Goal: Book appointment/travel/reservation

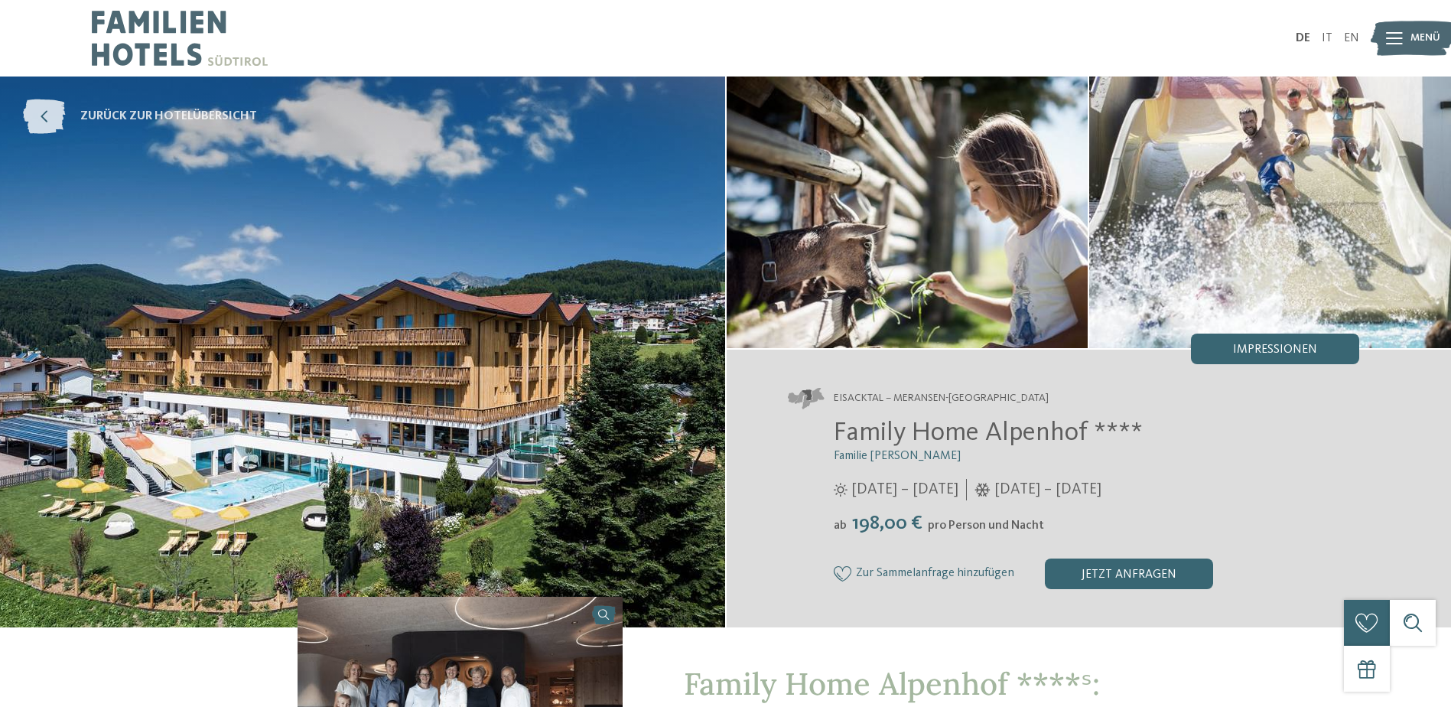
click at [94, 119] on span "zurück zur Hotelübersicht" at bounding box center [168, 116] width 177 height 17
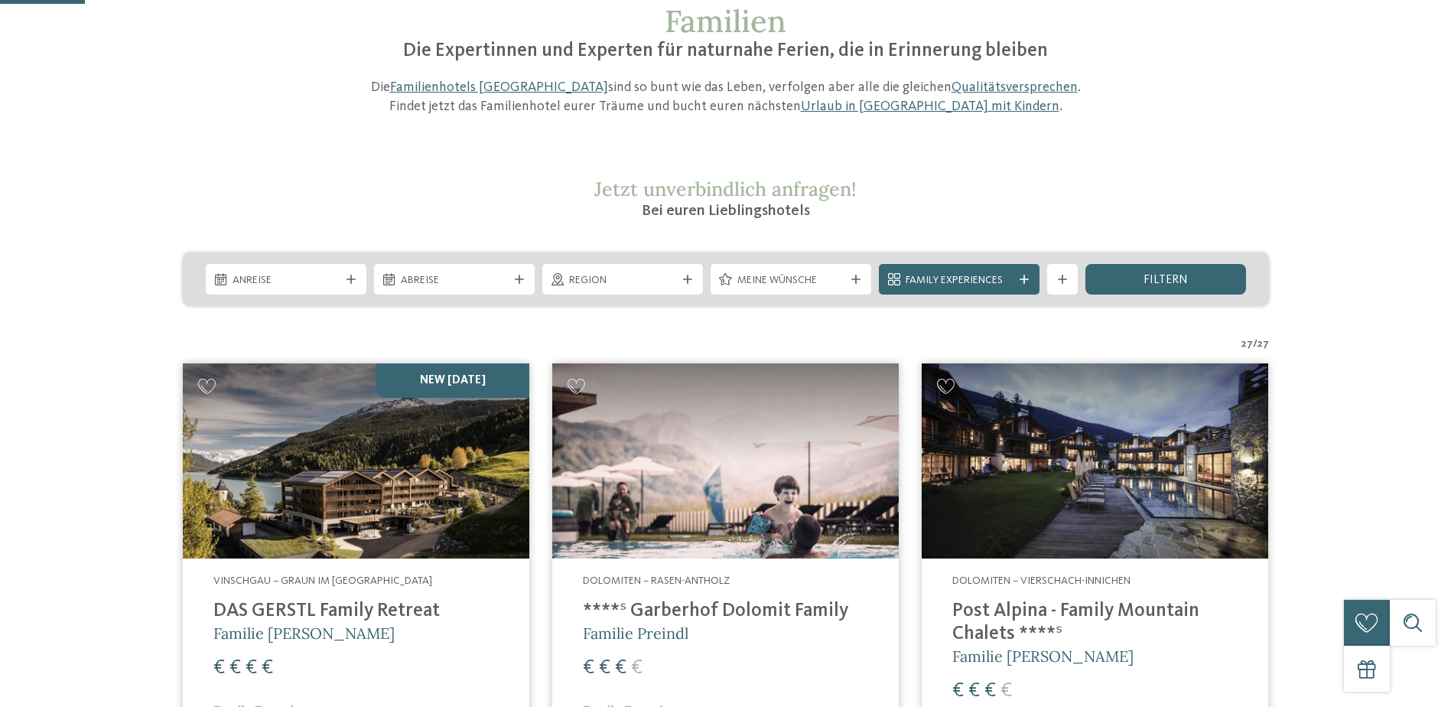
scroll to position [306, 0]
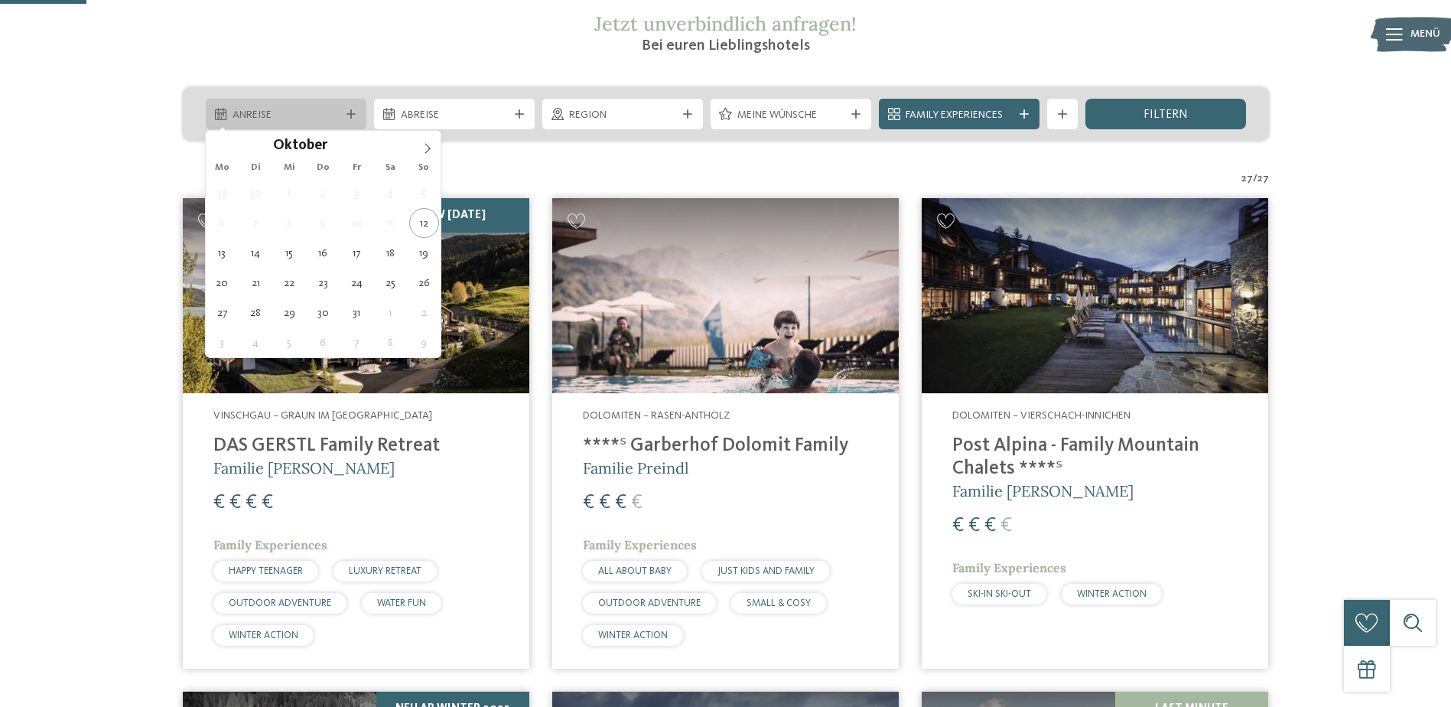
click at [288, 122] on span "Anreise" at bounding box center [285, 115] width 107 height 15
type div "[DATE]"
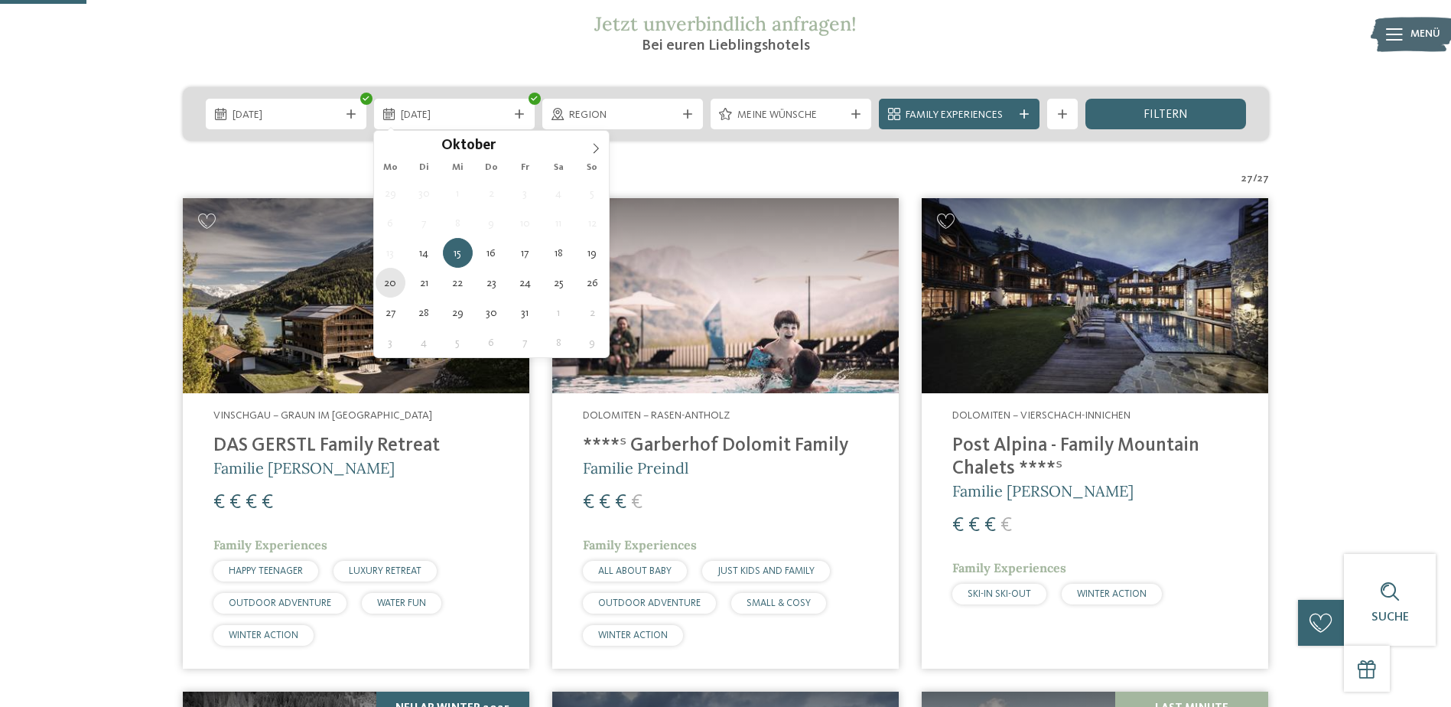
type div "[DATE]"
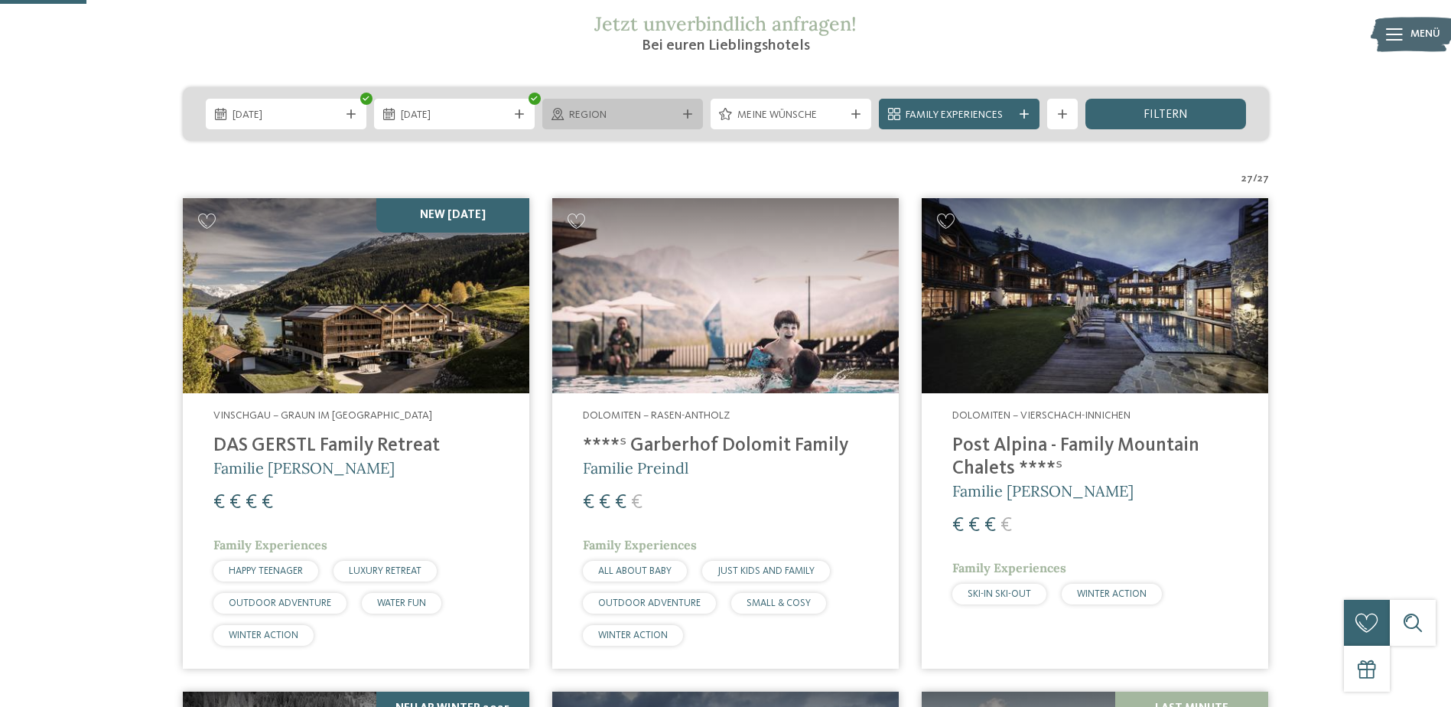
click at [686, 115] on icon at bounding box center [687, 113] width 9 height 9
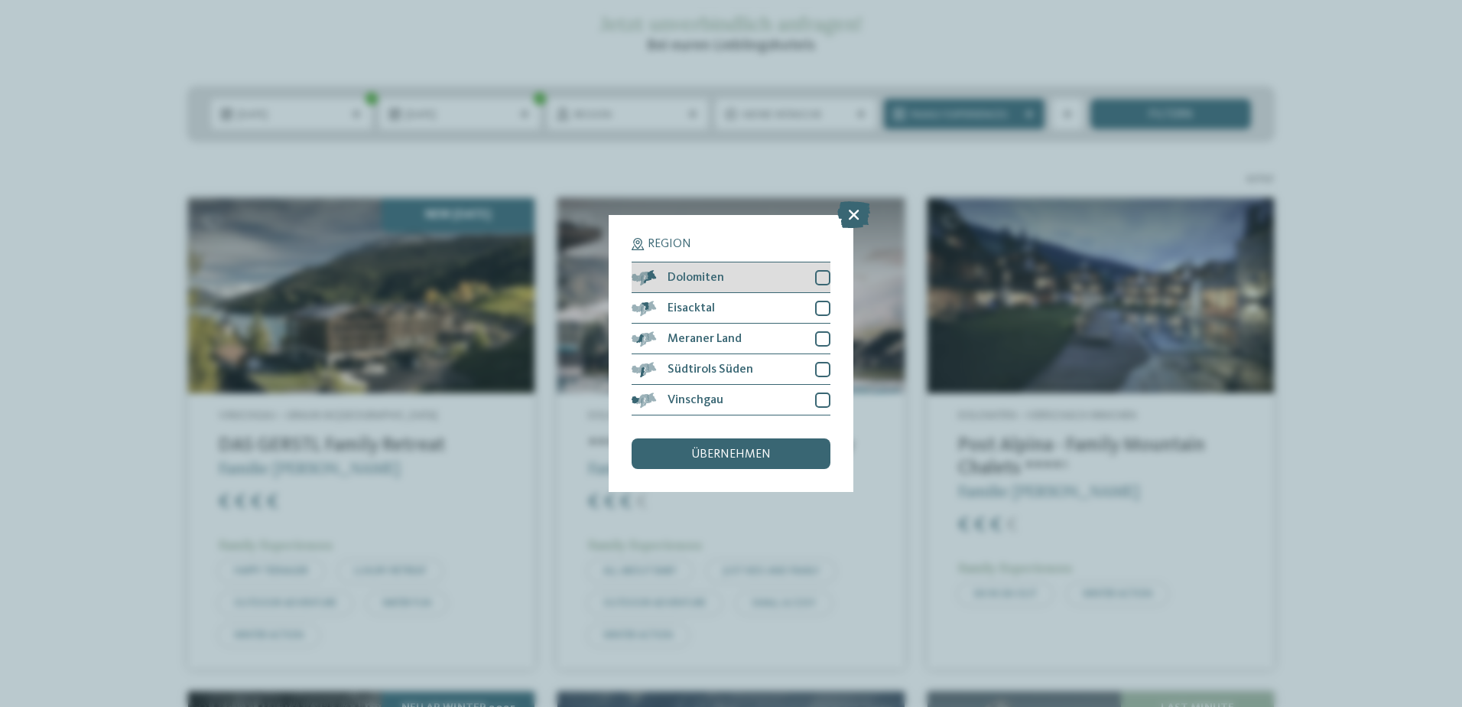
click at [818, 273] on div at bounding box center [822, 277] width 15 height 15
click at [818, 310] on div at bounding box center [822, 308] width 15 height 15
click at [822, 336] on div at bounding box center [822, 338] width 15 height 15
drag, startPoint x: 825, startPoint y: 363, endPoint x: 828, endPoint y: 379, distance: 15.6
click at [826, 366] on div at bounding box center [822, 369] width 15 height 15
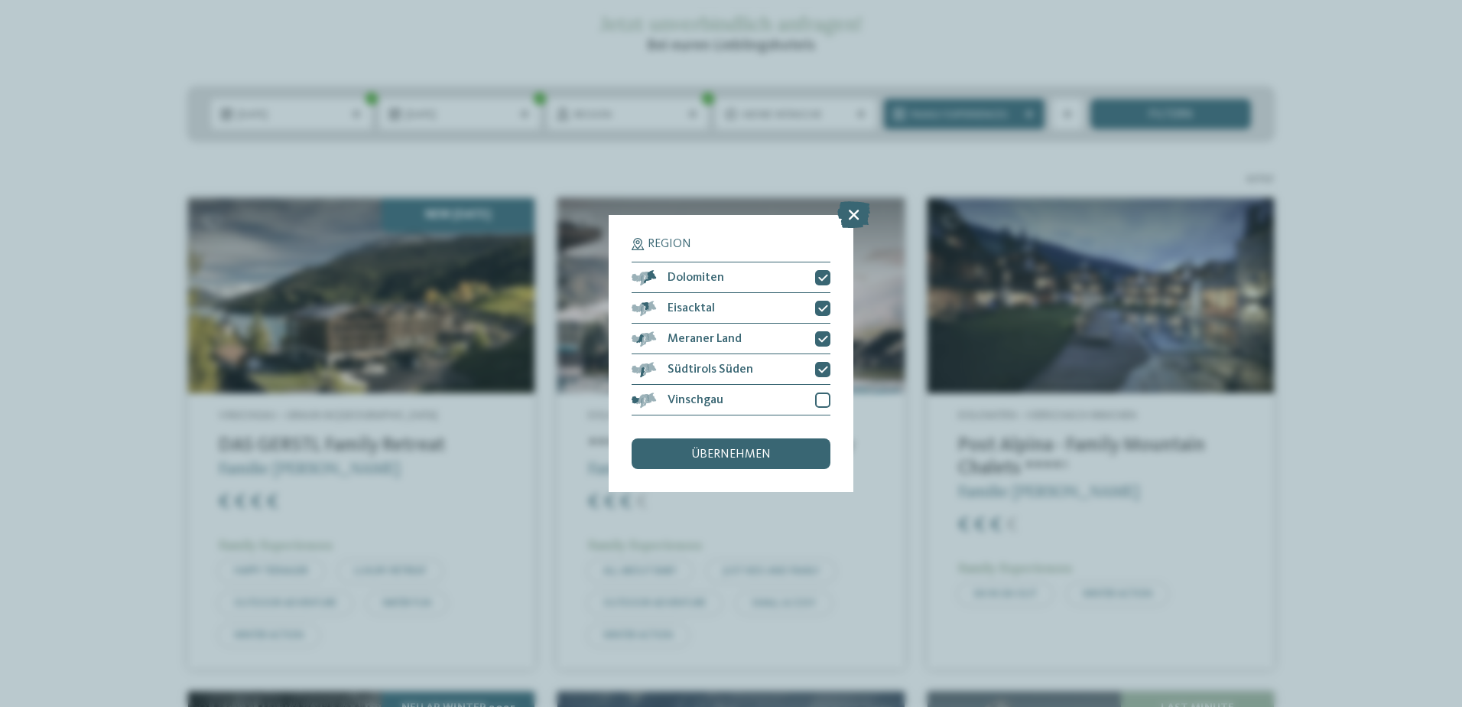
click at [830, 391] on div "Region Dolomiten [GEOGRAPHIC_DATA]" at bounding box center [731, 353] width 245 height 277
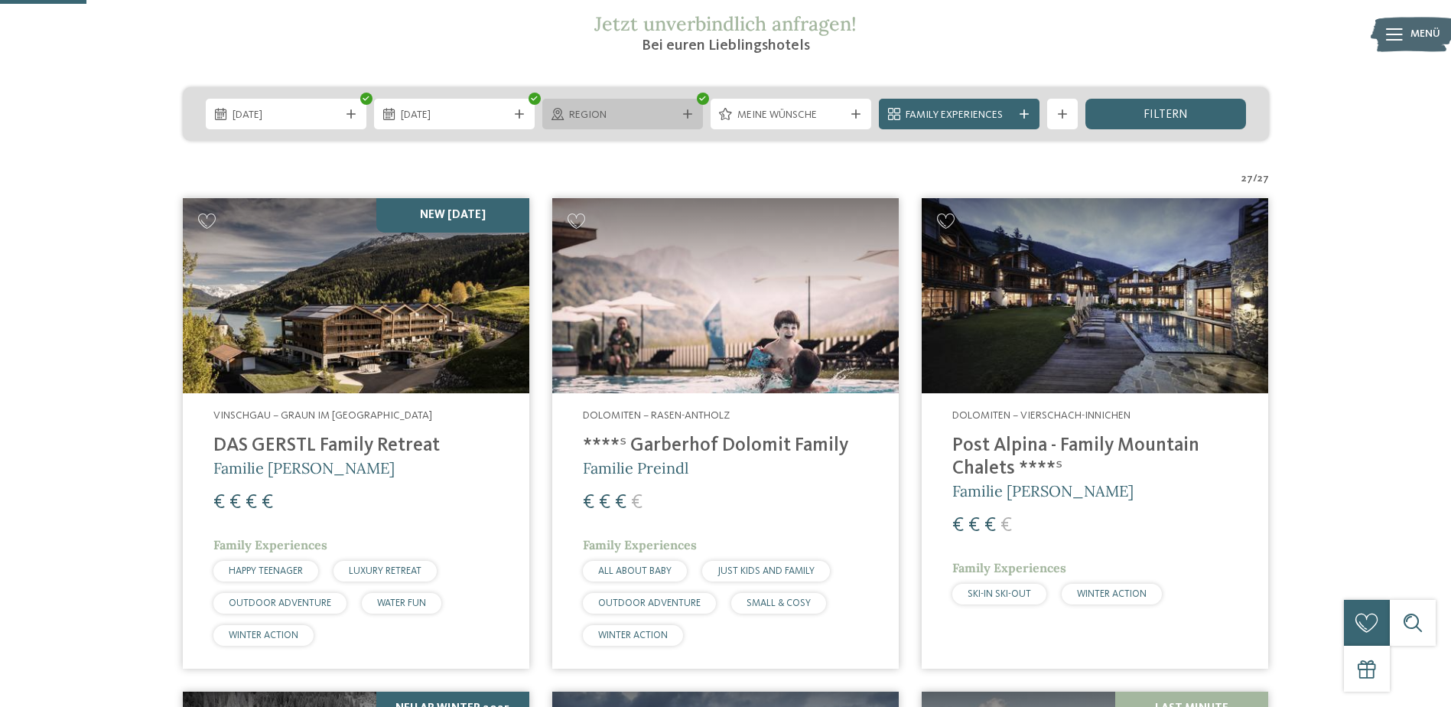
click at [687, 108] on div "Region" at bounding box center [622, 114] width 161 height 31
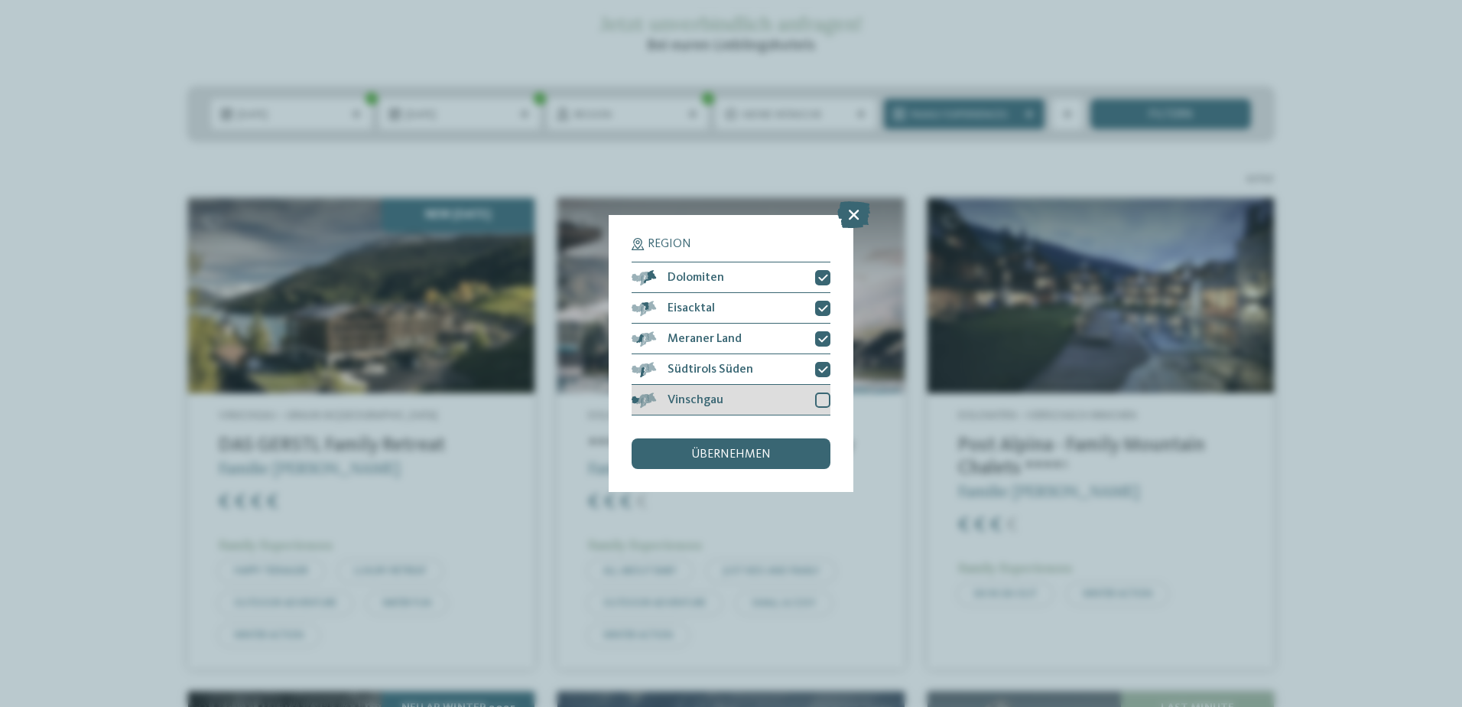
click at [821, 405] on div at bounding box center [822, 399] width 15 height 15
click at [764, 457] on span "übernehmen" at bounding box center [731, 454] width 80 height 12
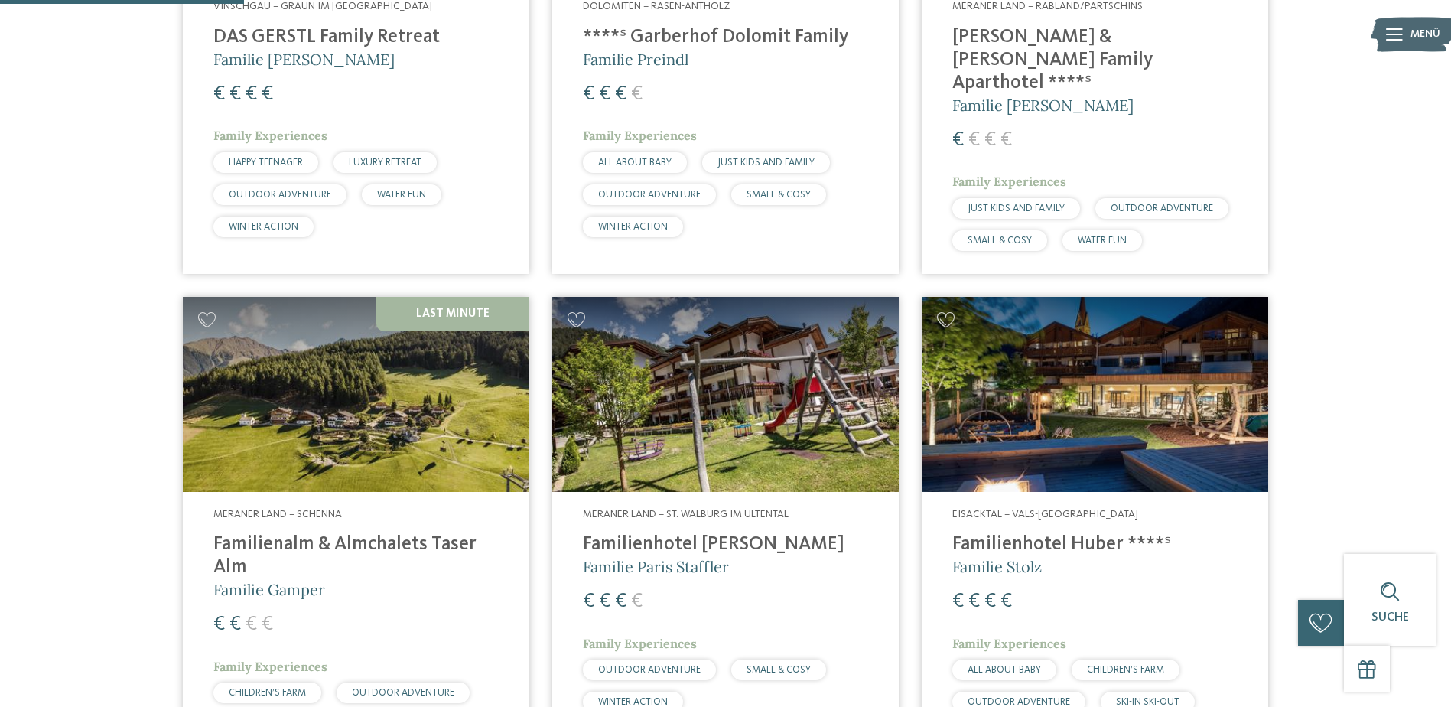
scroll to position [502, 0]
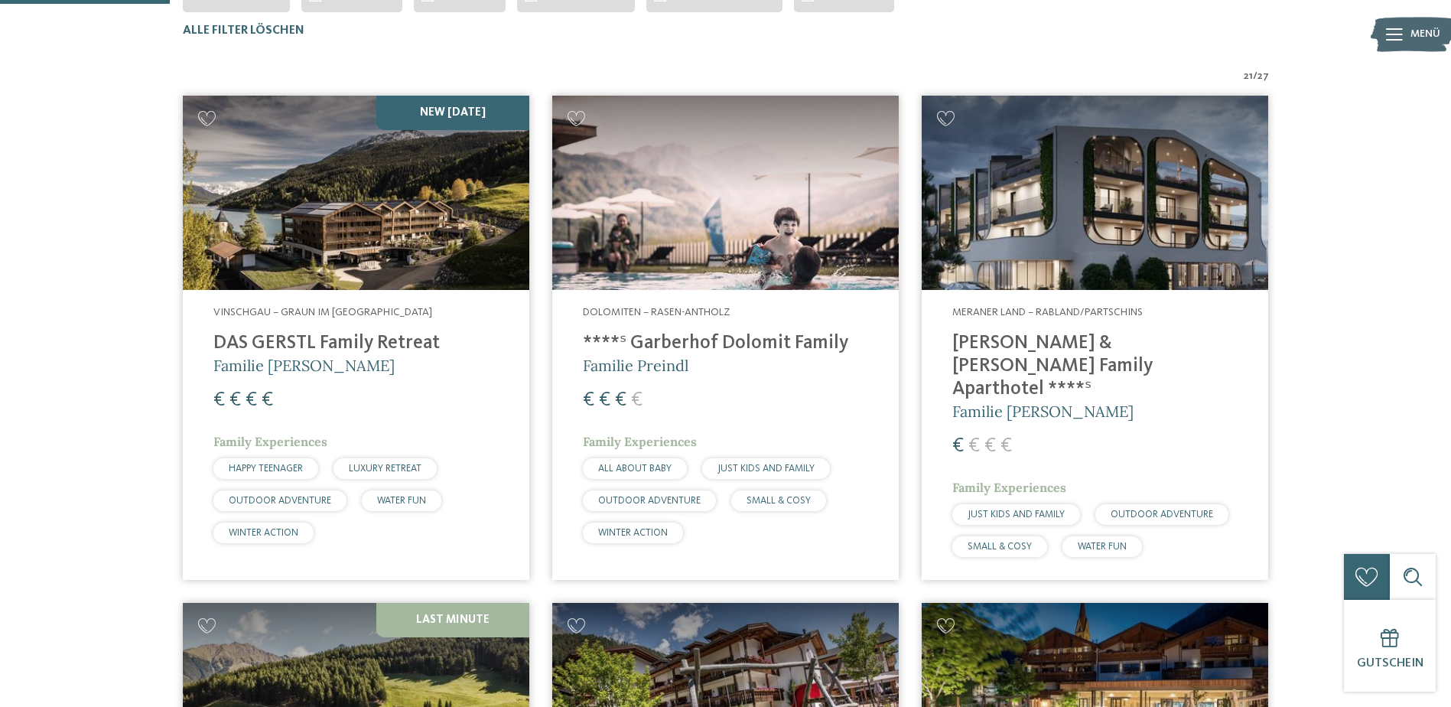
click at [379, 225] on img at bounding box center [356, 193] width 346 height 195
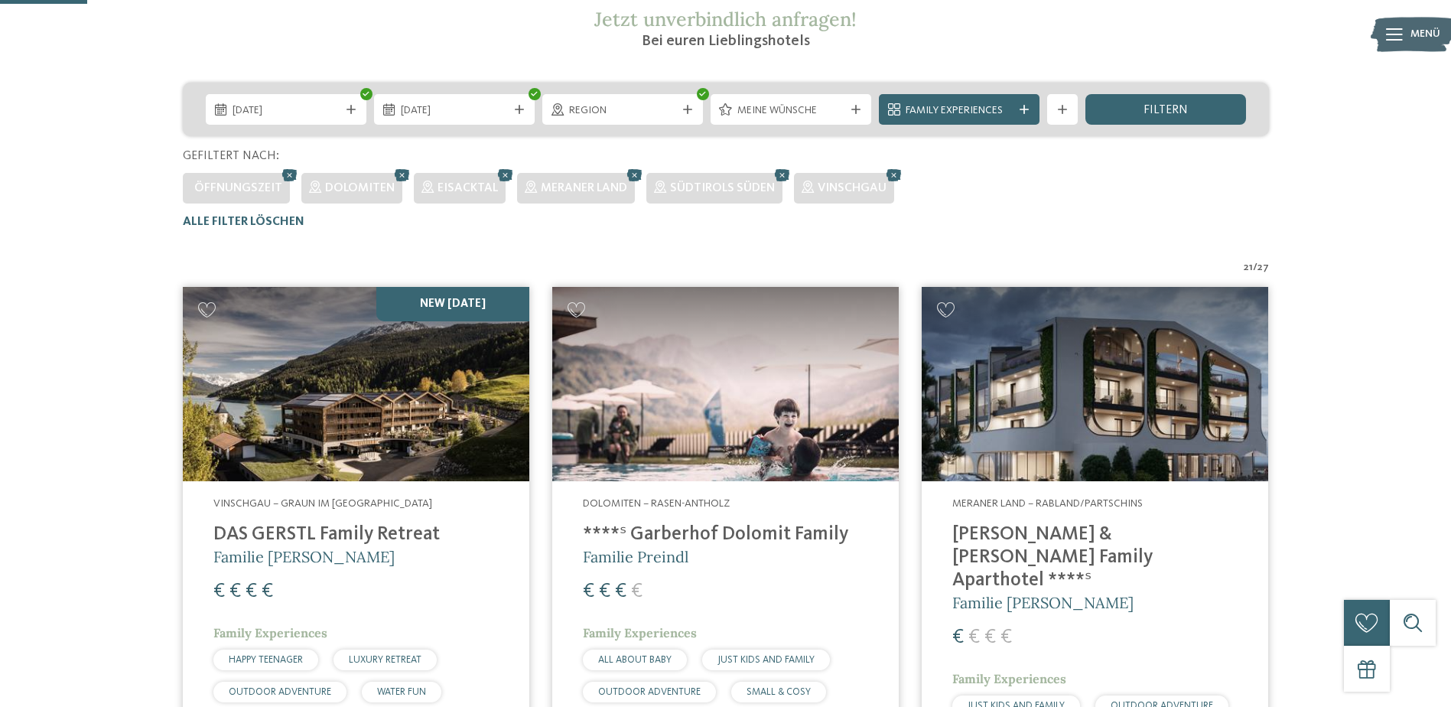
scroll to position [196, 0]
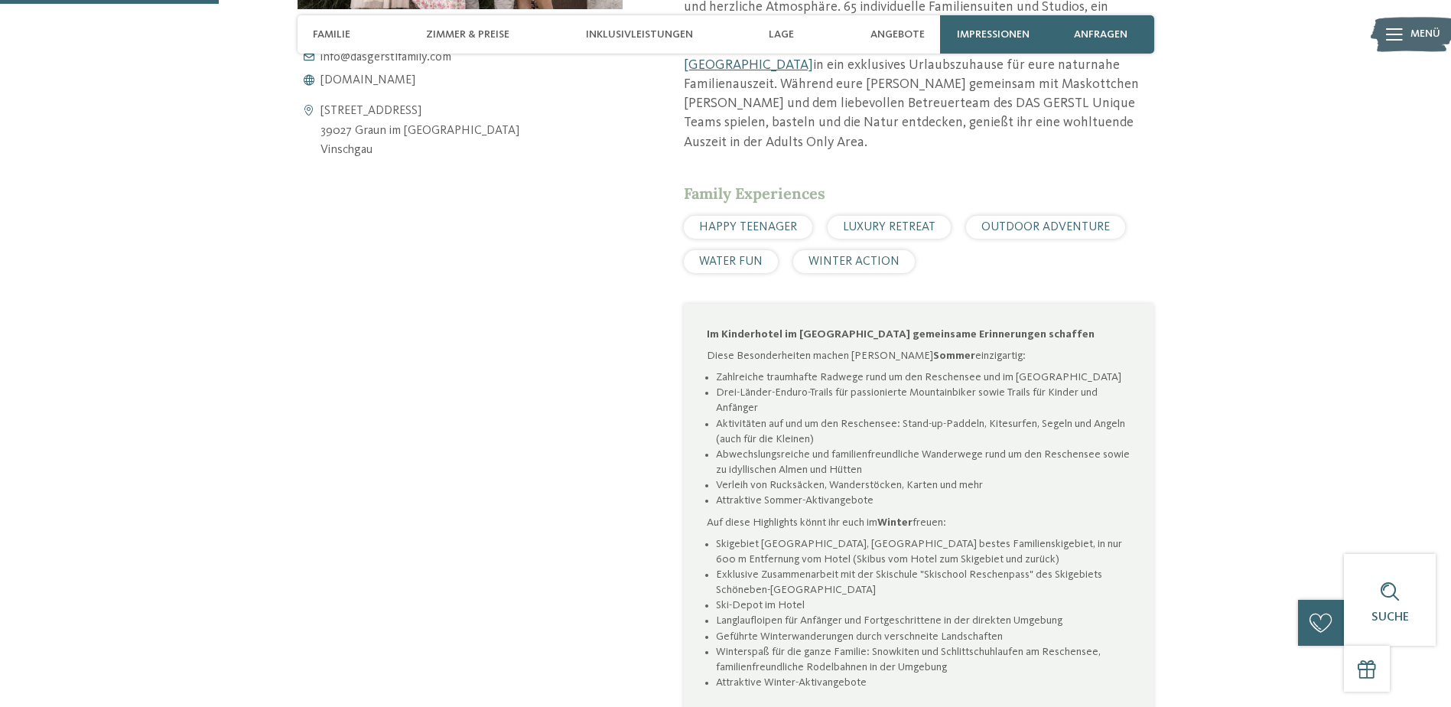
scroll to position [918, 0]
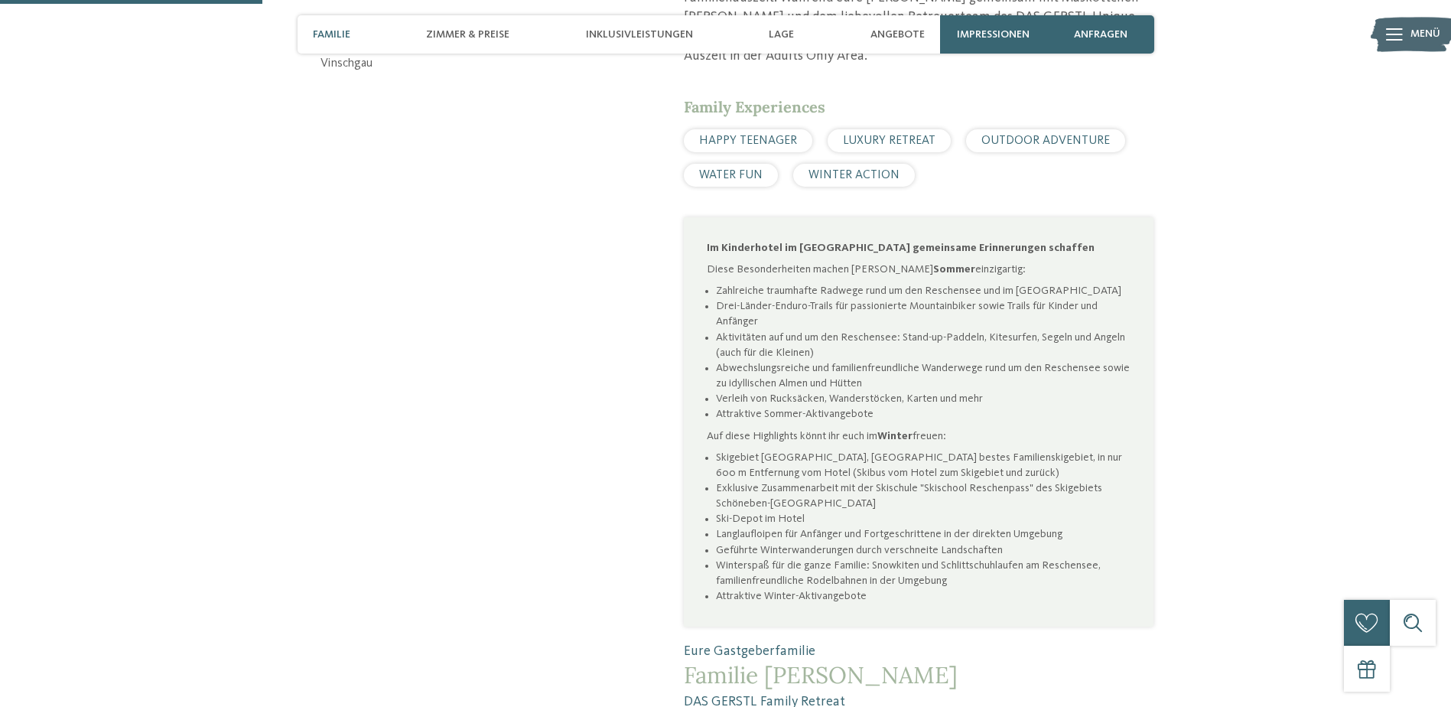
click at [724, 169] on span "WATER FUN" at bounding box center [730, 175] width 63 height 12
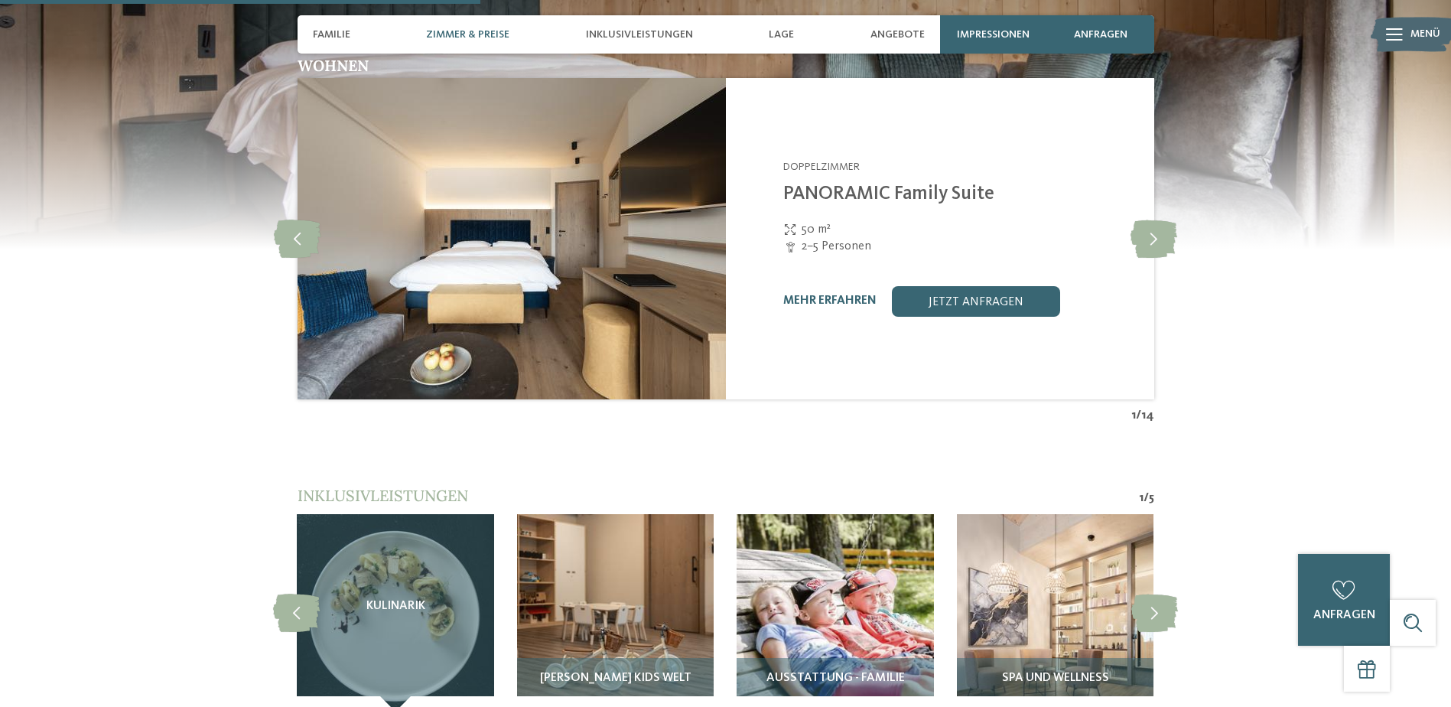
scroll to position [1682, 0]
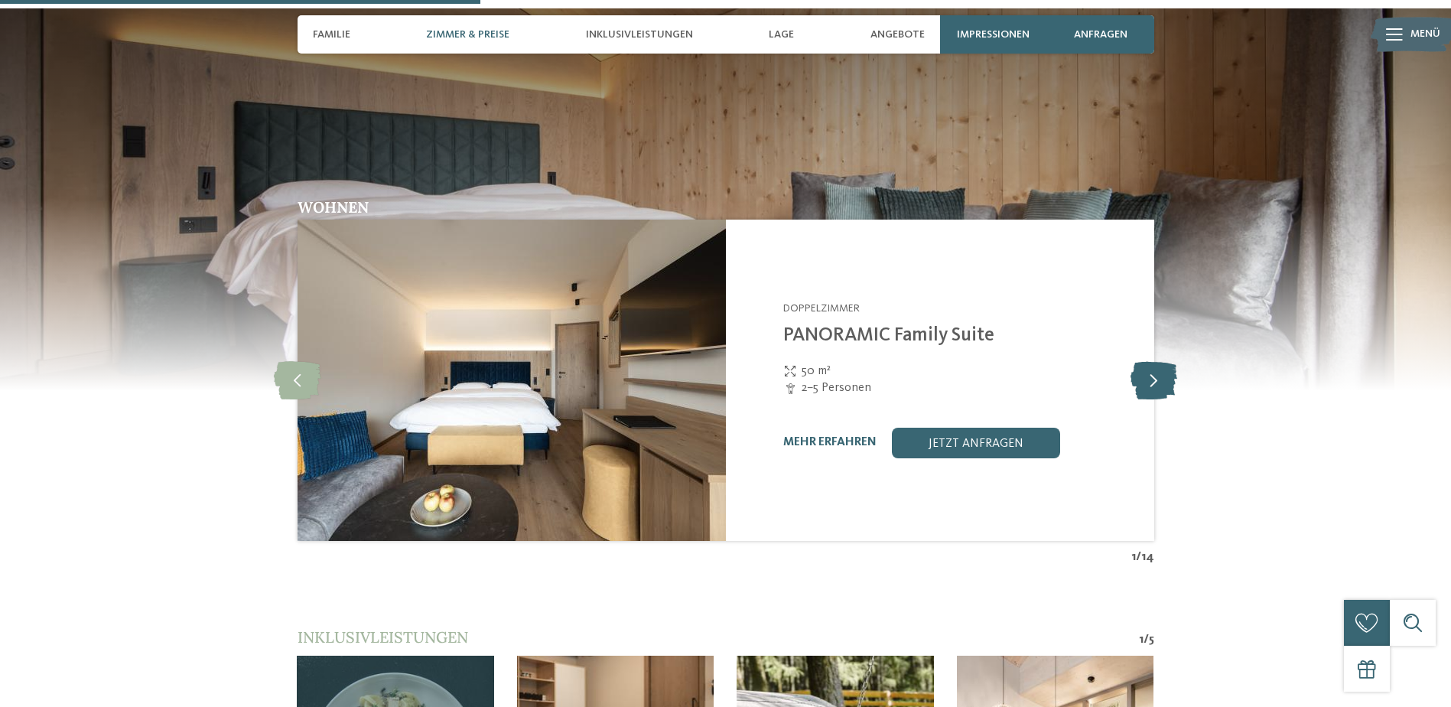
click at [1153, 361] on icon at bounding box center [1153, 380] width 47 height 38
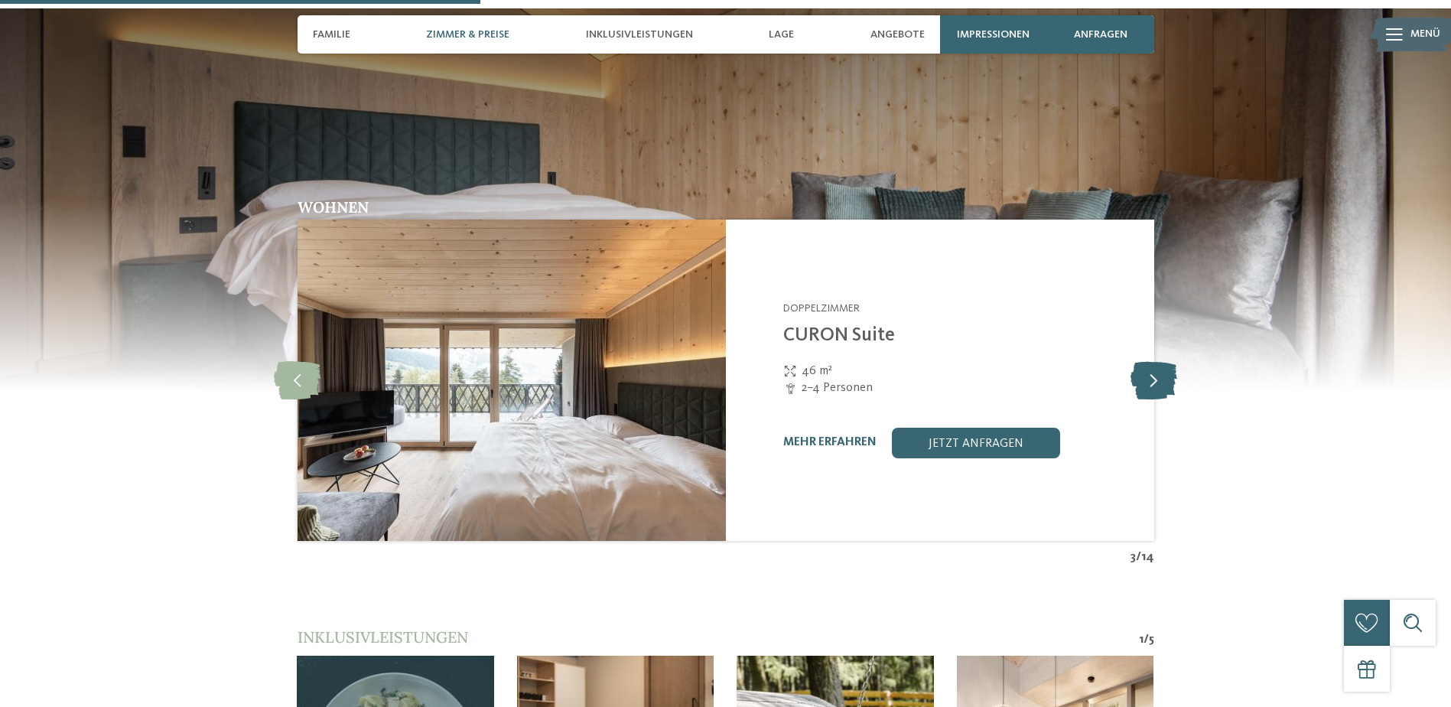
click at [1159, 361] on icon at bounding box center [1153, 380] width 47 height 38
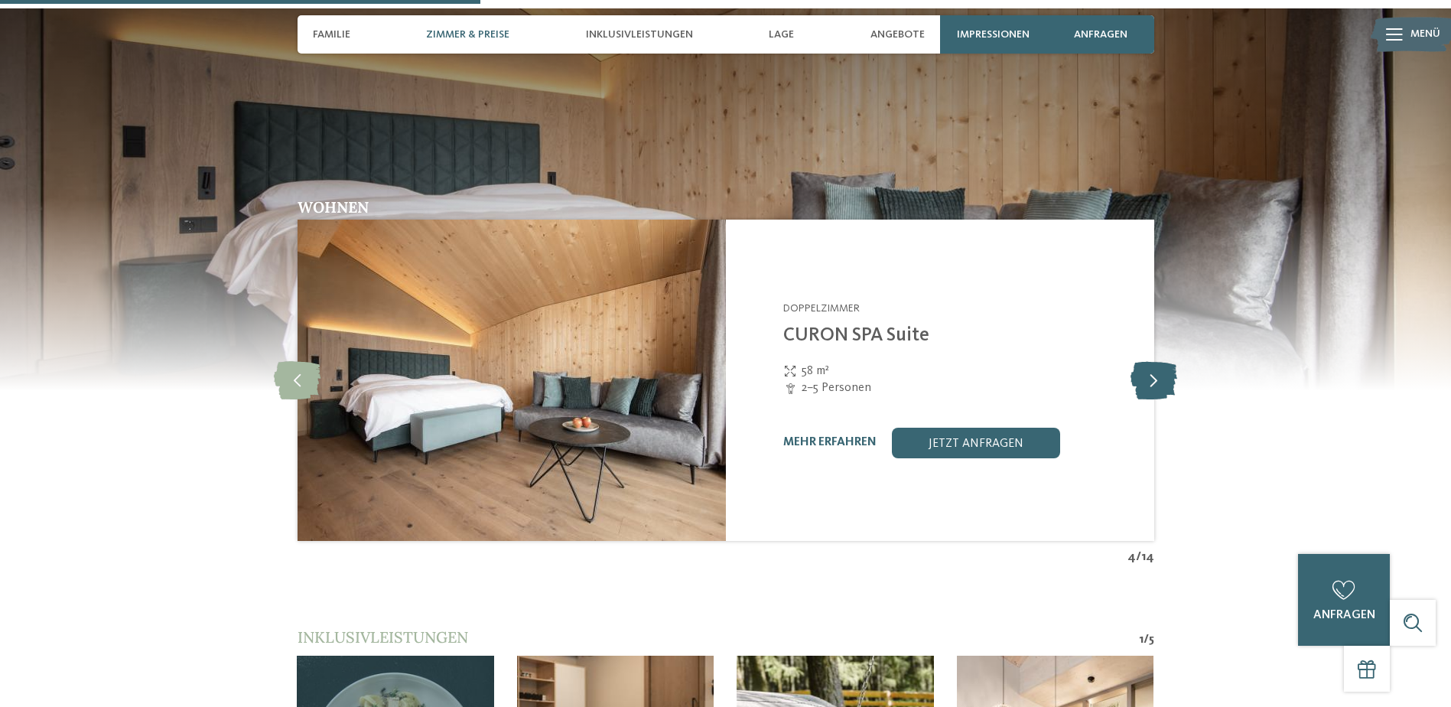
click at [1159, 361] on icon at bounding box center [1153, 380] width 47 height 38
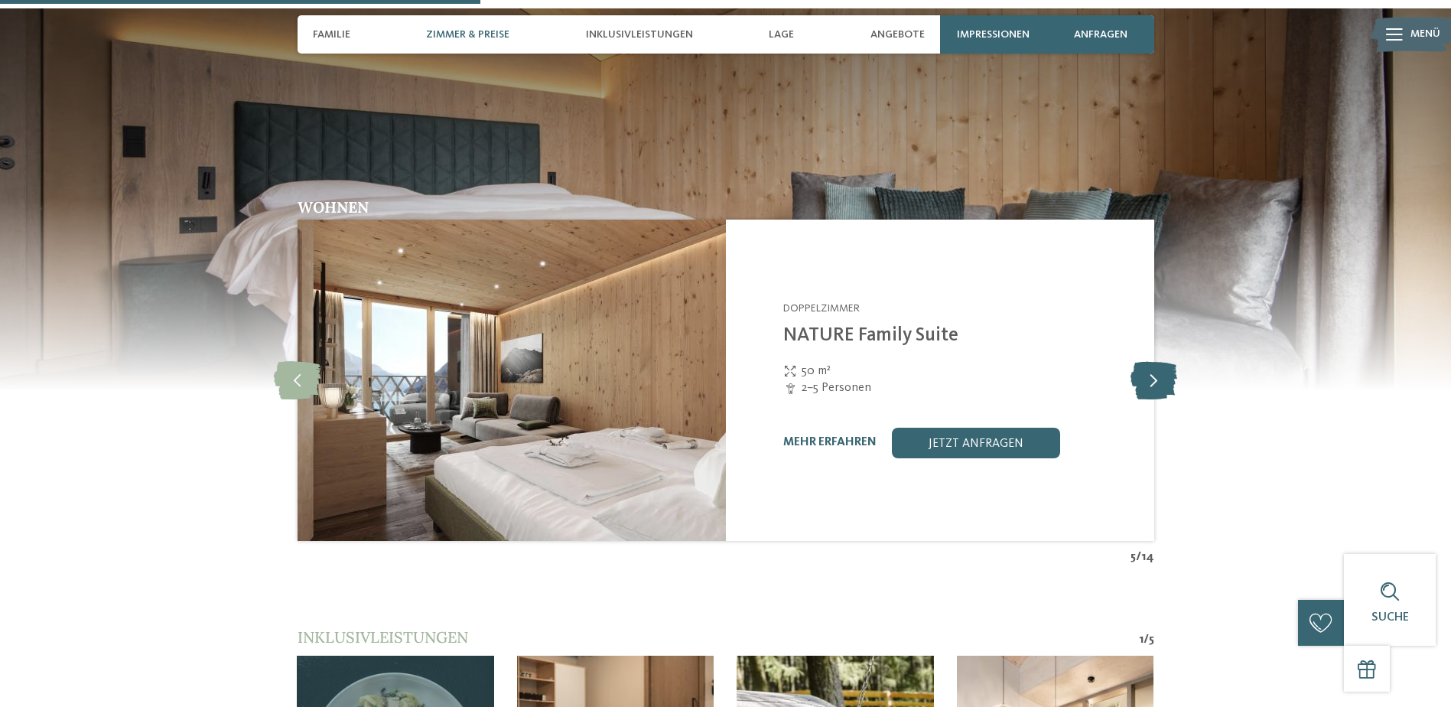
click at [1159, 361] on icon at bounding box center [1153, 380] width 47 height 38
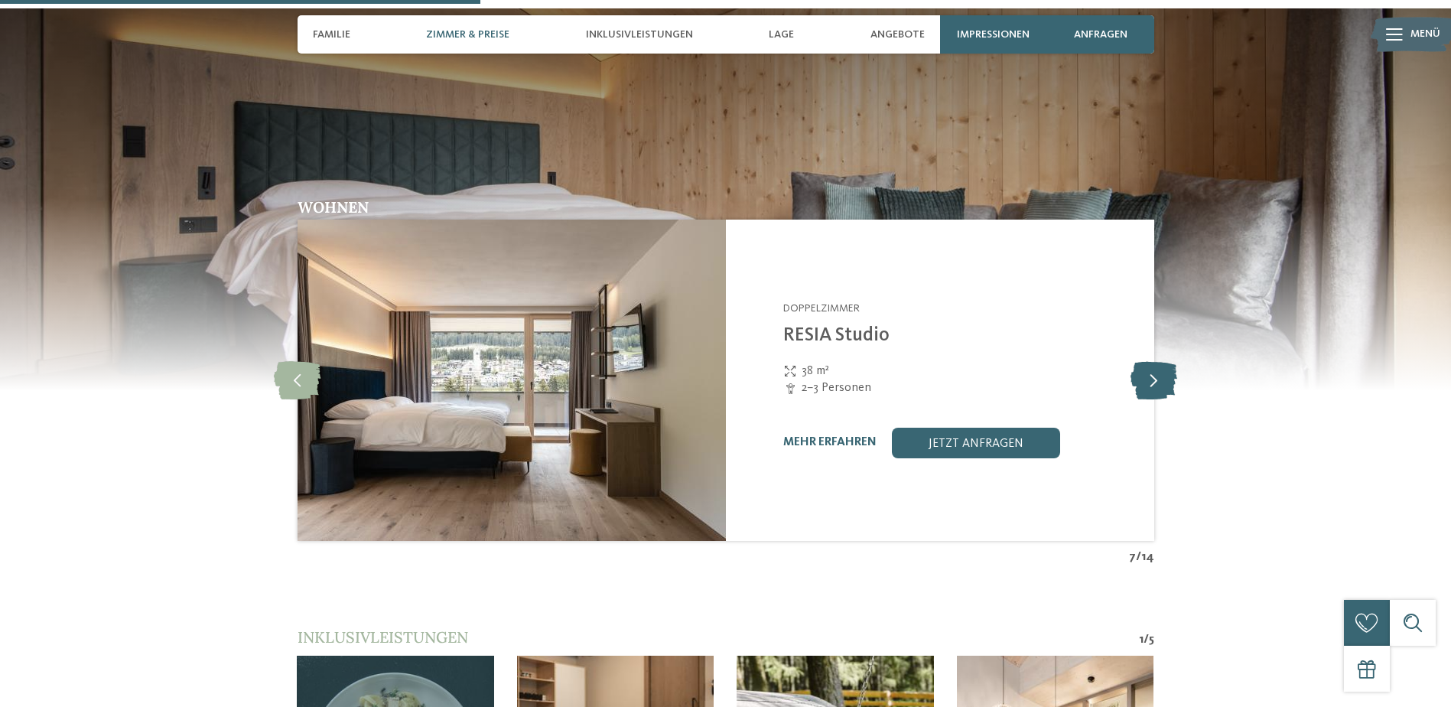
click at [1166, 362] on icon at bounding box center [1153, 380] width 47 height 38
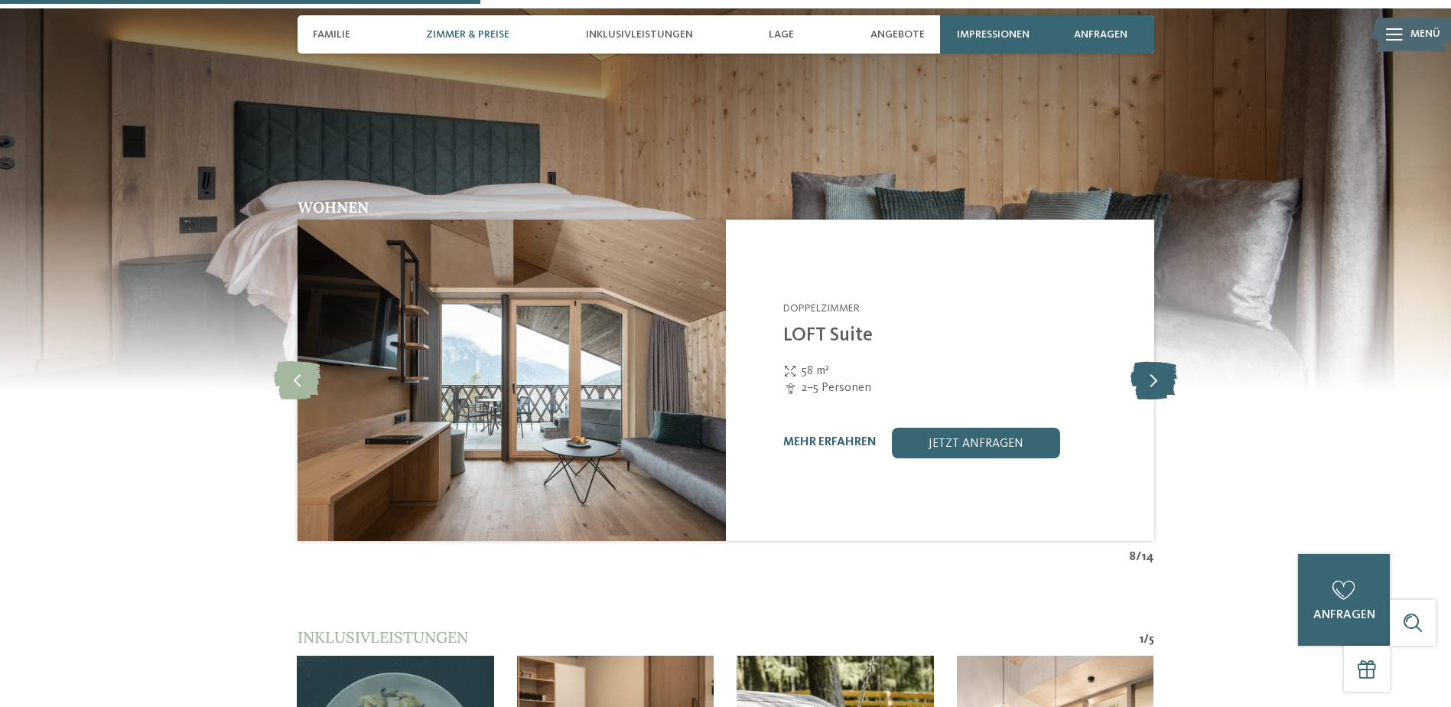
click at [1168, 362] on icon at bounding box center [1153, 380] width 47 height 38
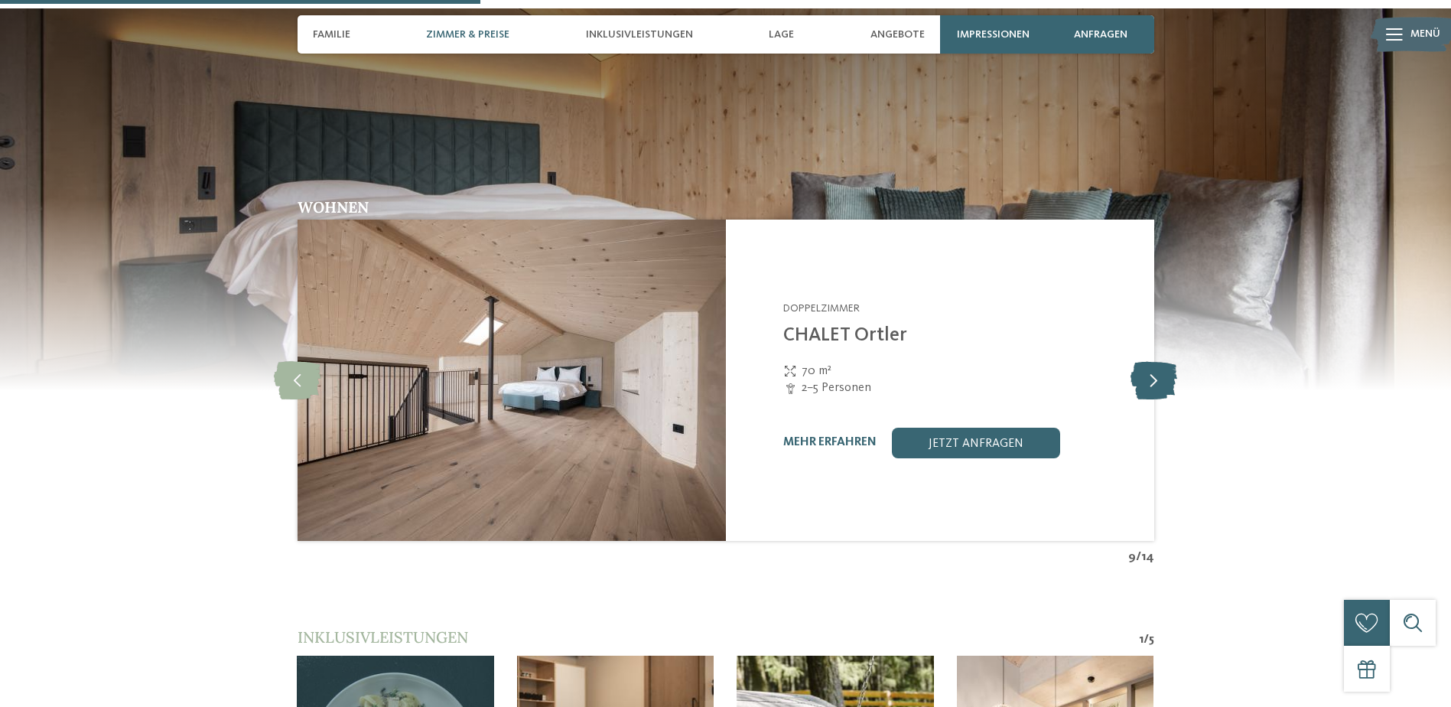
click at [1161, 364] on icon at bounding box center [1153, 380] width 47 height 38
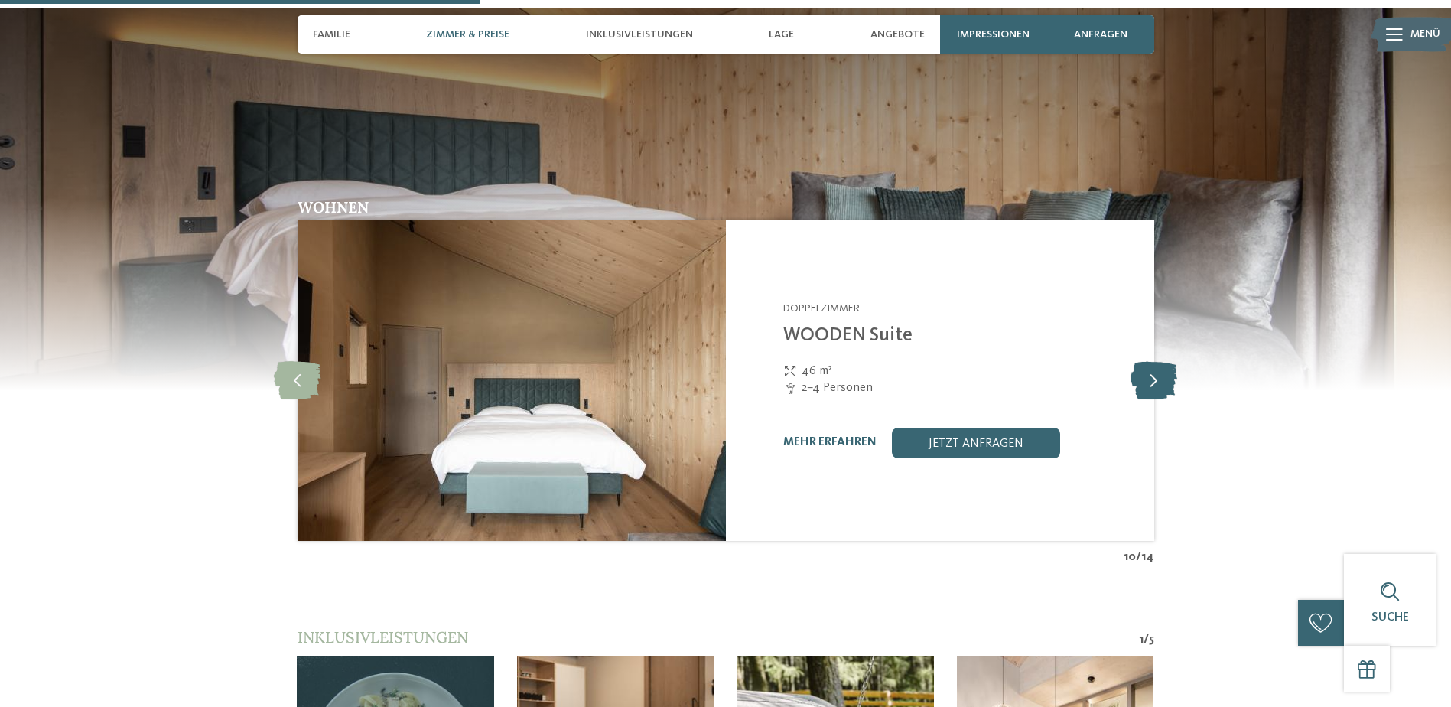
click at [1161, 364] on icon at bounding box center [1153, 380] width 47 height 38
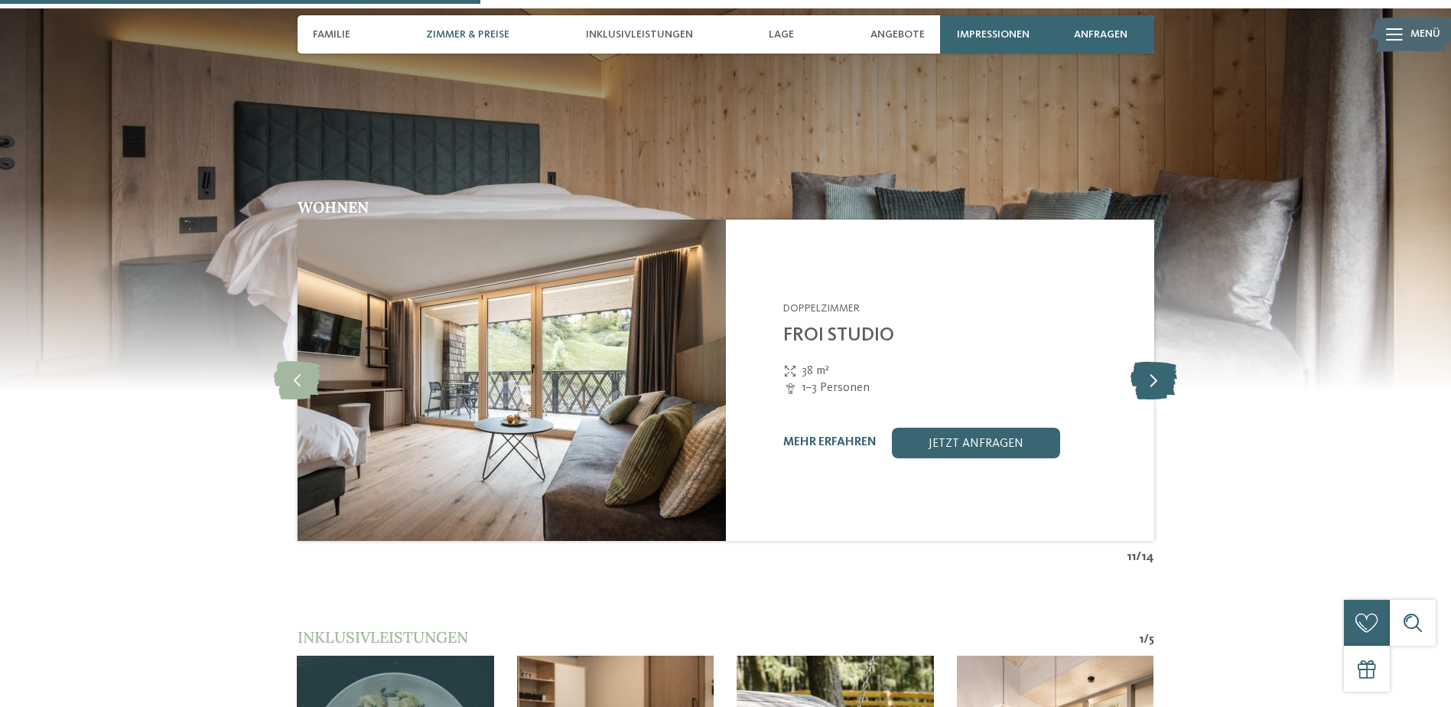
click at [1161, 364] on icon at bounding box center [1153, 380] width 47 height 38
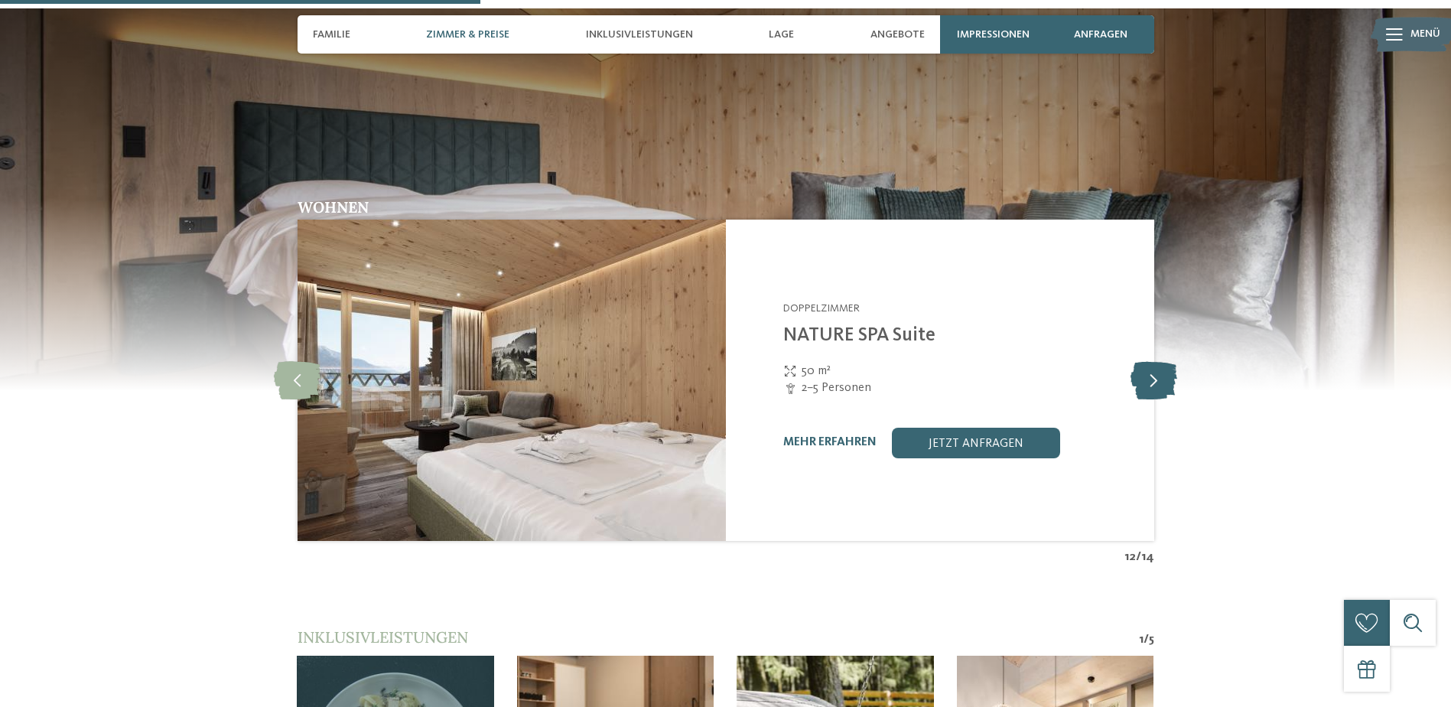
click at [1161, 364] on icon at bounding box center [1153, 380] width 47 height 38
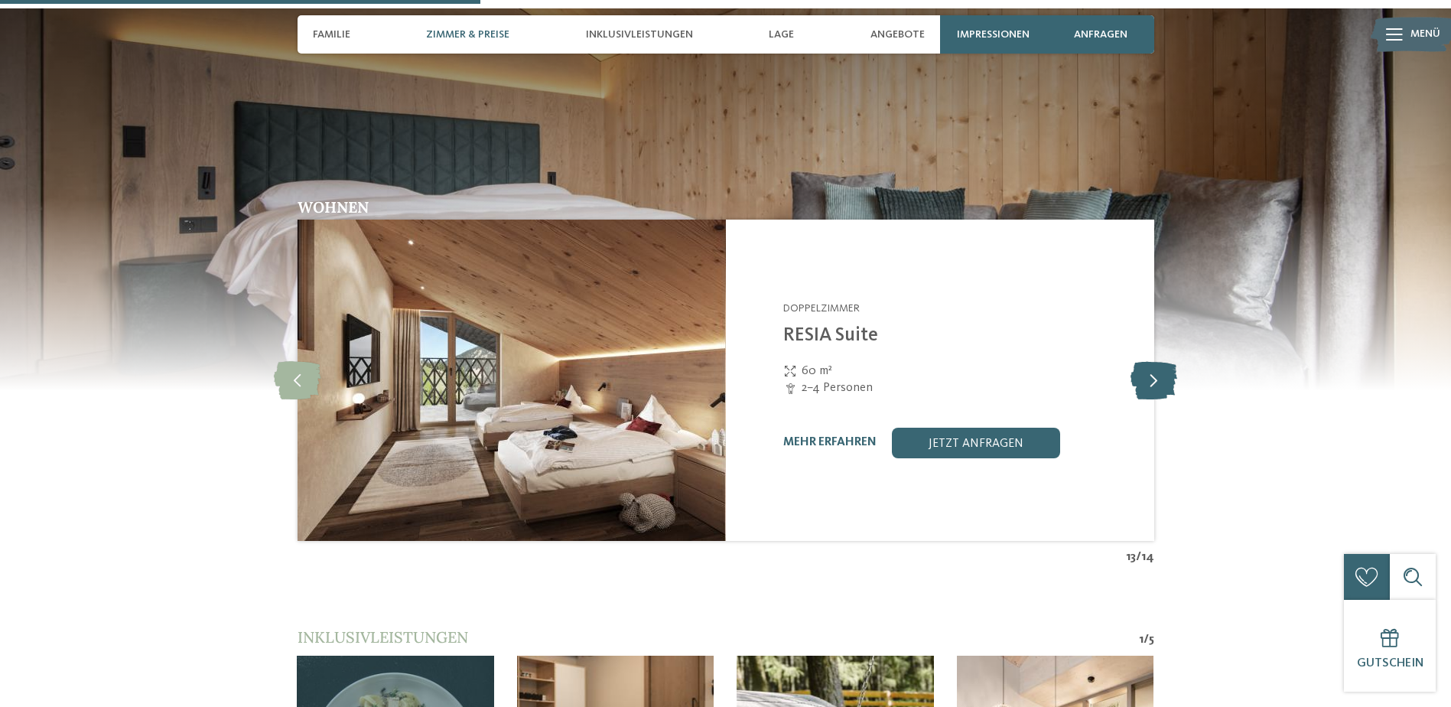
click at [1161, 364] on icon at bounding box center [1153, 380] width 47 height 38
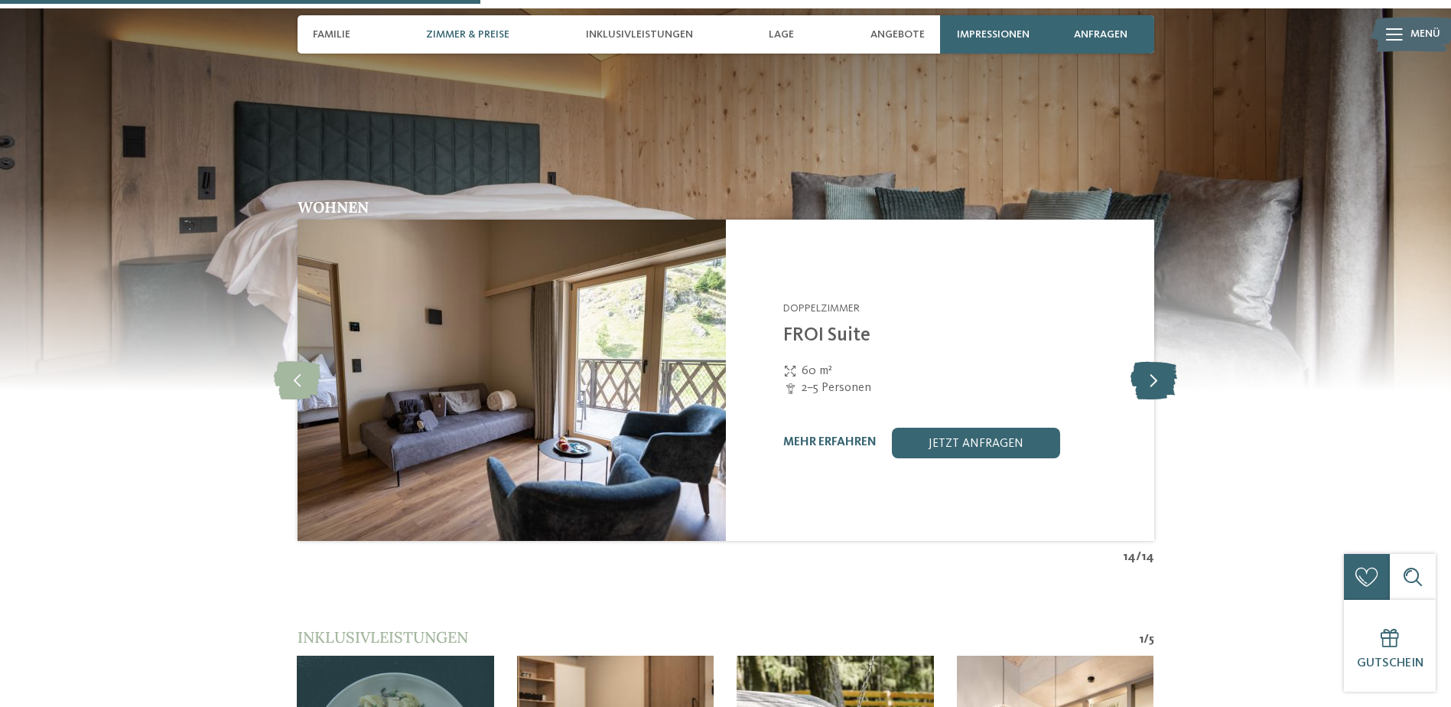
click at [1161, 364] on icon at bounding box center [1153, 380] width 47 height 38
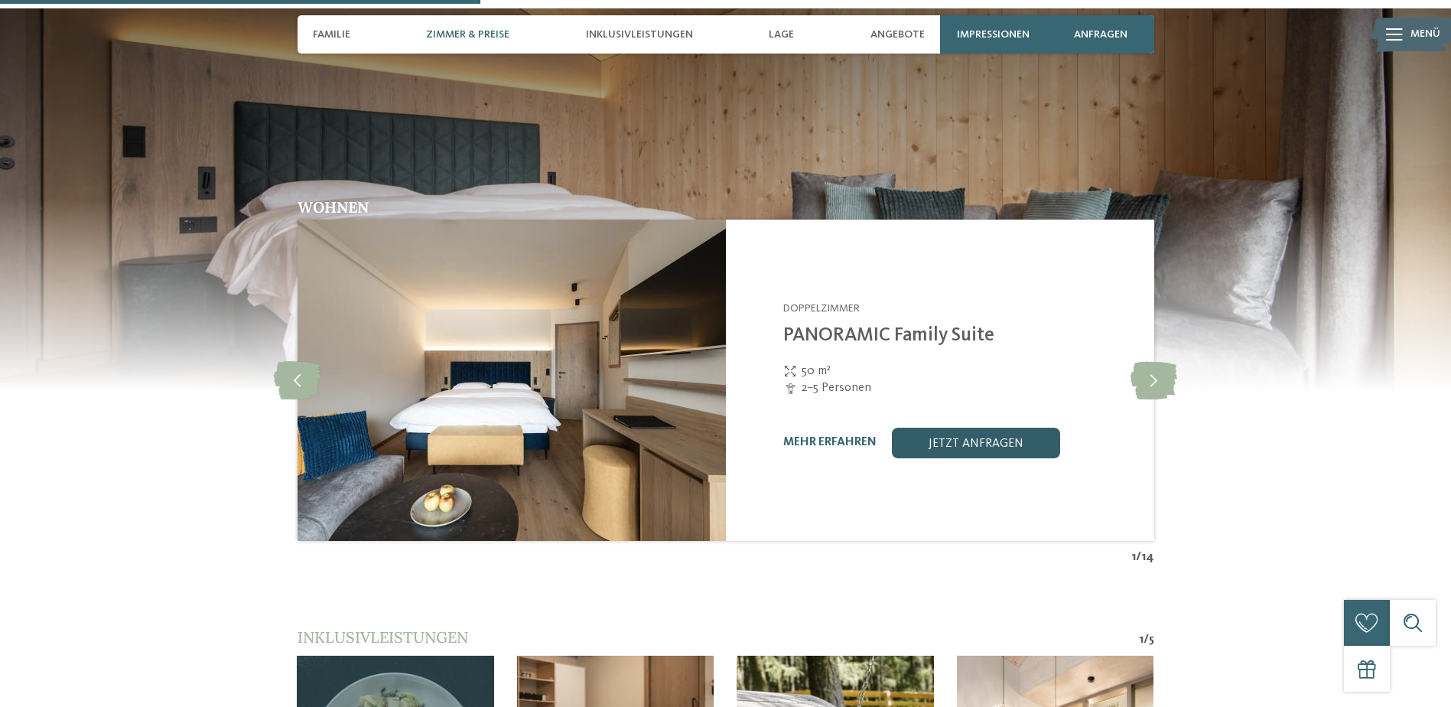
click at [981, 427] on link "jetzt anfragen" at bounding box center [976, 442] width 168 height 31
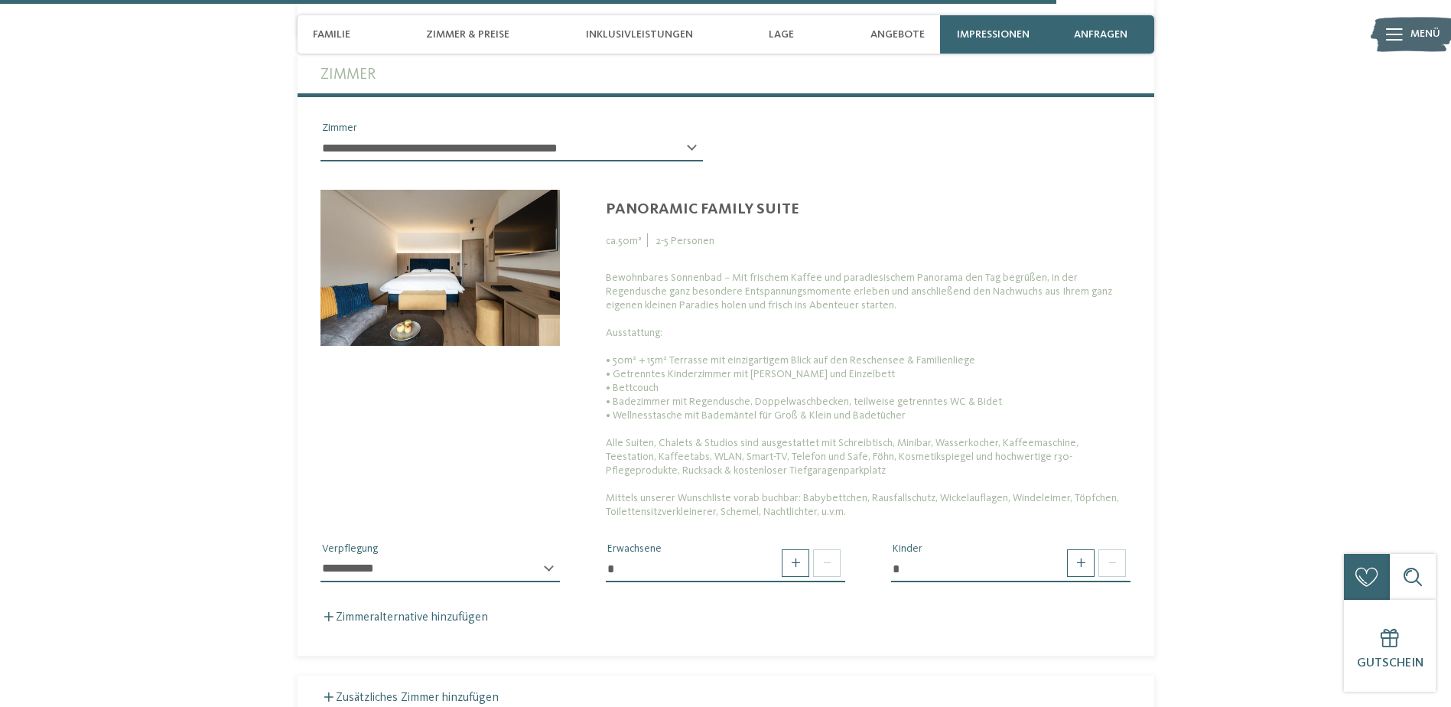
scroll to position [4273, 0]
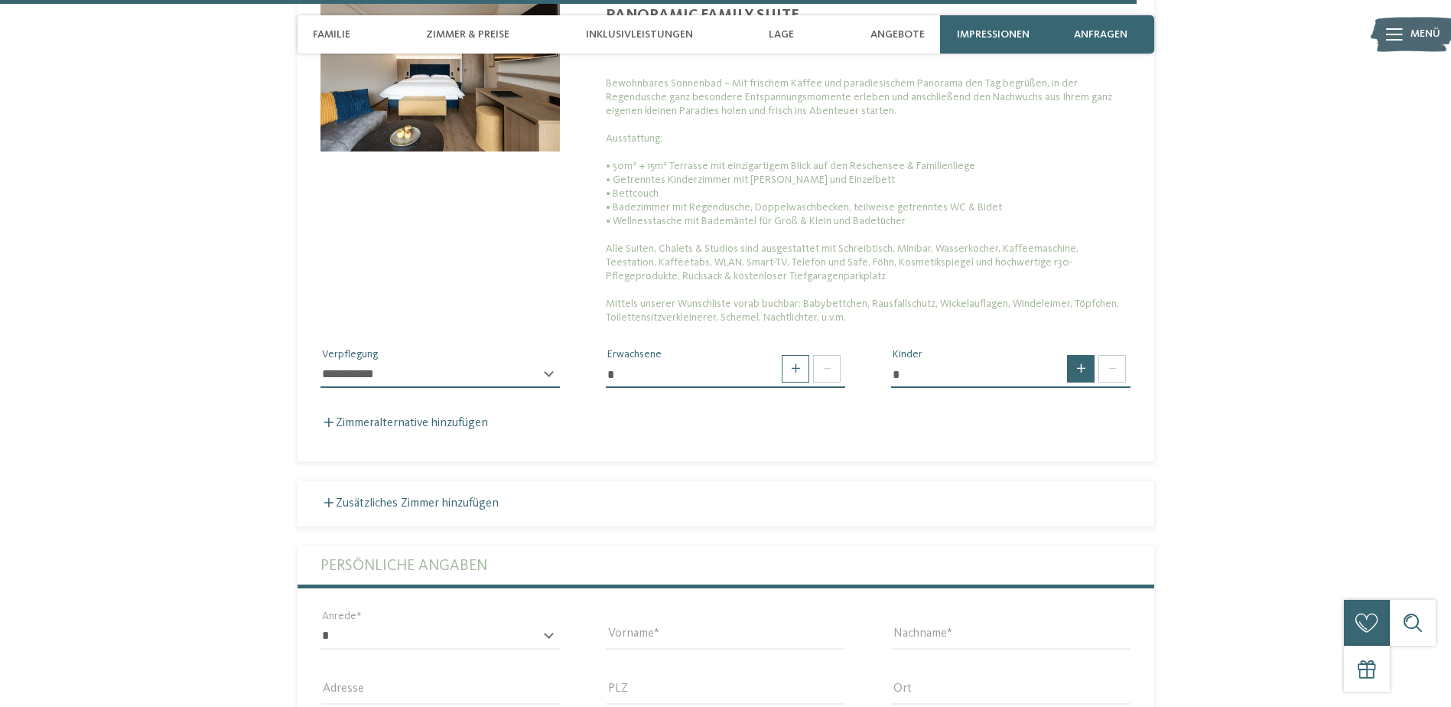
click at [1081, 355] on span at bounding box center [1081, 369] width 28 height 28
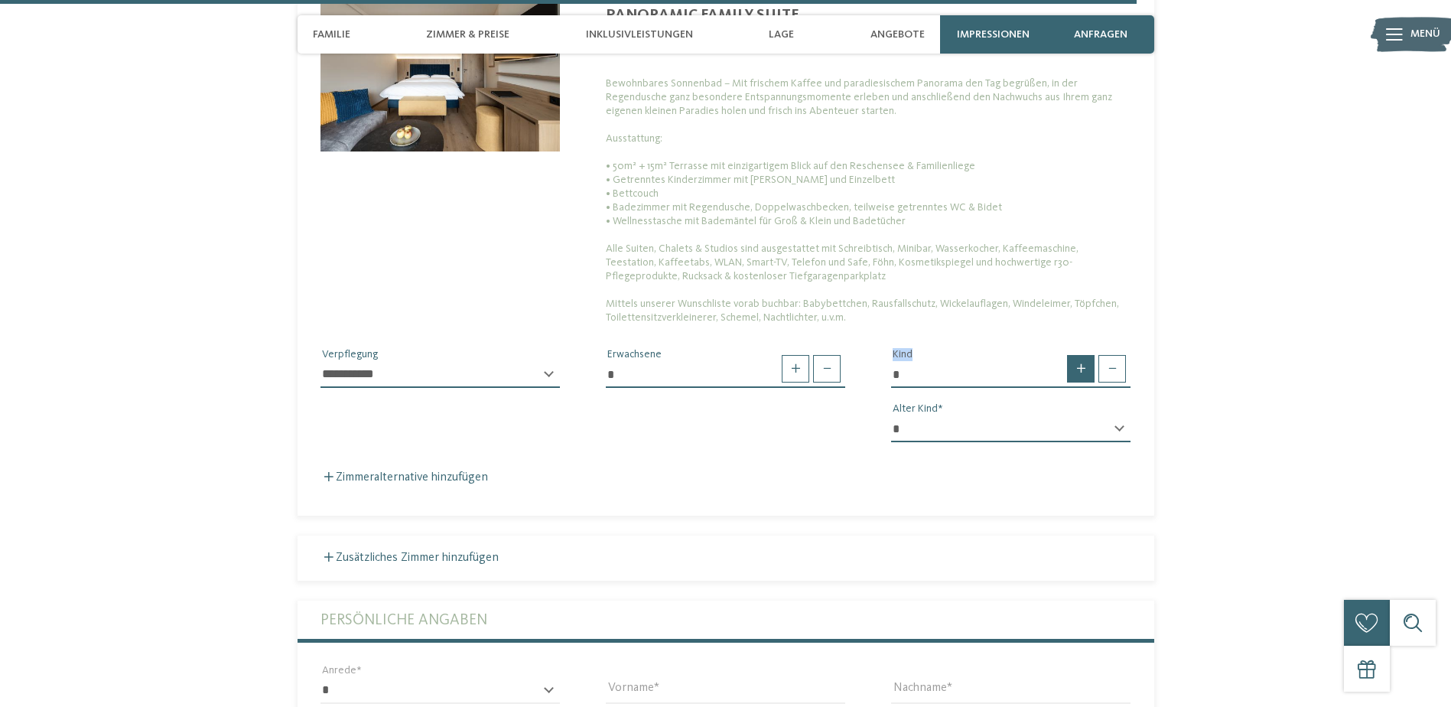
click at [1081, 355] on span at bounding box center [1081, 369] width 28 height 28
type input "*"
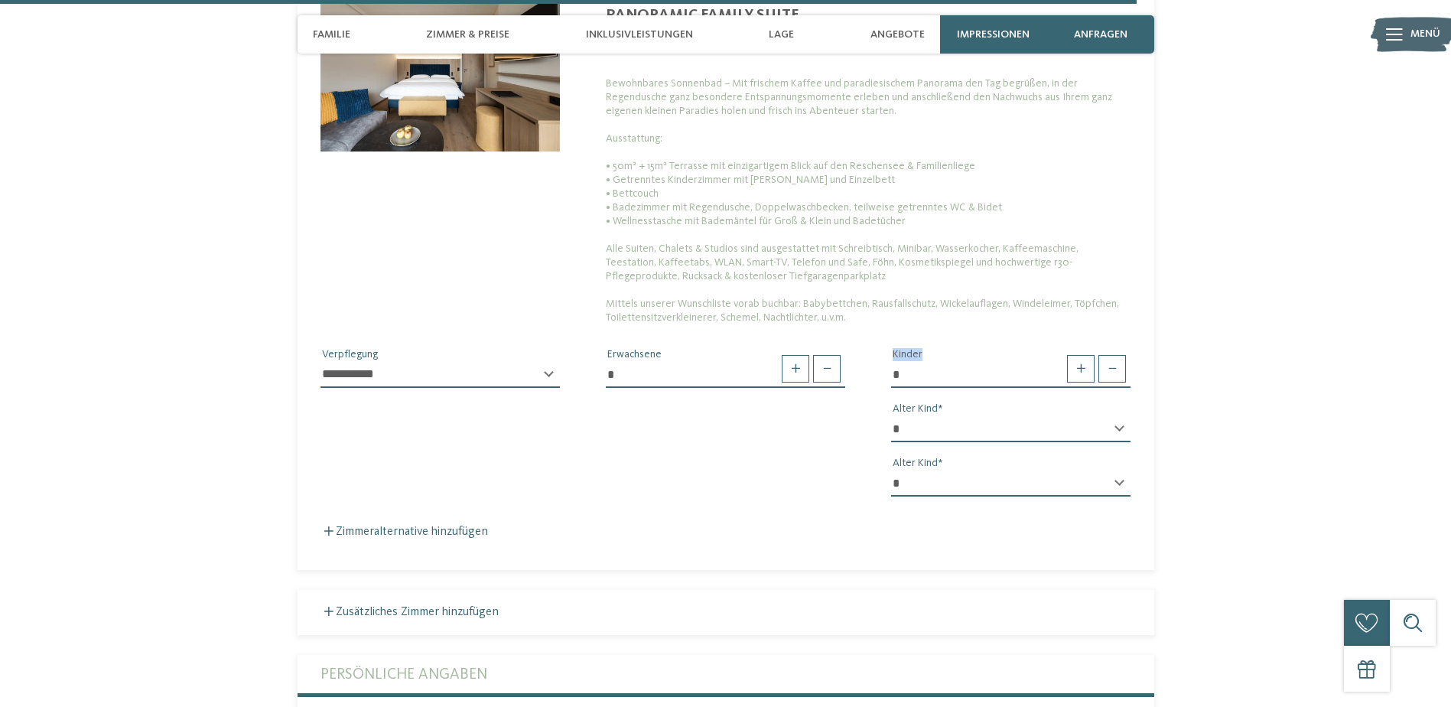
click at [1116, 416] on select "* * * * * * * * * * * ** ** ** ** ** ** ** **" at bounding box center [1010, 429] width 239 height 26
select select "**"
click at [891, 416] on select "* * * * * * * * * * * ** ** ** ** ** ** ** **" at bounding box center [1010, 429] width 239 height 26
click at [1090, 431] on div "* * * * * * * * * * * ** ** ** ** ** ** ** ** Alter Kind * * * * * * * * * * * …" at bounding box center [1010, 462] width 239 height 93
click at [1118, 470] on select "* * * * * * * * * * * ** ** ** ** ** ** ** **" at bounding box center [1010, 483] width 239 height 26
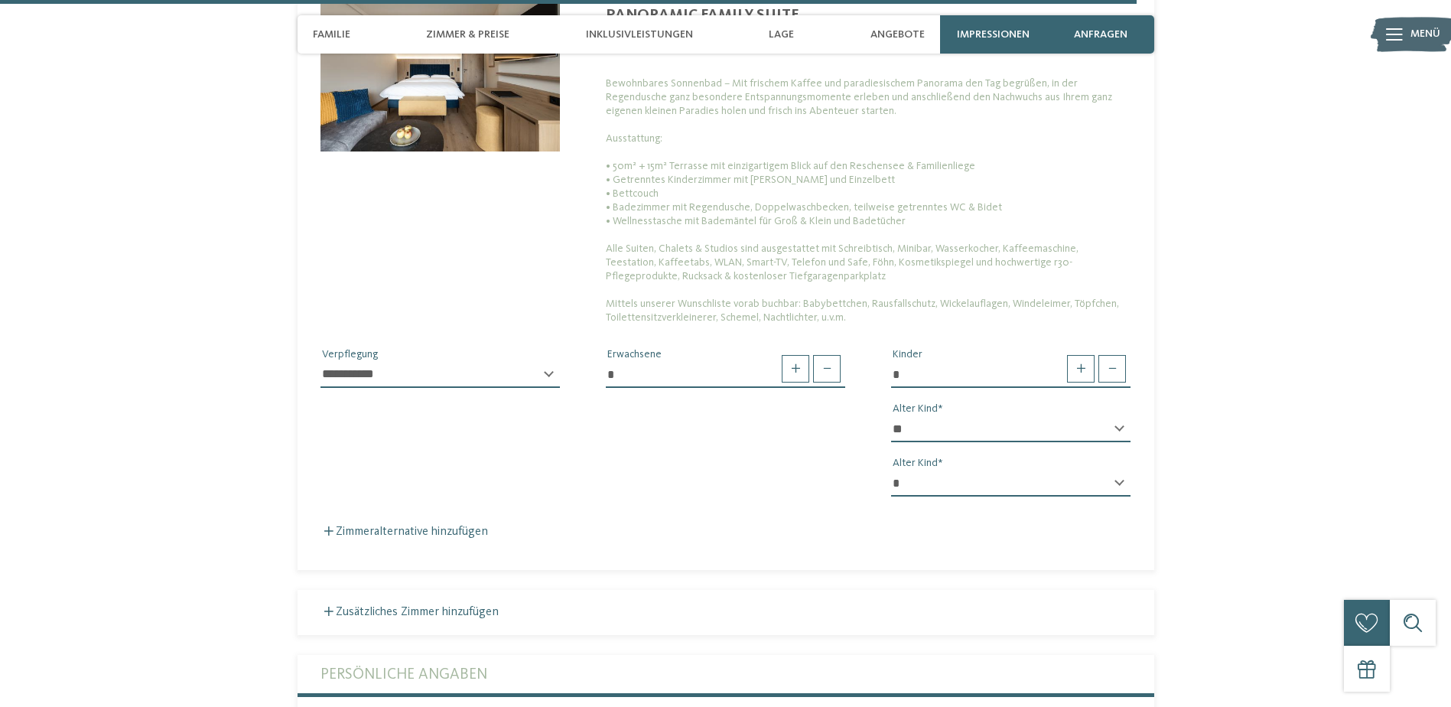
select select "*"
click at [891, 470] on select "* * * * * * * * * * * ** ** ** ** ** ** ** **" at bounding box center [1010, 483] width 239 height 26
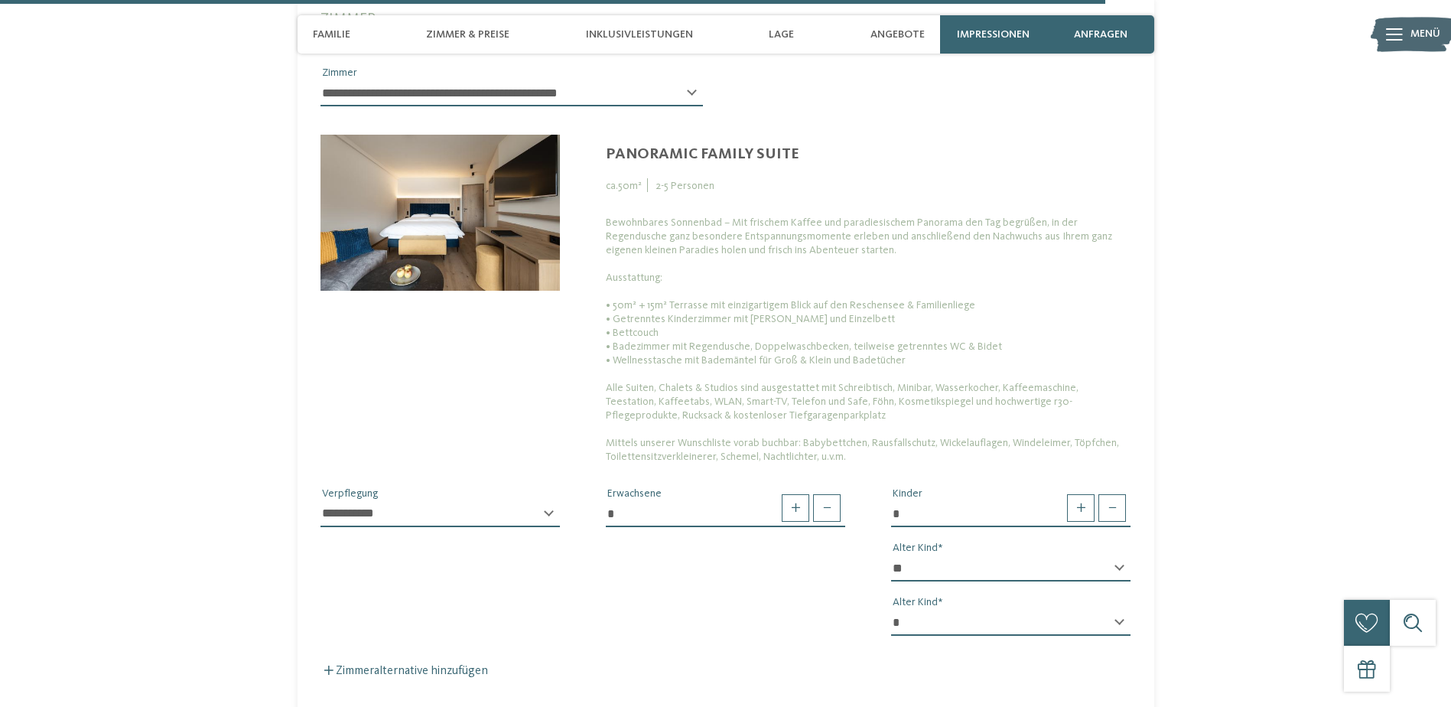
scroll to position [4044, 0]
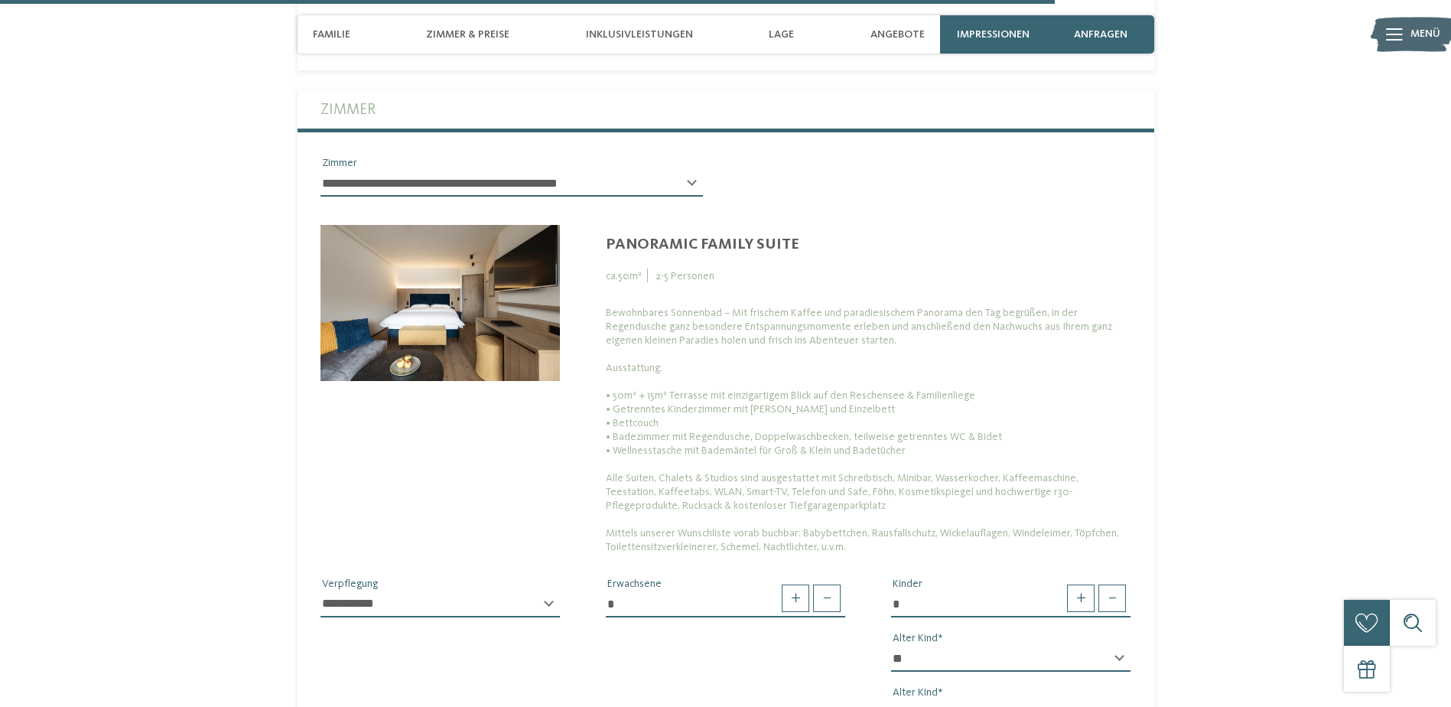
click at [927, 356] on div "Bewohnbares Sonnenbad – Mit frischem Kaffee und paradiesischem Panorama den Tag…" at bounding box center [868, 430] width 525 height 248
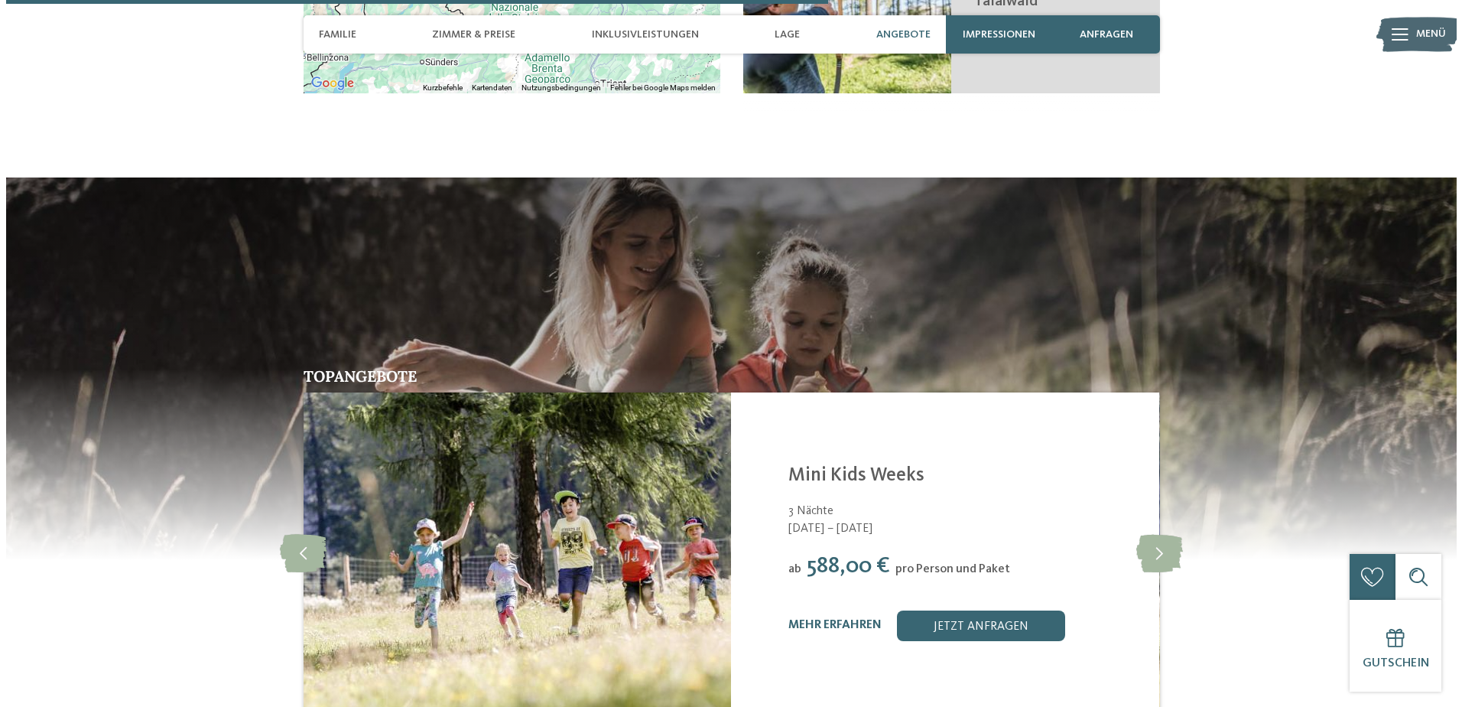
scroll to position [3203, 0]
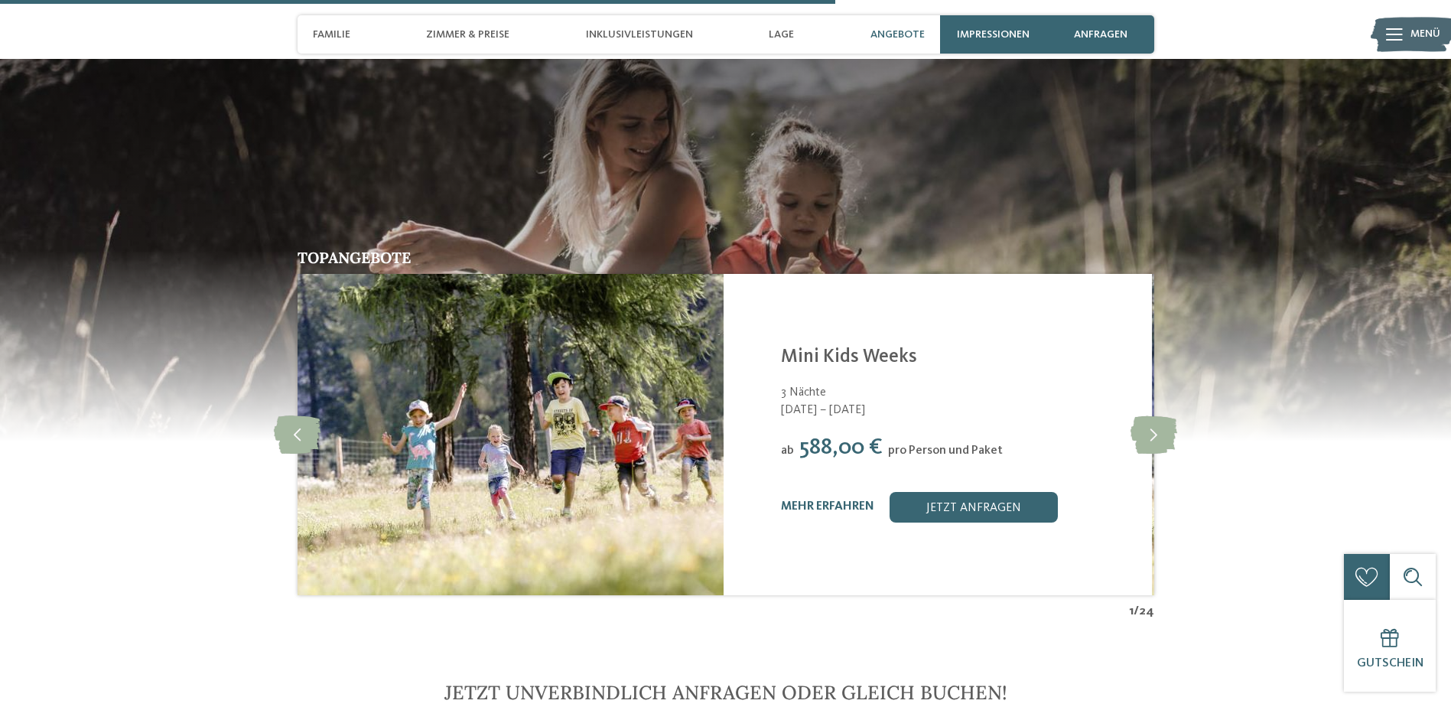
click at [592, 405] on img at bounding box center [509, 434] width 428 height 321
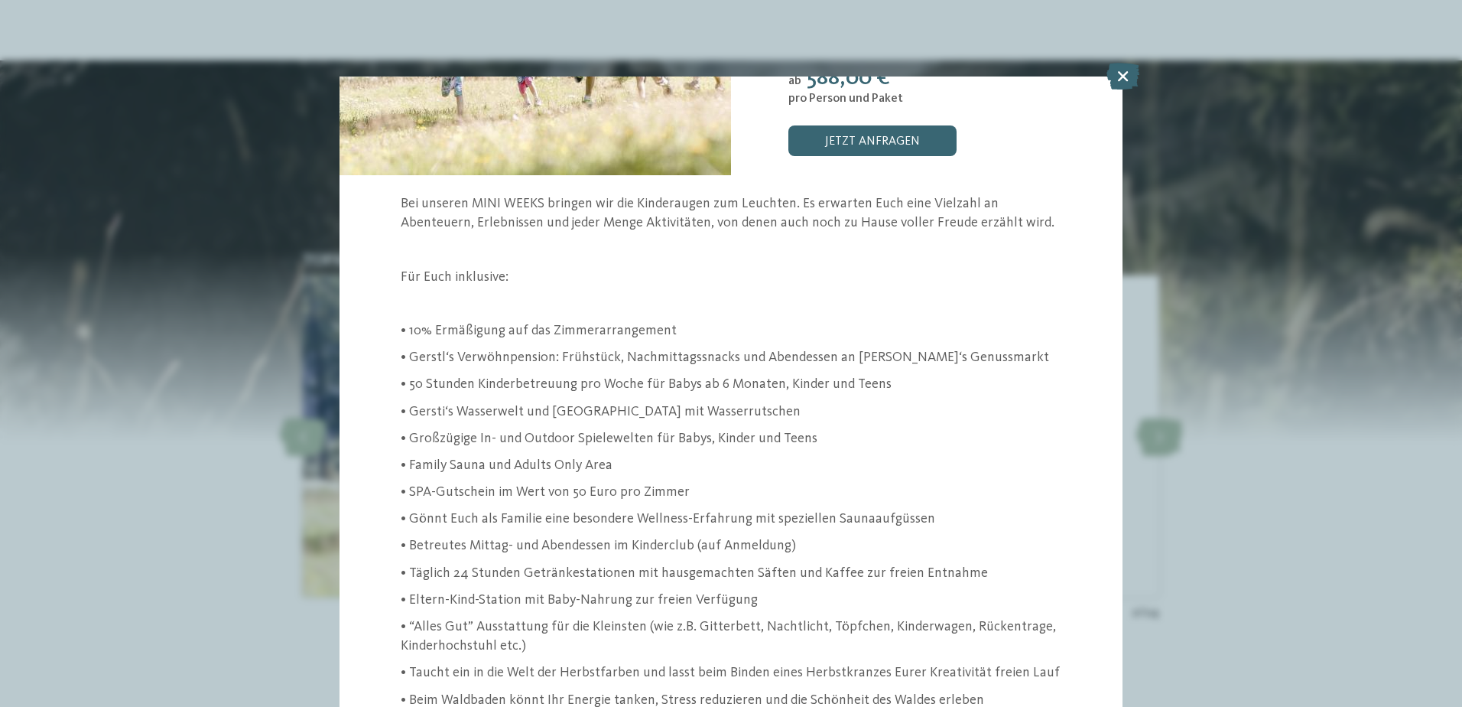
scroll to position [229, 0]
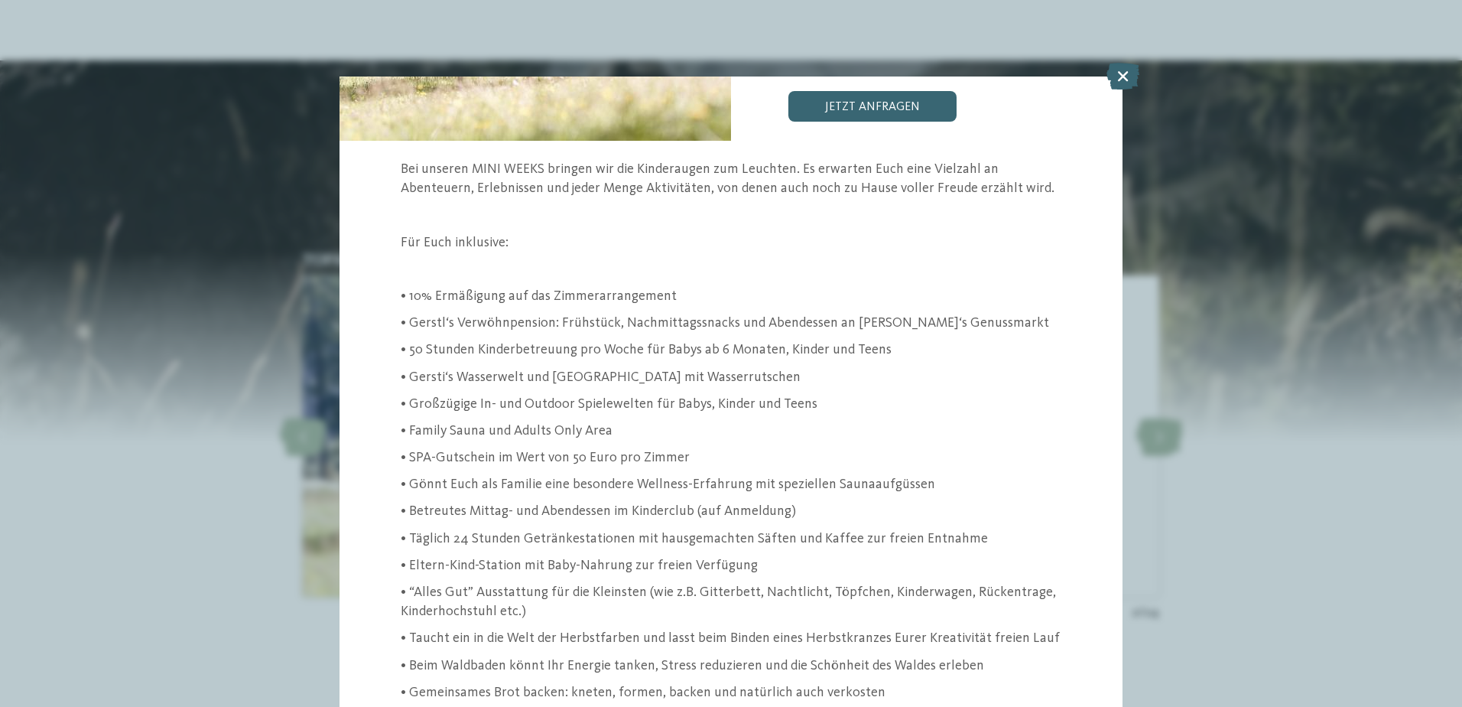
click at [574, 378] on p "• Gersti‘s Wasserwelt und Aqua Fun Park mit Wasserrutschen" at bounding box center [731, 377] width 661 height 19
drag, startPoint x: 529, startPoint y: 375, endPoint x: 731, endPoint y: 376, distance: 201.9
click at [731, 376] on p "• Gersti‘s Wasserwelt und Aqua Fun Park mit Wasserrutschen" at bounding box center [731, 377] width 661 height 19
click at [457, 368] on p "• Gersti‘s Wasserwelt und Aqua Fun Park mit Wasserrutschen" at bounding box center [731, 377] width 661 height 19
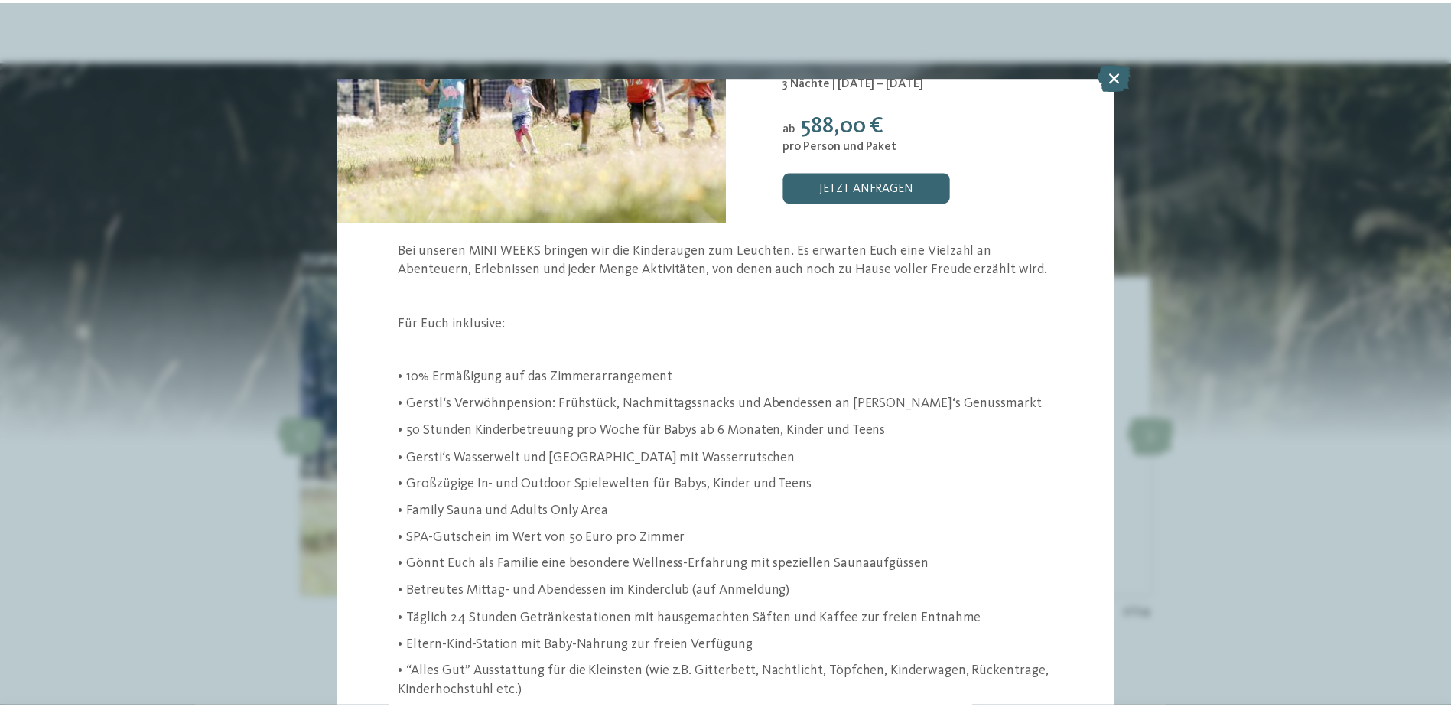
scroll to position [57, 0]
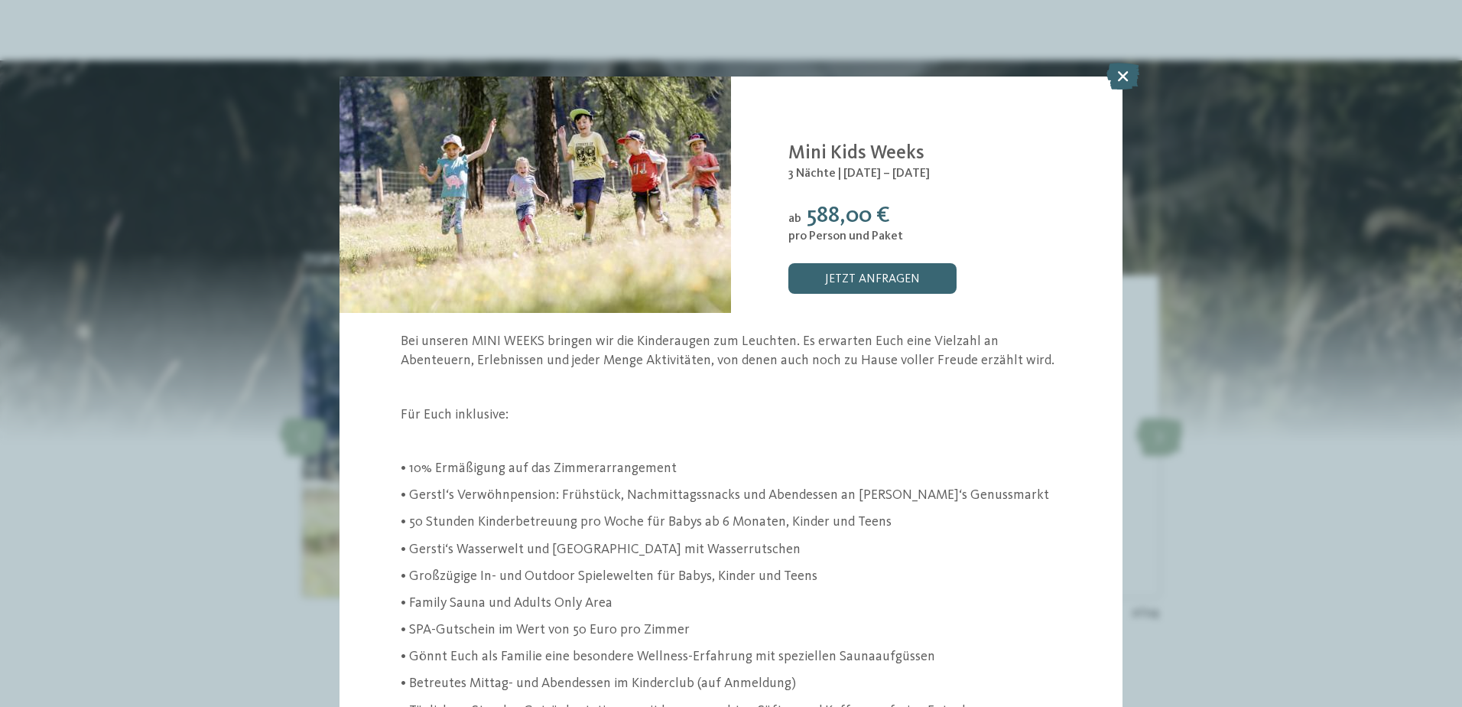
click at [1121, 80] on icon at bounding box center [1123, 76] width 33 height 27
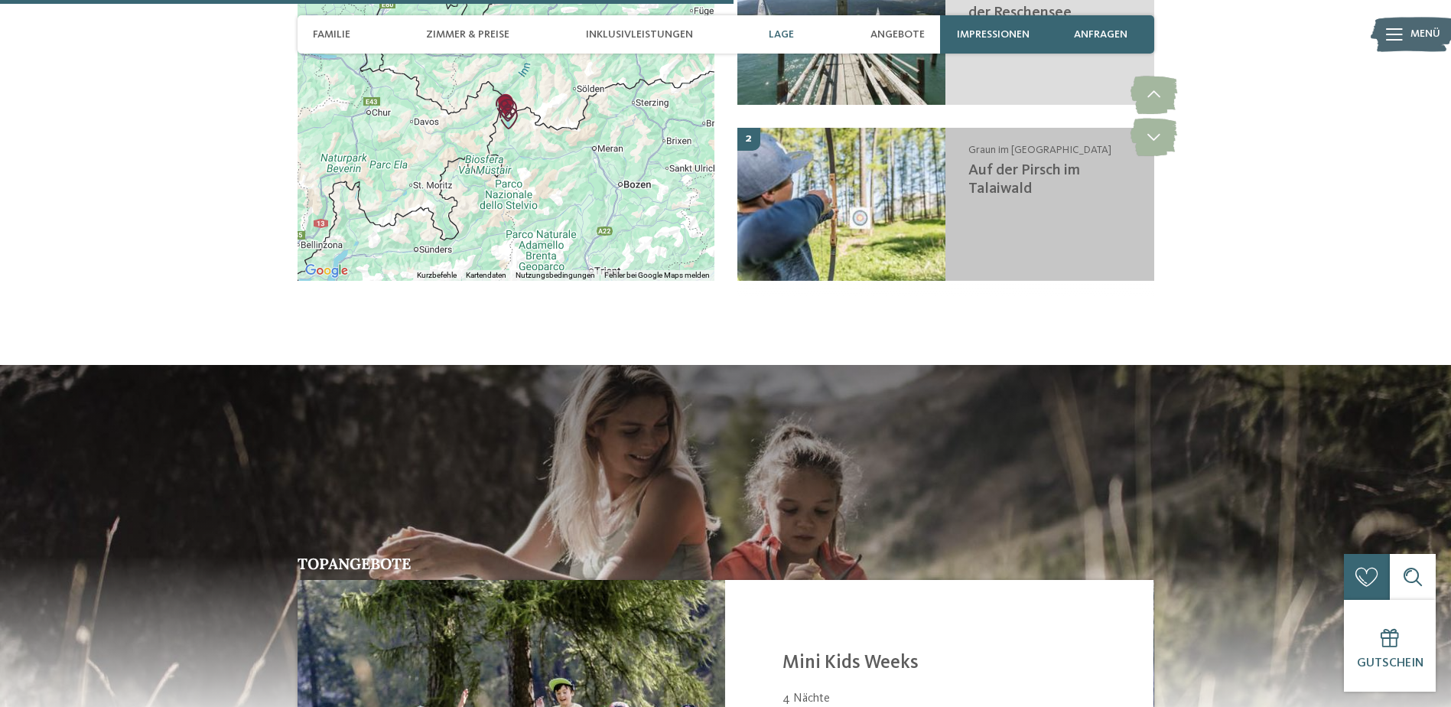
scroll to position [2667, 0]
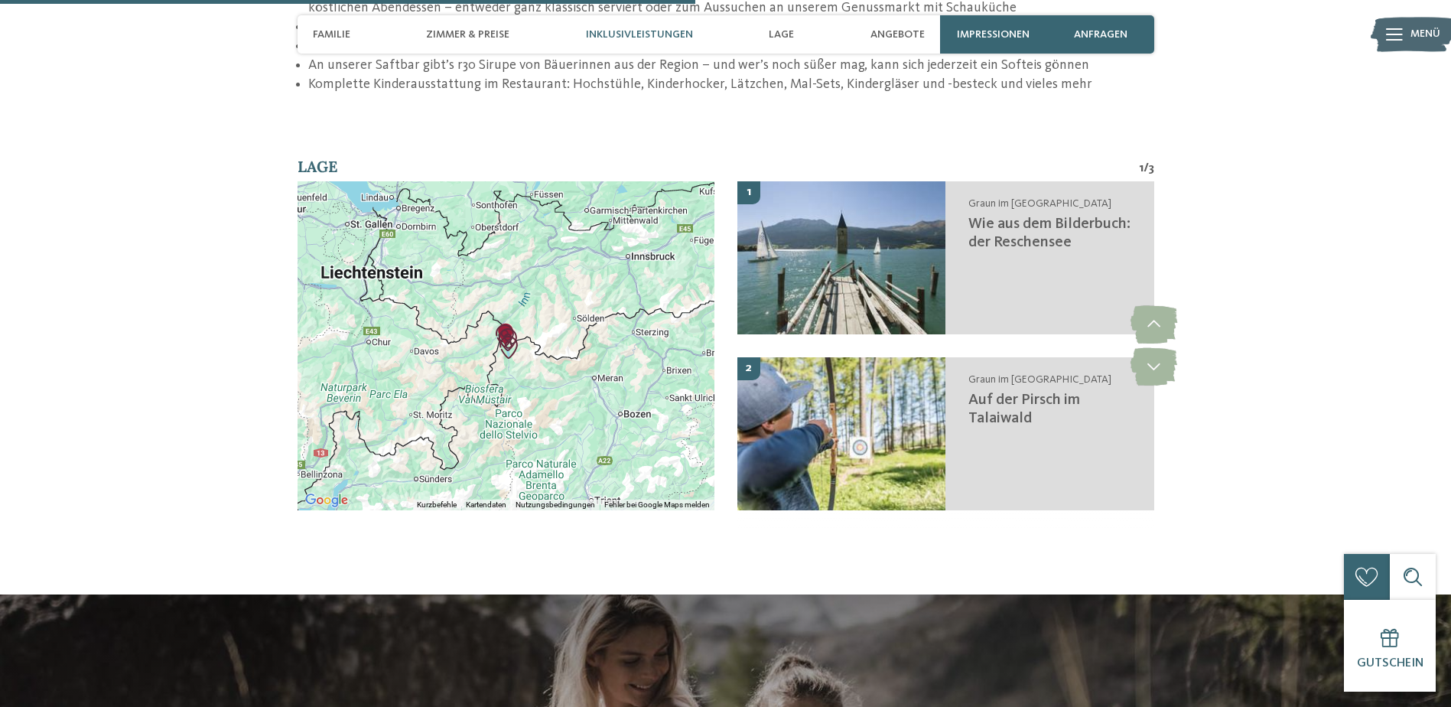
click at [516, 335] on div at bounding box center [505, 345] width 417 height 329
click at [515, 335] on div at bounding box center [505, 345] width 417 height 329
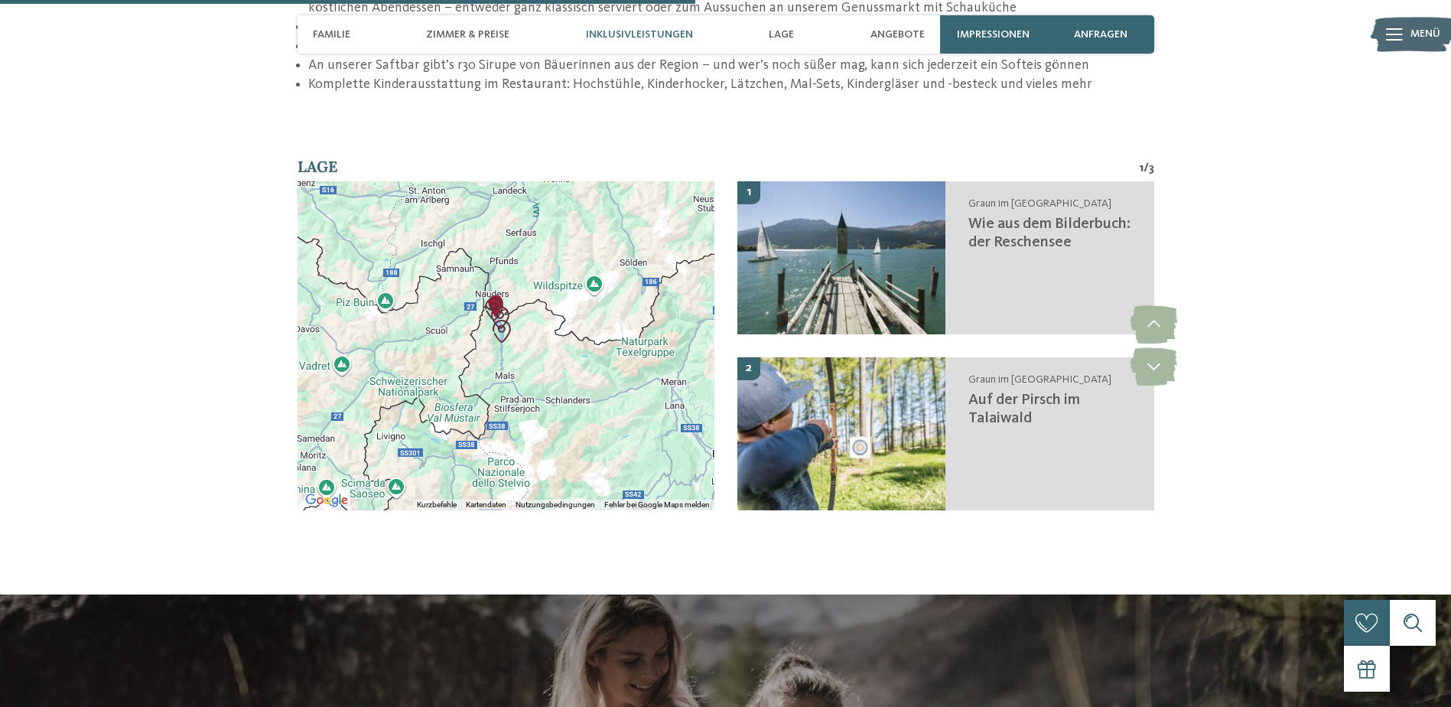
click at [520, 321] on div at bounding box center [505, 345] width 417 height 329
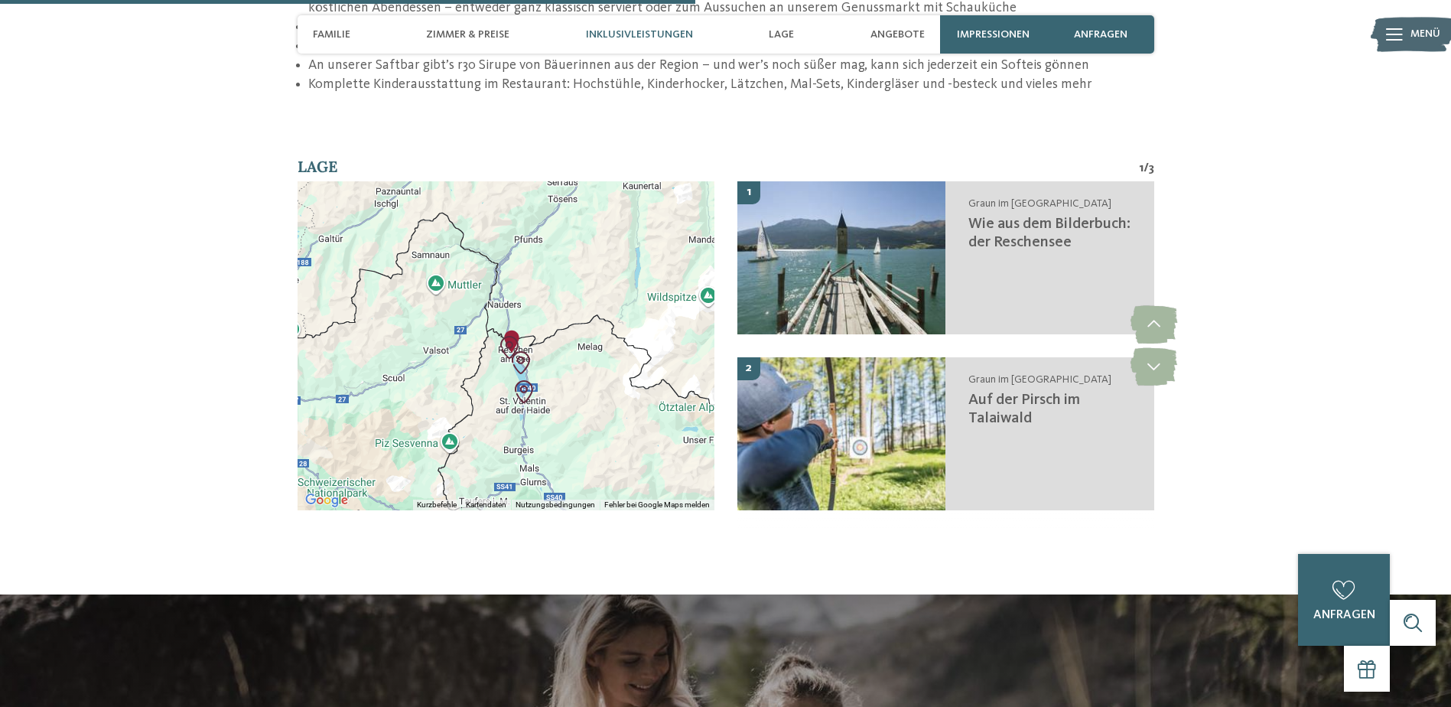
drag, startPoint x: 531, startPoint y: 294, endPoint x: 571, endPoint y: 374, distance: 89.9
click at [571, 374] on div at bounding box center [505, 345] width 417 height 329
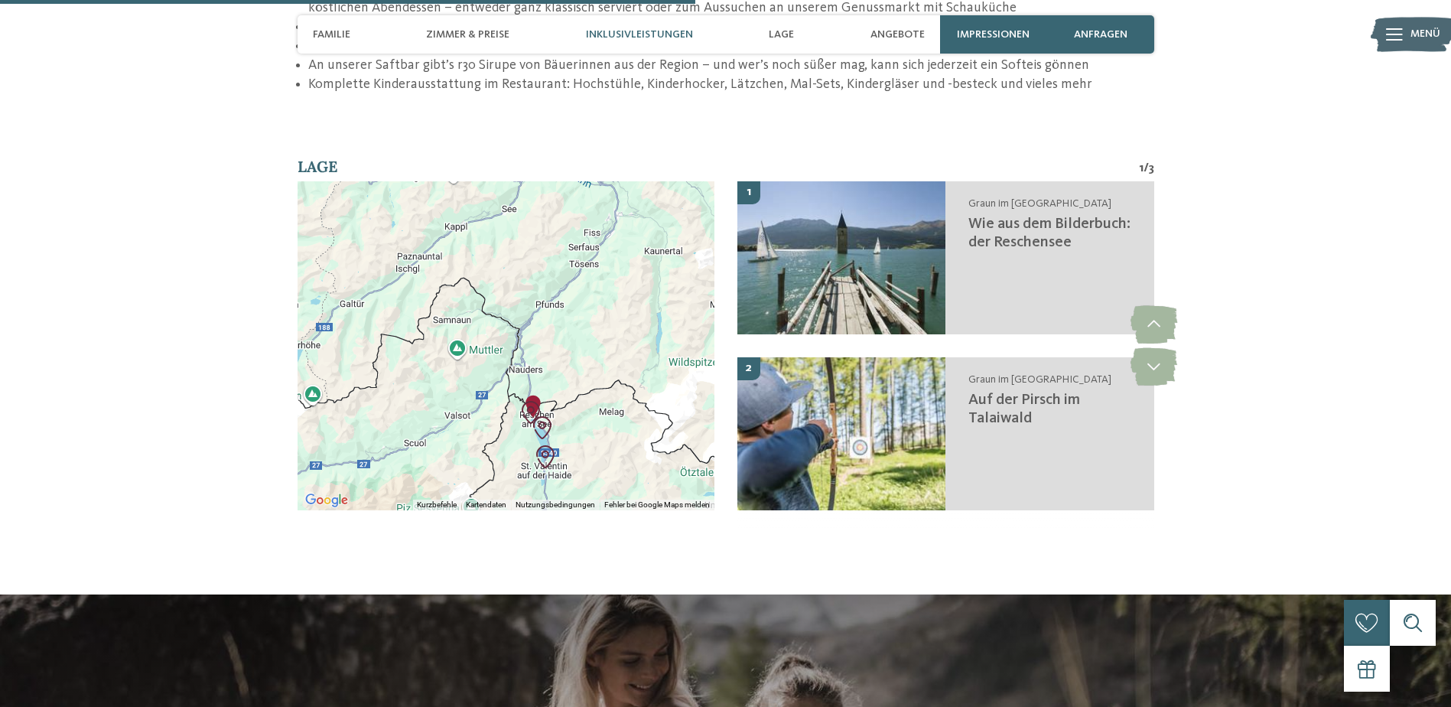
drag, startPoint x: 557, startPoint y: 249, endPoint x: 579, endPoint y: 315, distance: 69.9
click at [579, 315] on div at bounding box center [505, 345] width 417 height 329
click at [599, 320] on div at bounding box center [505, 345] width 417 height 329
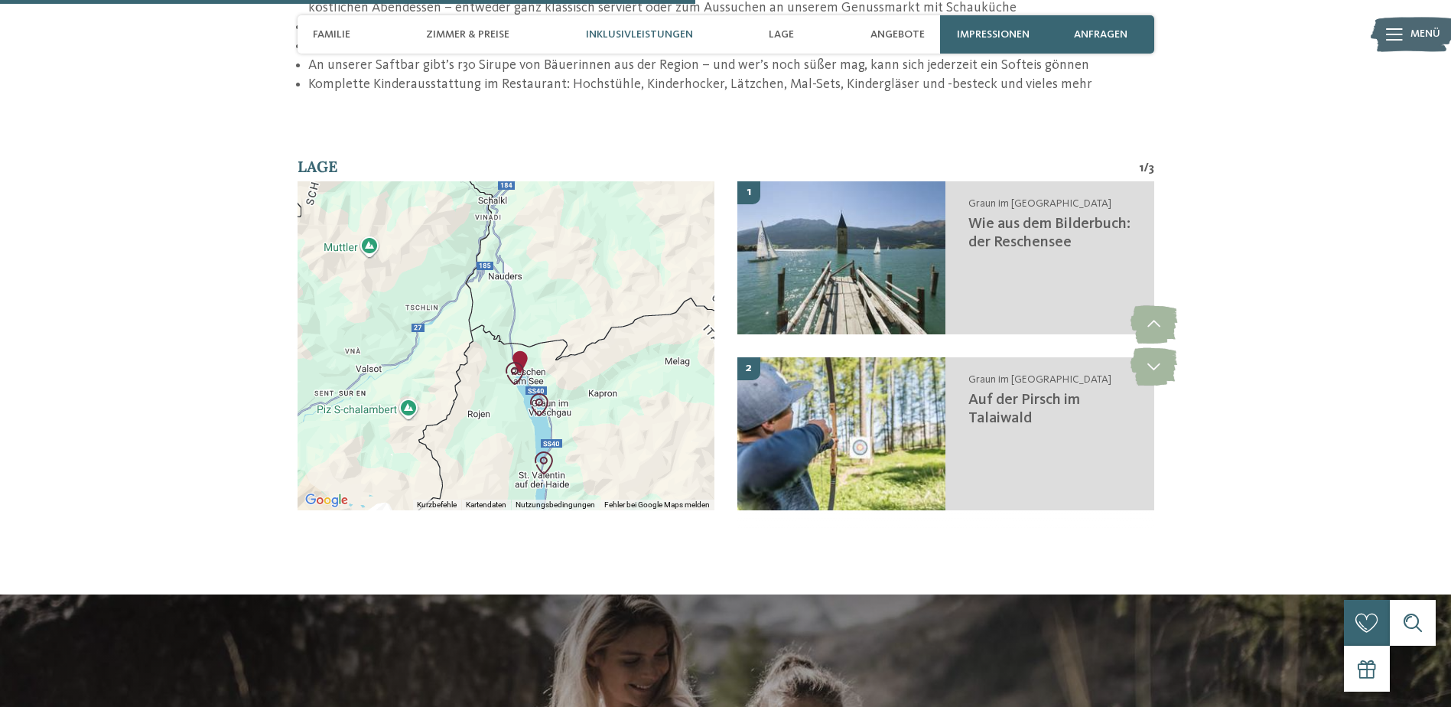
drag, startPoint x: 580, startPoint y: 411, endPoint x: 654, endPoint y: 285, distance: 145.3
click at [654, 285] on div at bounding box center [505, 345] width 417 height 329
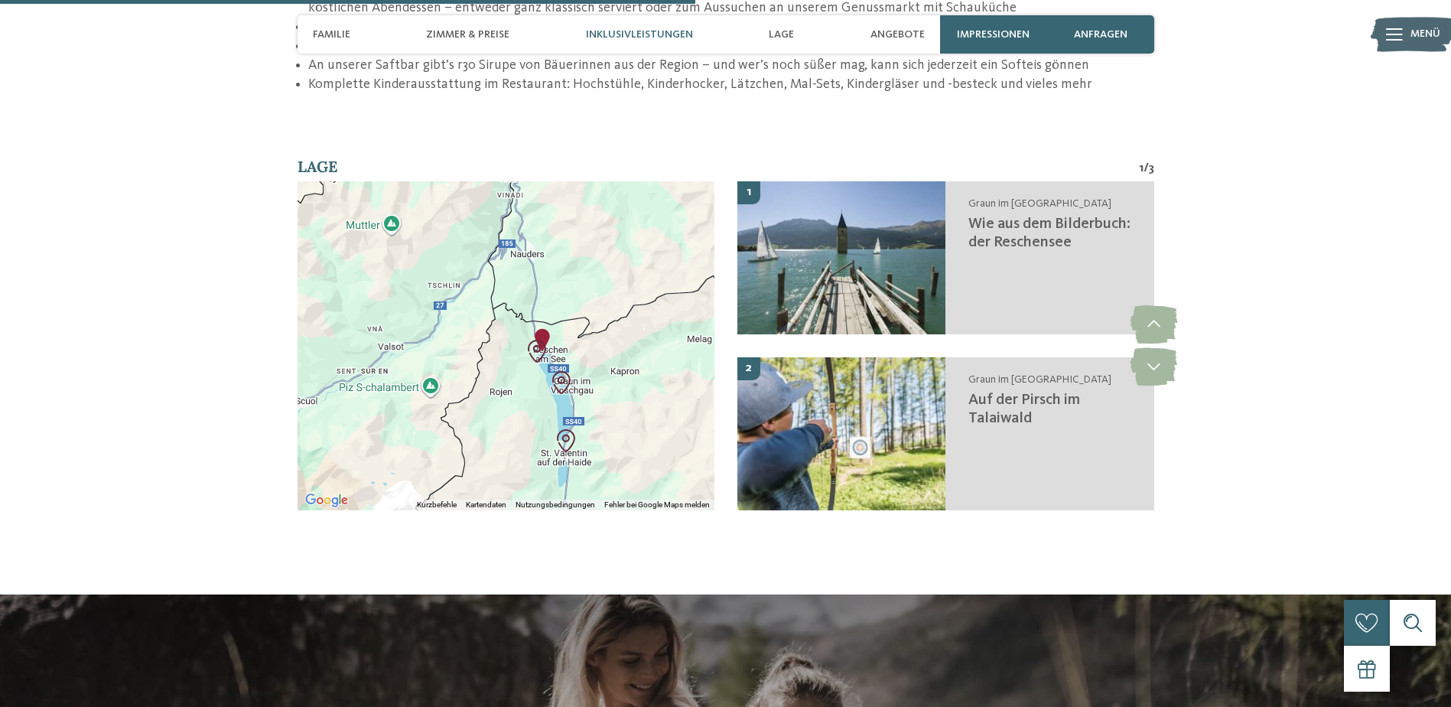
click at [619, 349] on div at bounding box center [505, 345] width 417 height 329
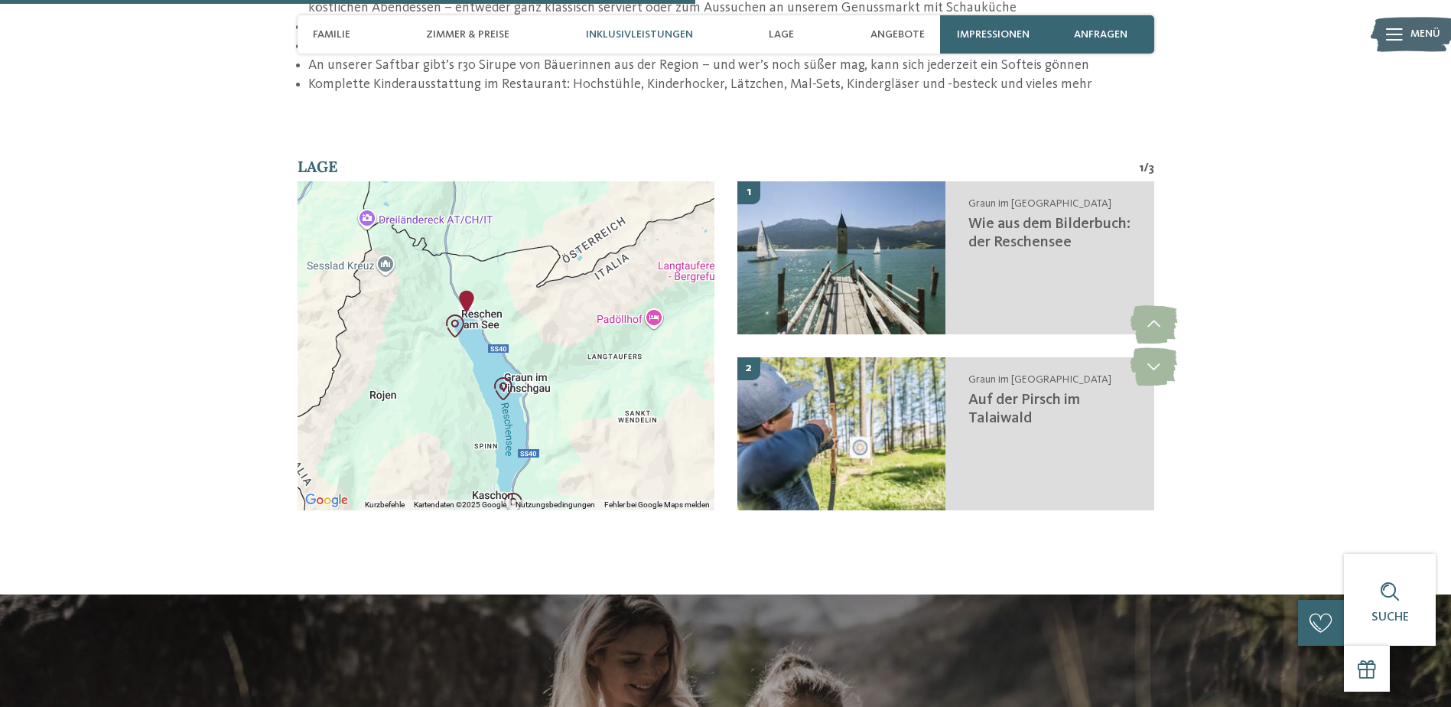
click at [594, 314] on div at bounding box center [505, 345] width 417 height 329
click at [597, 313] on div at bounding box center [505, 345] width 417 height 329
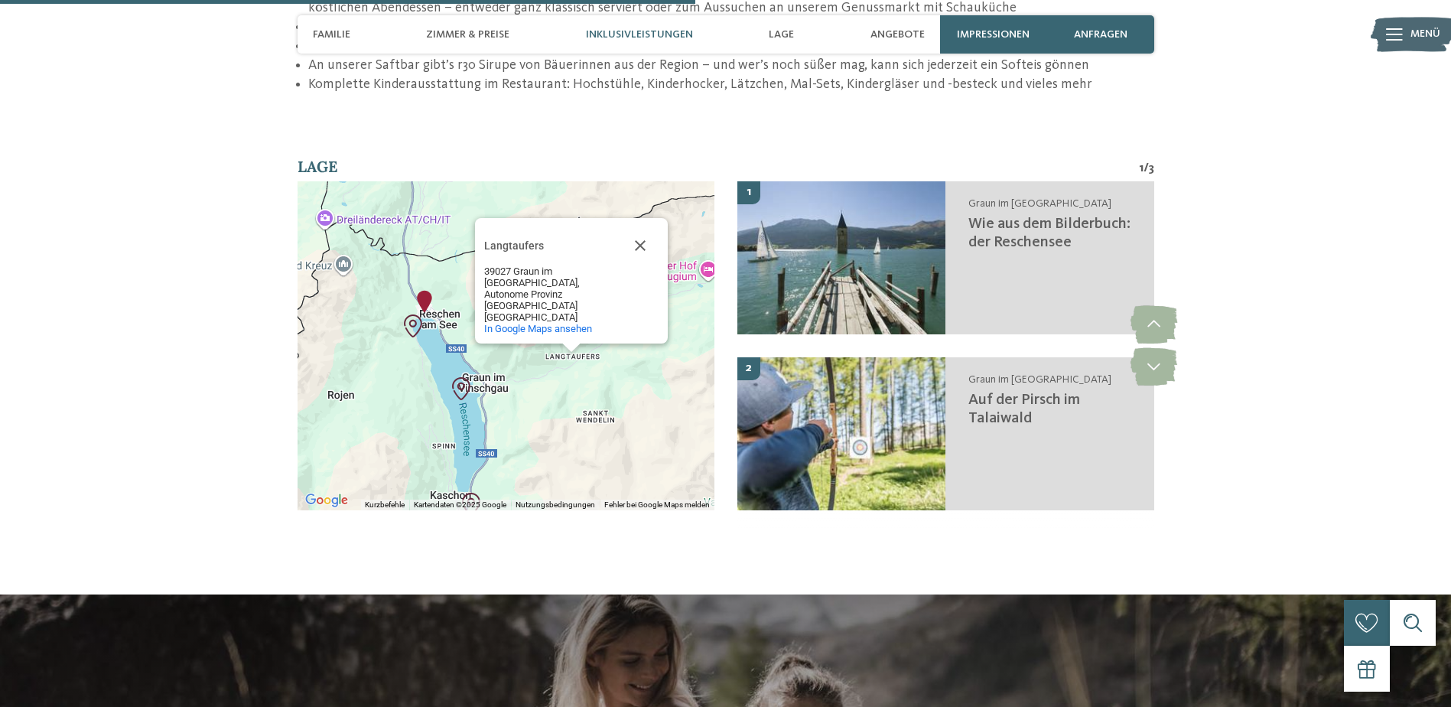
click at [424, 290] on img "DAS GERSTL Family Retreat" at bounding box center [424, 301] width 23 height 23
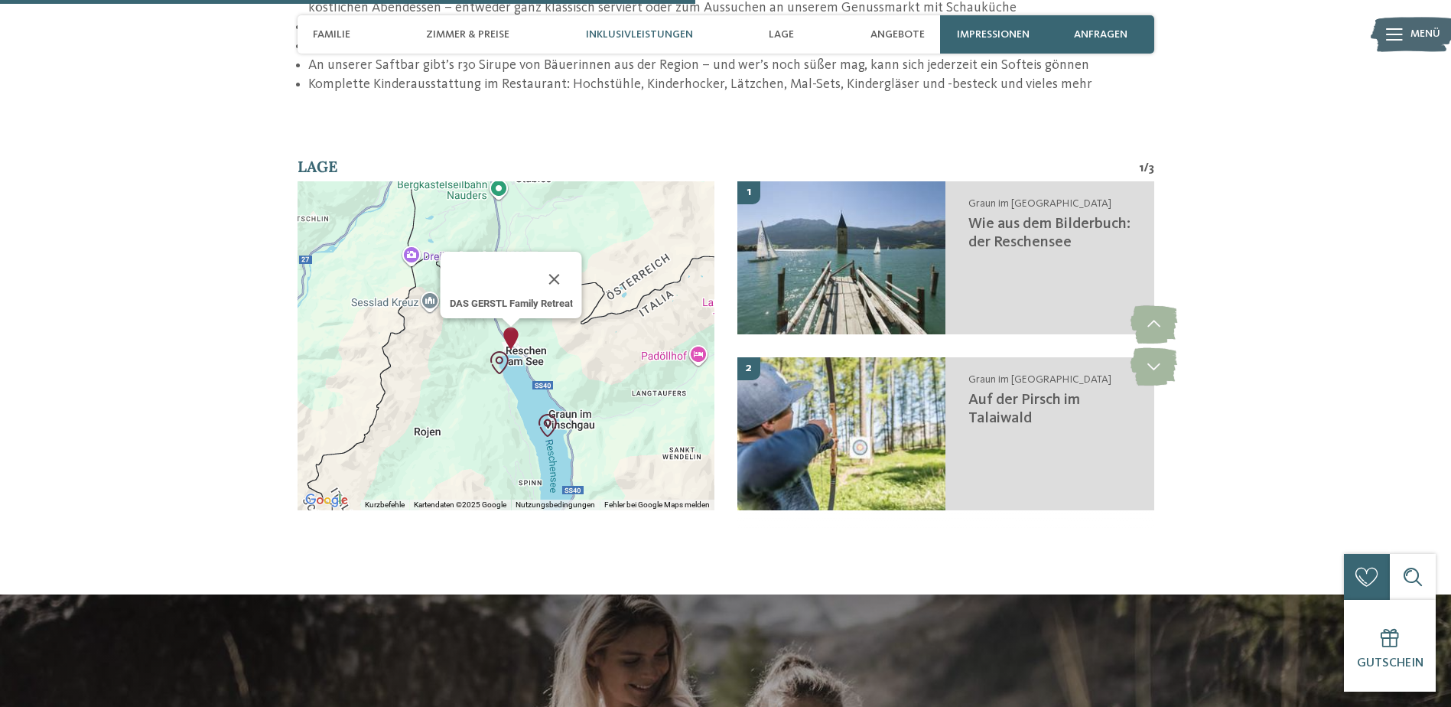
drag, startPoint x: 481, startPoint y: 277, endPoint x: 629, endPoint y: 309, distance: 151.8
click at [629, 309] on div "DAS GERSTL Family Retreat" at bounding box center [505, 345] width 417 height 329
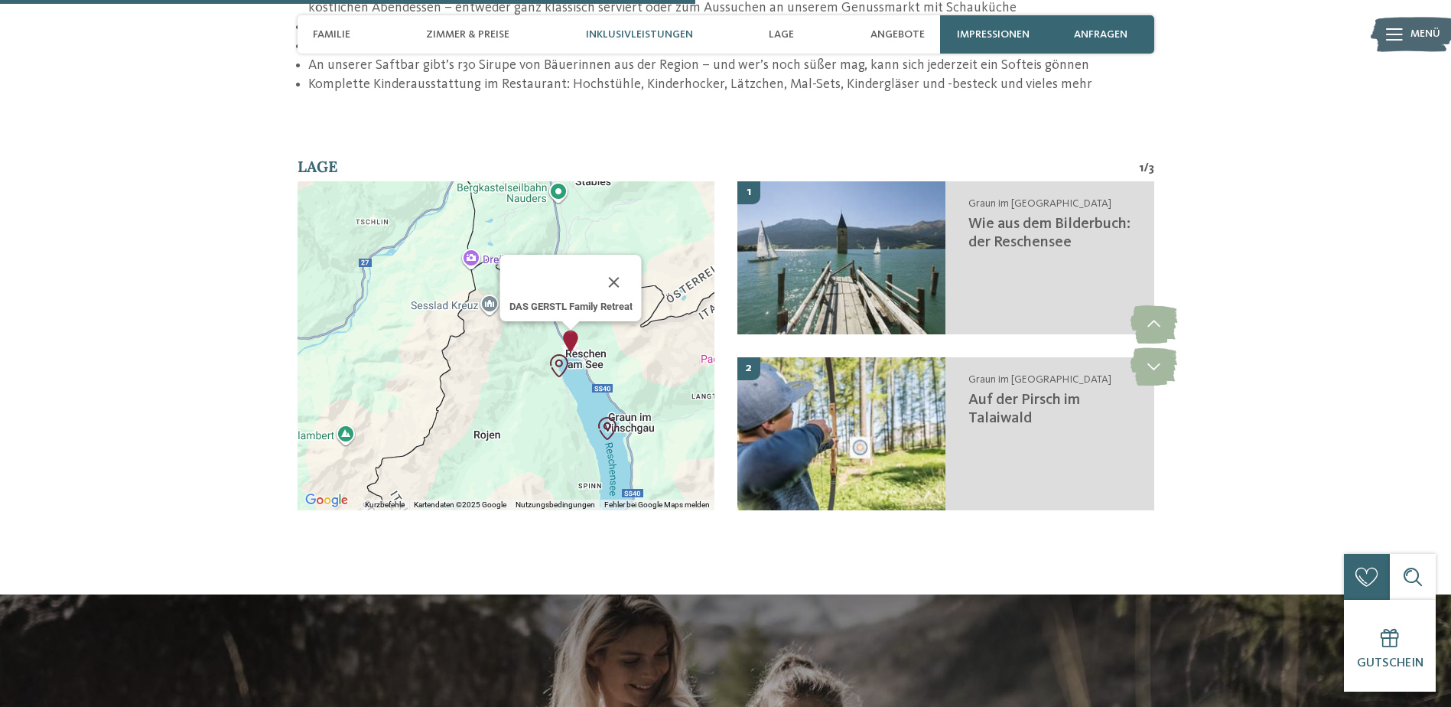
click at [494, 314] on div "DAS GERSTL Family Retreat" at bounding box center [505, 345] width 417 height 329
click at [427, 296] on div "DAS GERSTL Family Retreat" at bounding box center [505, 345] width 417 height 329
click at [577, 330] on img "DAS GERSTL Family Retreat" at bounding box center [570, 341] width 23 height 23
click at [574, 330] on img "DAS GERSTL Family Retreat" at bounding box center [570, 341] width 23 height 23
click at [573, 330] on img "DAS GERSTL Family Retreat" at bounding box center [570, 341] width 23 height 23
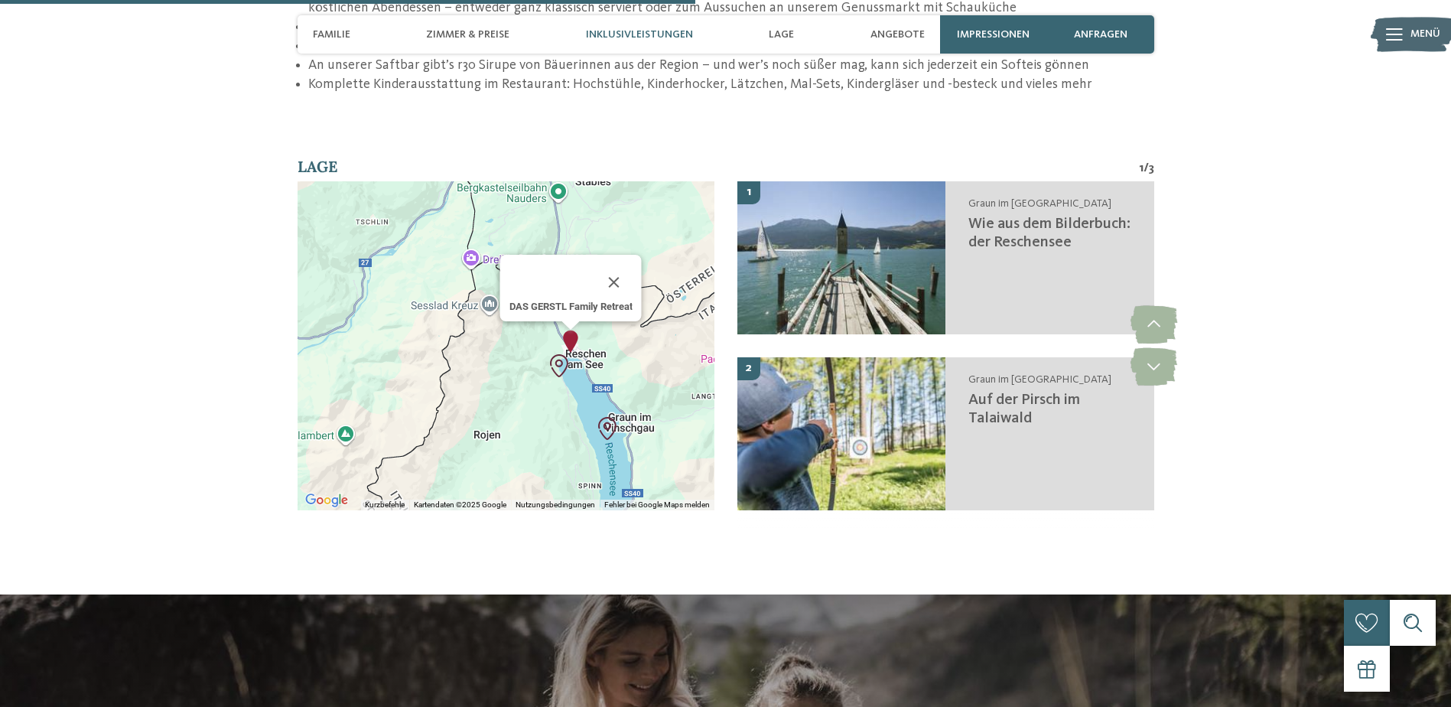
click at [512, 358] on div "Um von einem Element zum anderen zu gelangen, drückst du die Pfeiltasten entspr…" at bounding box center [505, 345] width 417 height 329
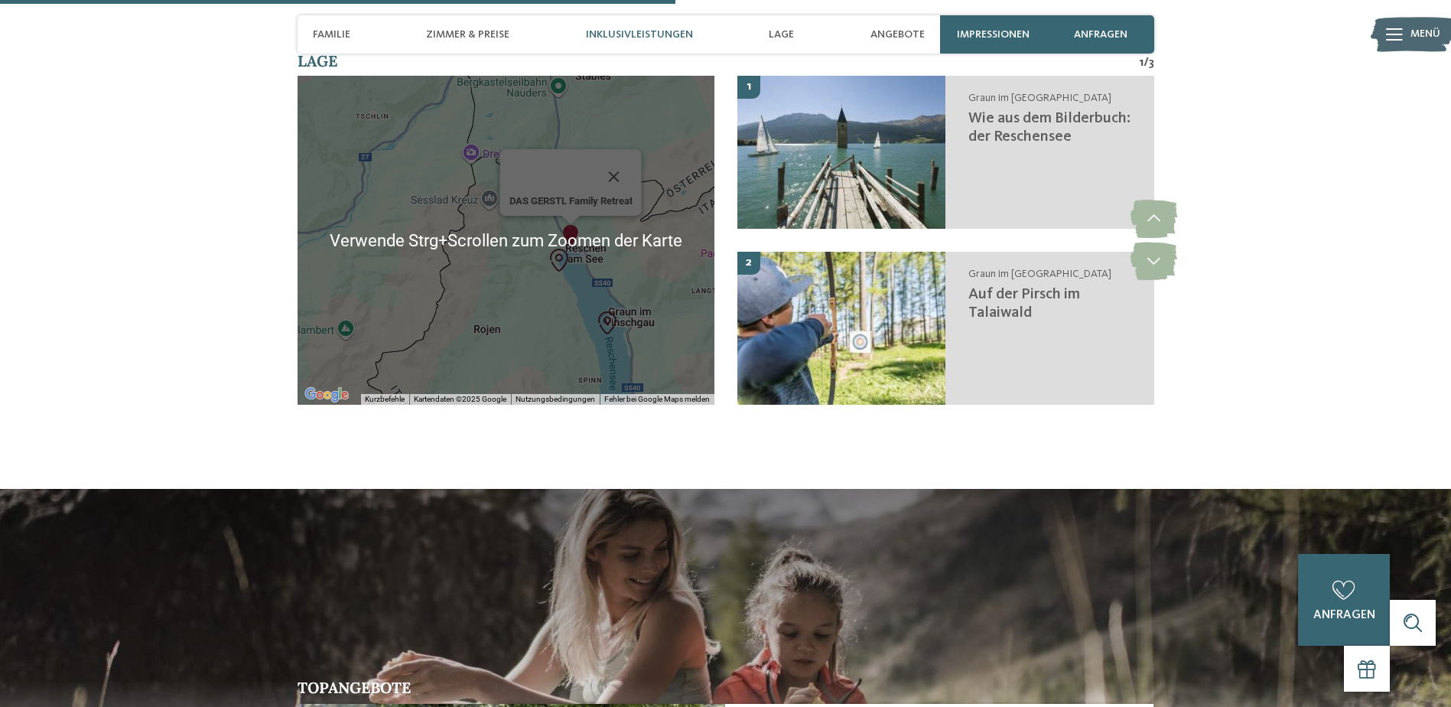
scroll to position [2591, 0]
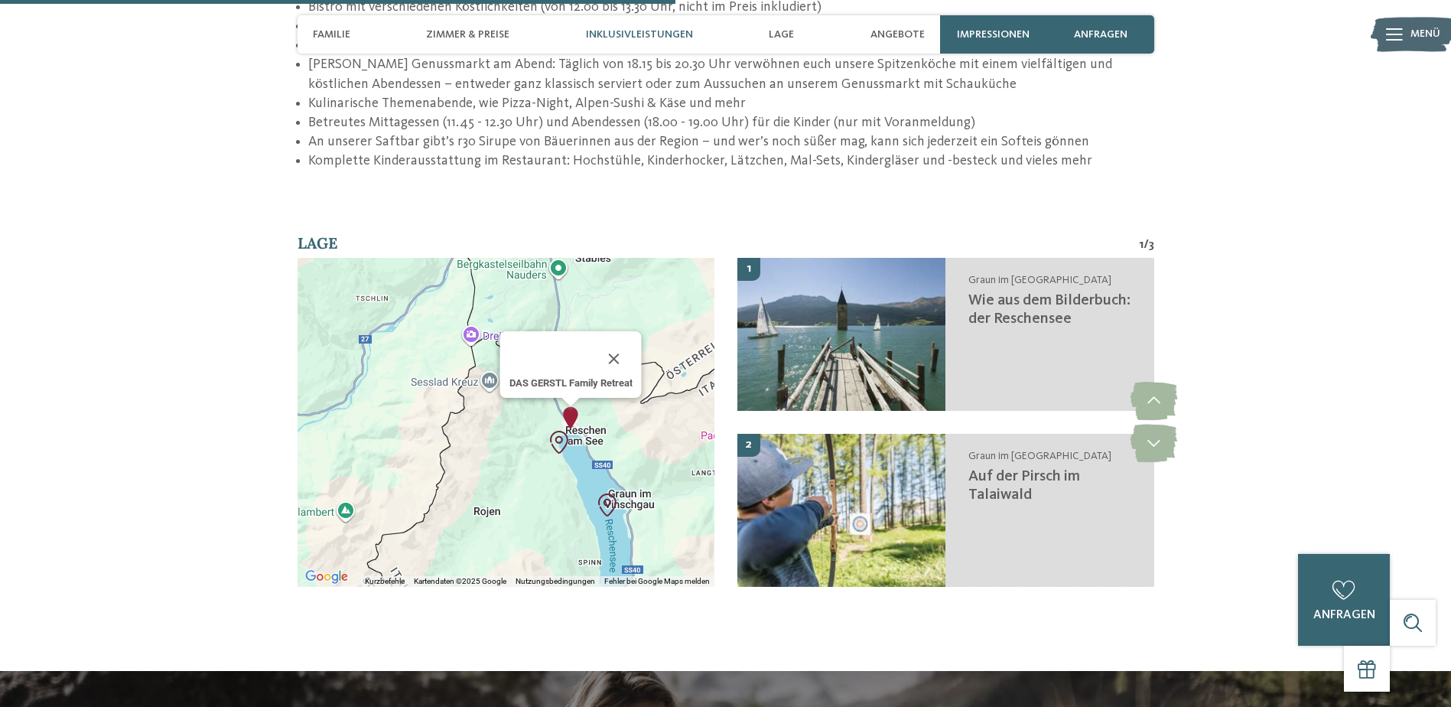
click at [577, 340] on div at bounding box center [552, 358] width 86 height 37
click at [618, 340] on button "Schließen" at bounding box center [614, 358] width 37 height 37
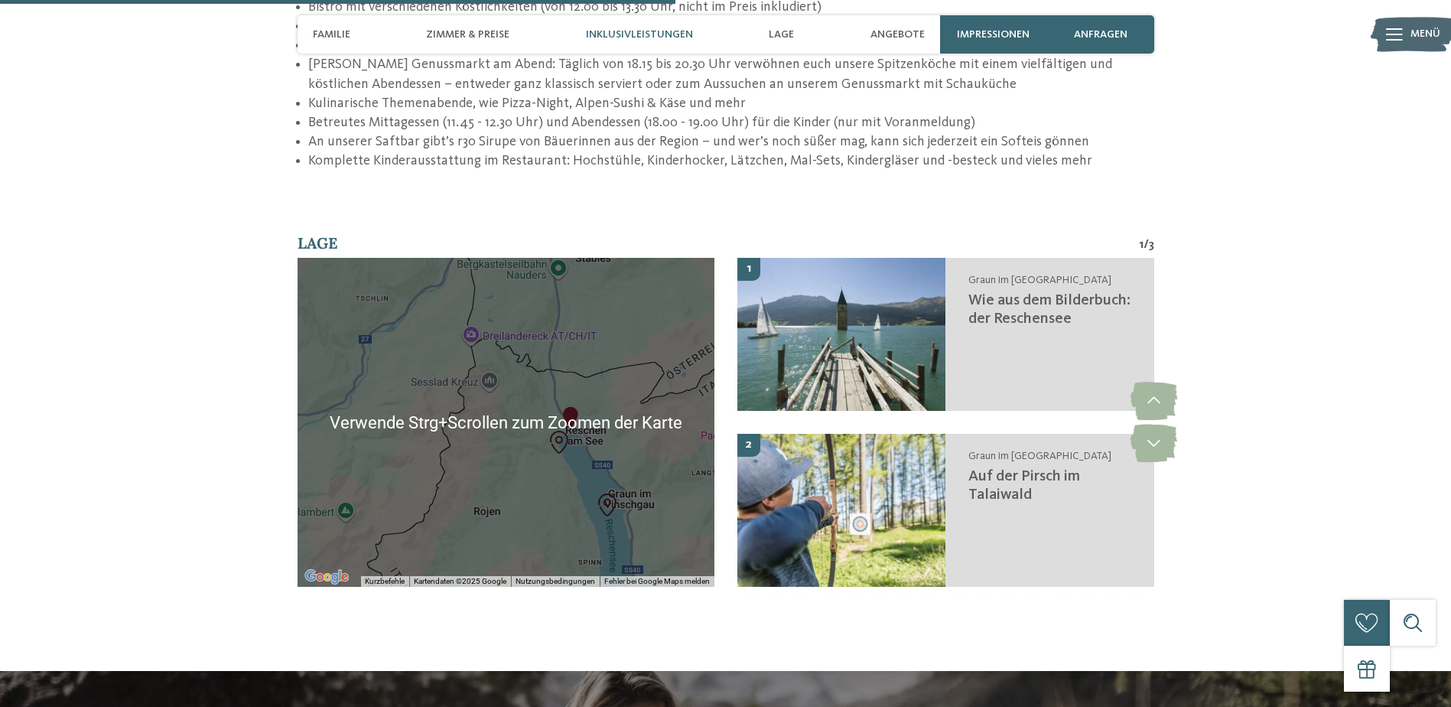
click at [615, 349] on div "Um von einem Element zum anderen zu gelangen, drückst du die Pfeiltasten entspr…" at bounding box center [505, 422] width 417 height 329
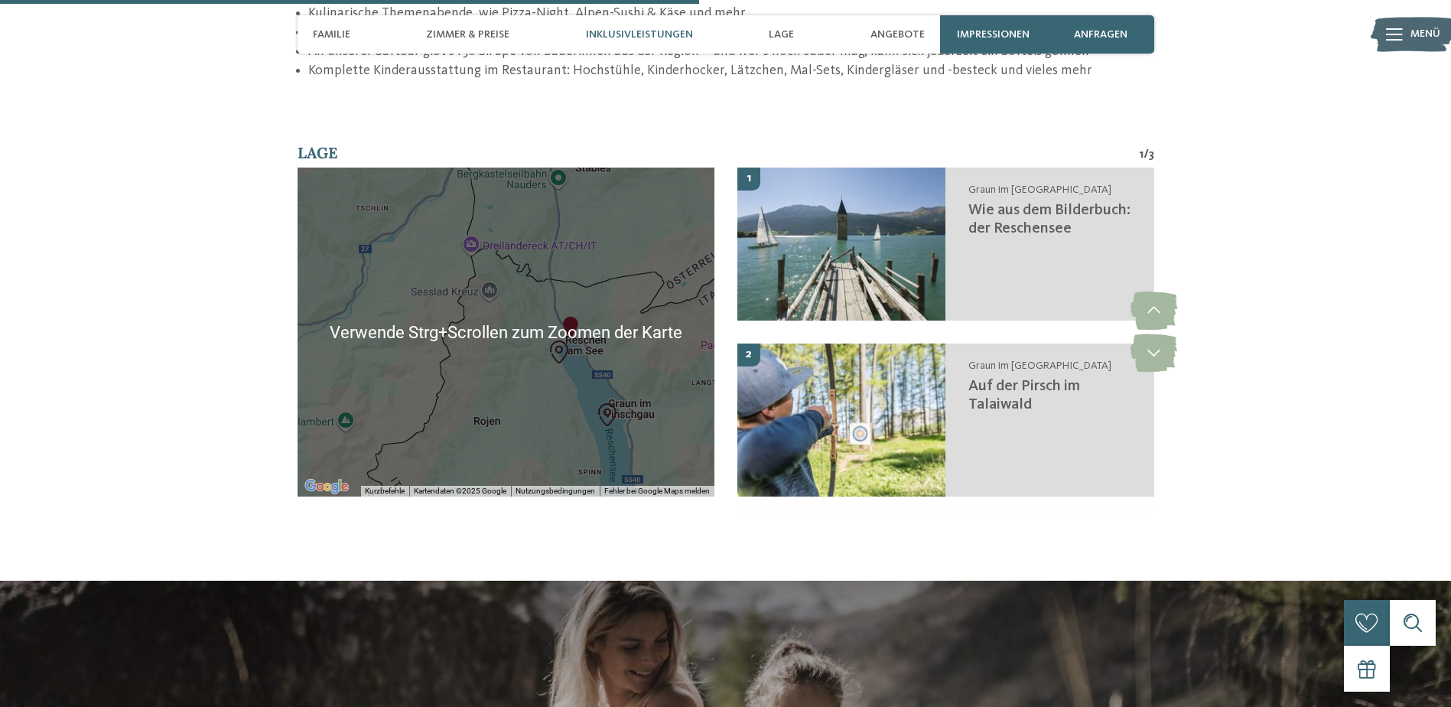
scroll to position [2744, 0]
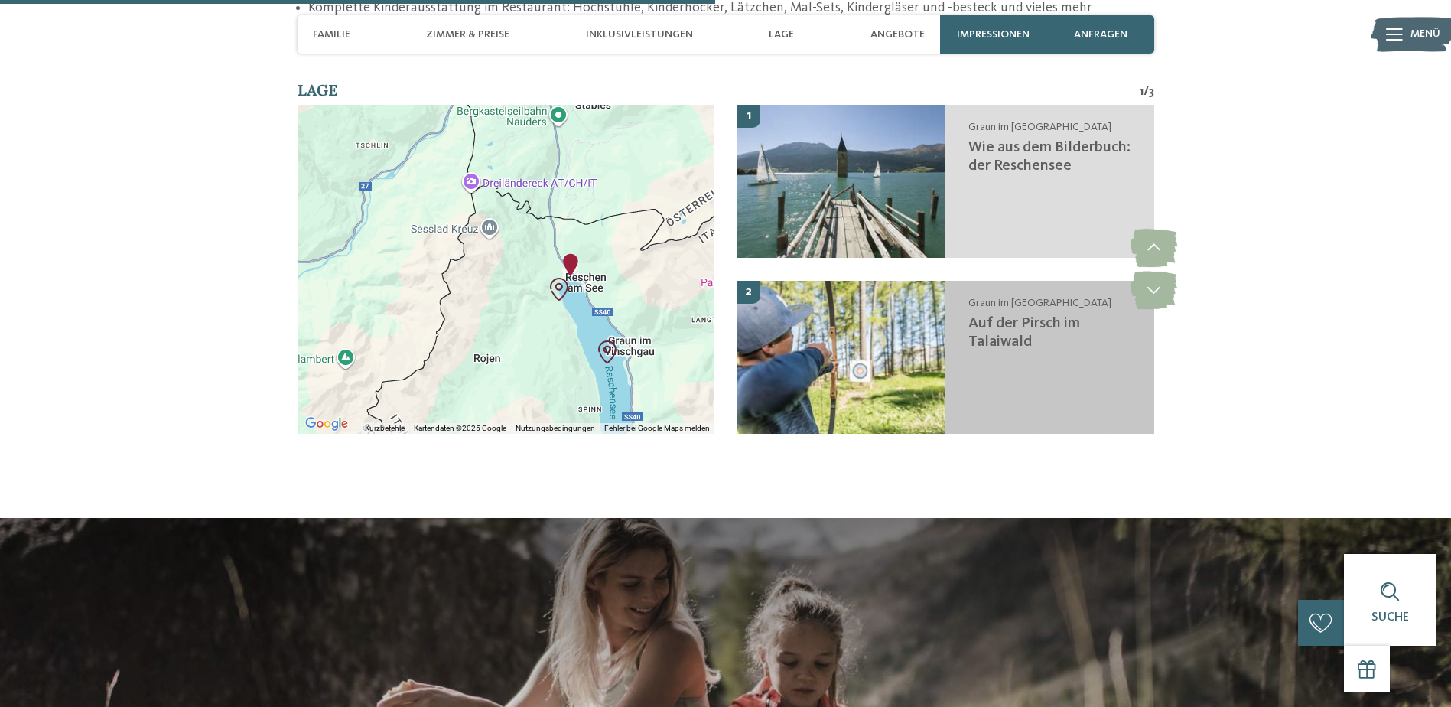
click at [1013, 316] on span "Auf der Pirsch im Talaiwald" at bounding box center [1024, 333] width 112 height 34
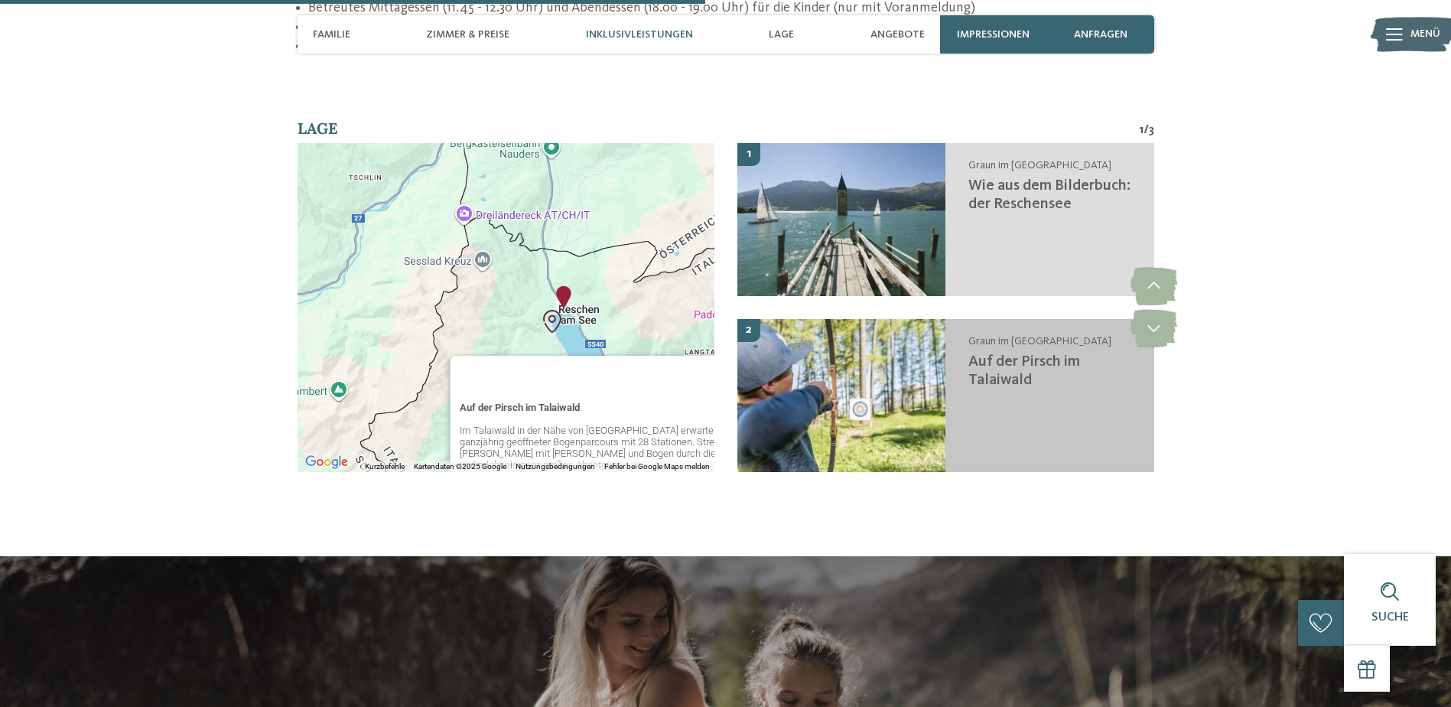
scroll to position [2700, 0]
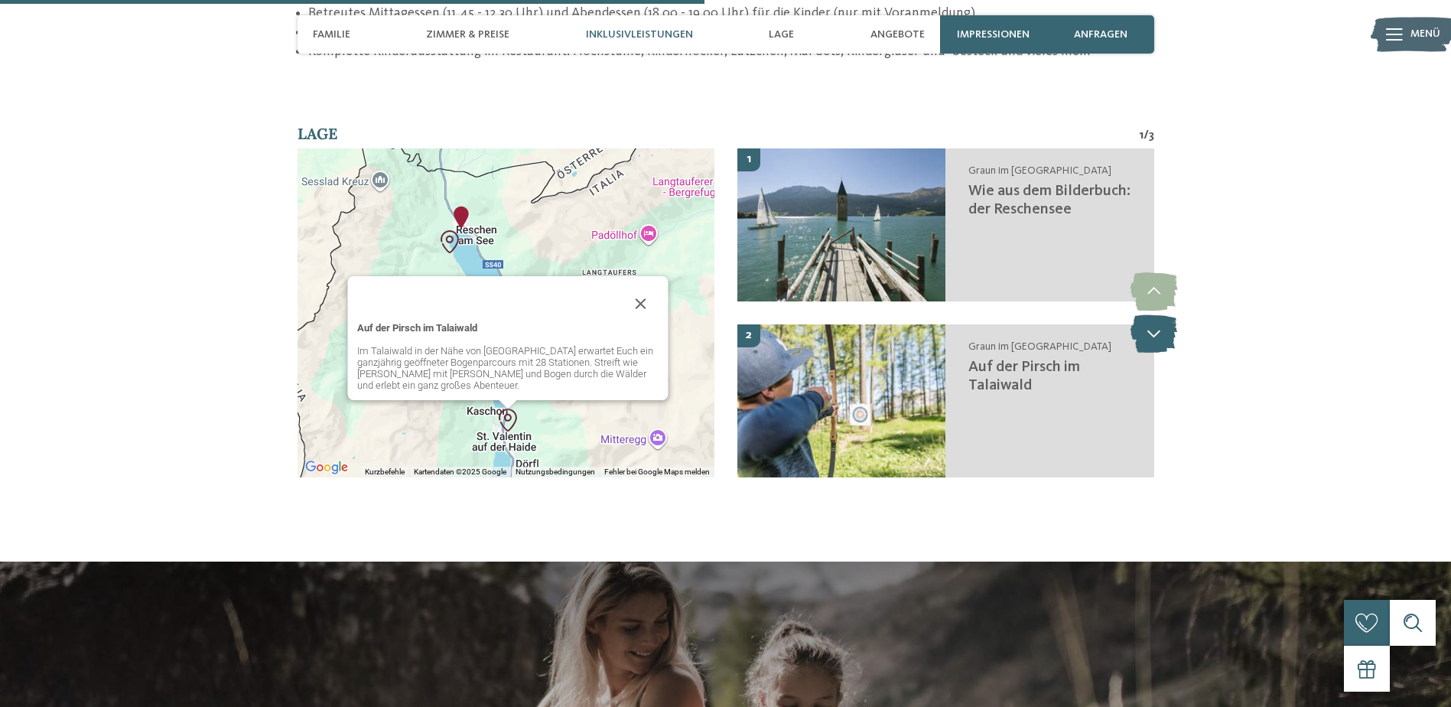
click at [1146, 314] on icon at bounding box center [1153, 333] width 47 height 38
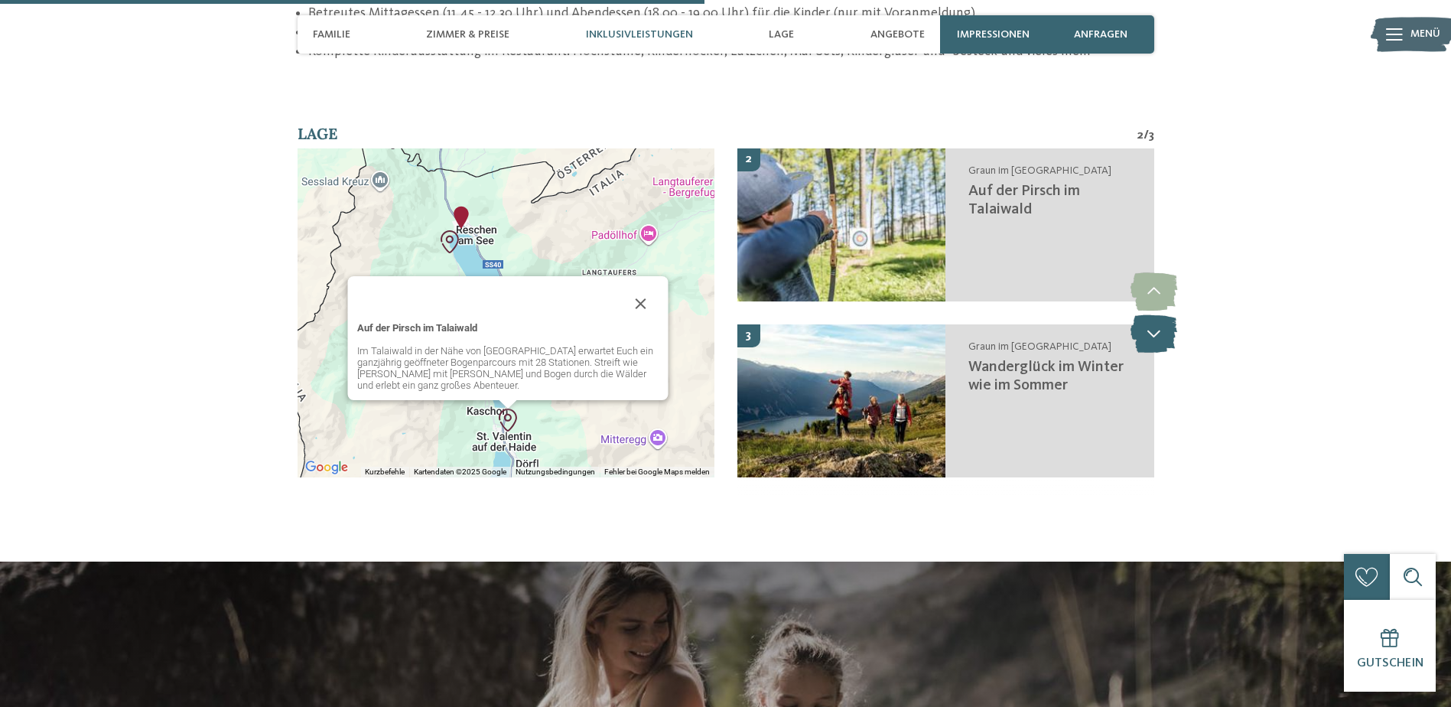
click at [1146, 314] on icon at bounding box center [1153, 333] width 47 height 38
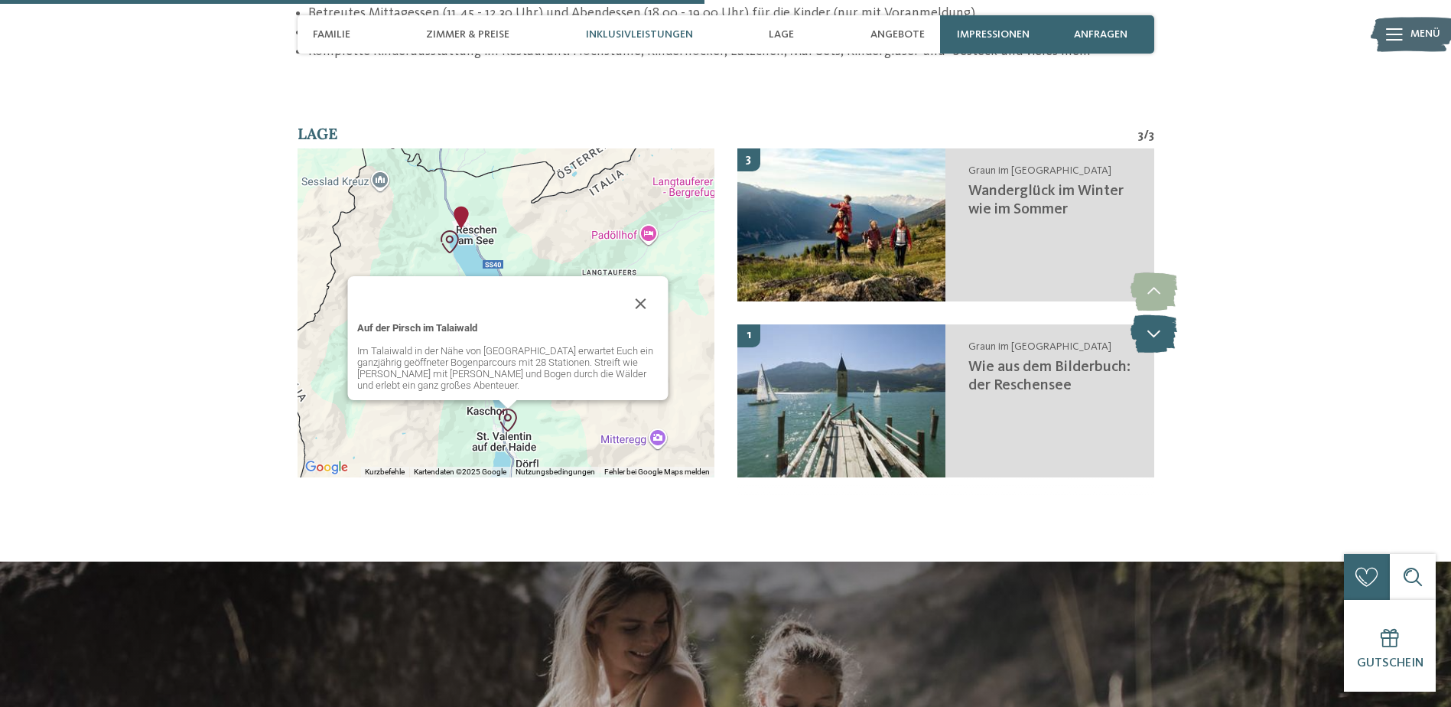
click at [1146, 314] on icon at bounding box center [1153, 333] width 47 height 38
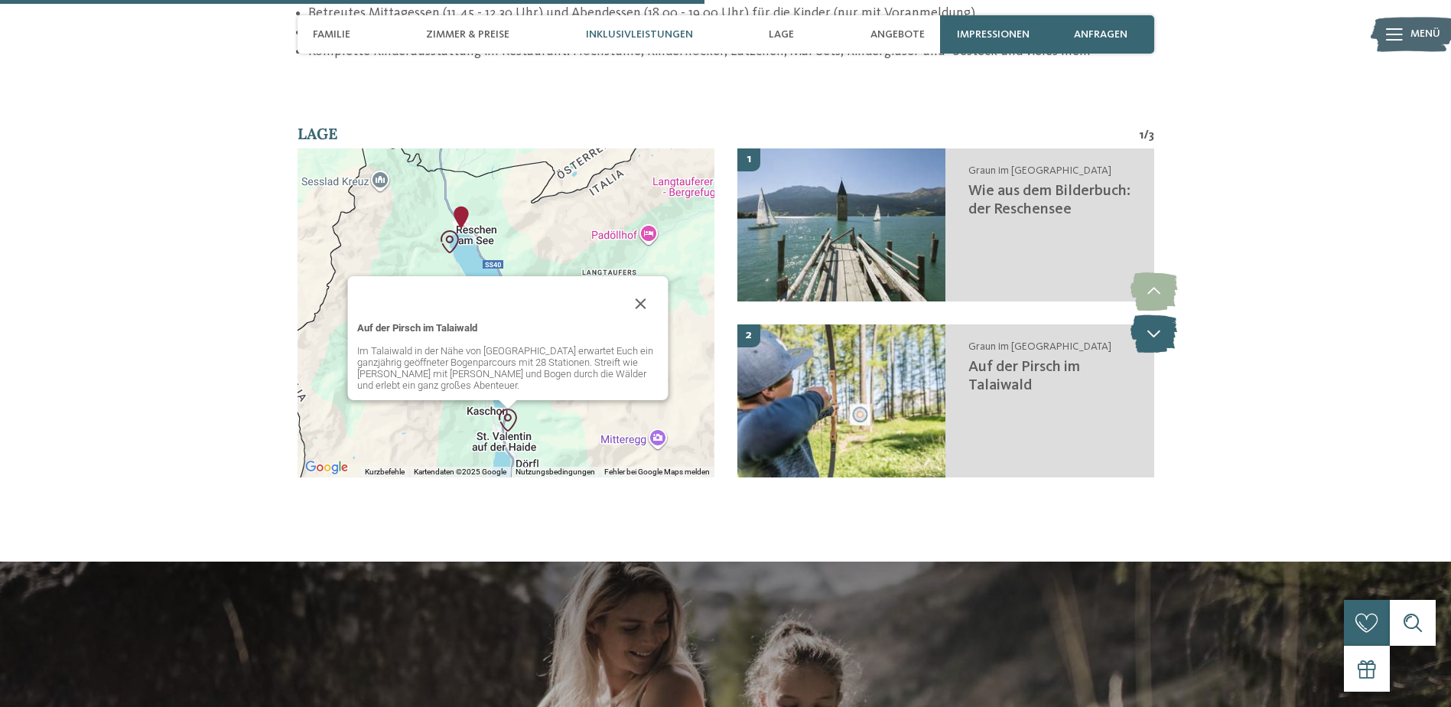
click at [1146, 314] on icon at bounding box center [1153, 333] width 47 height 38
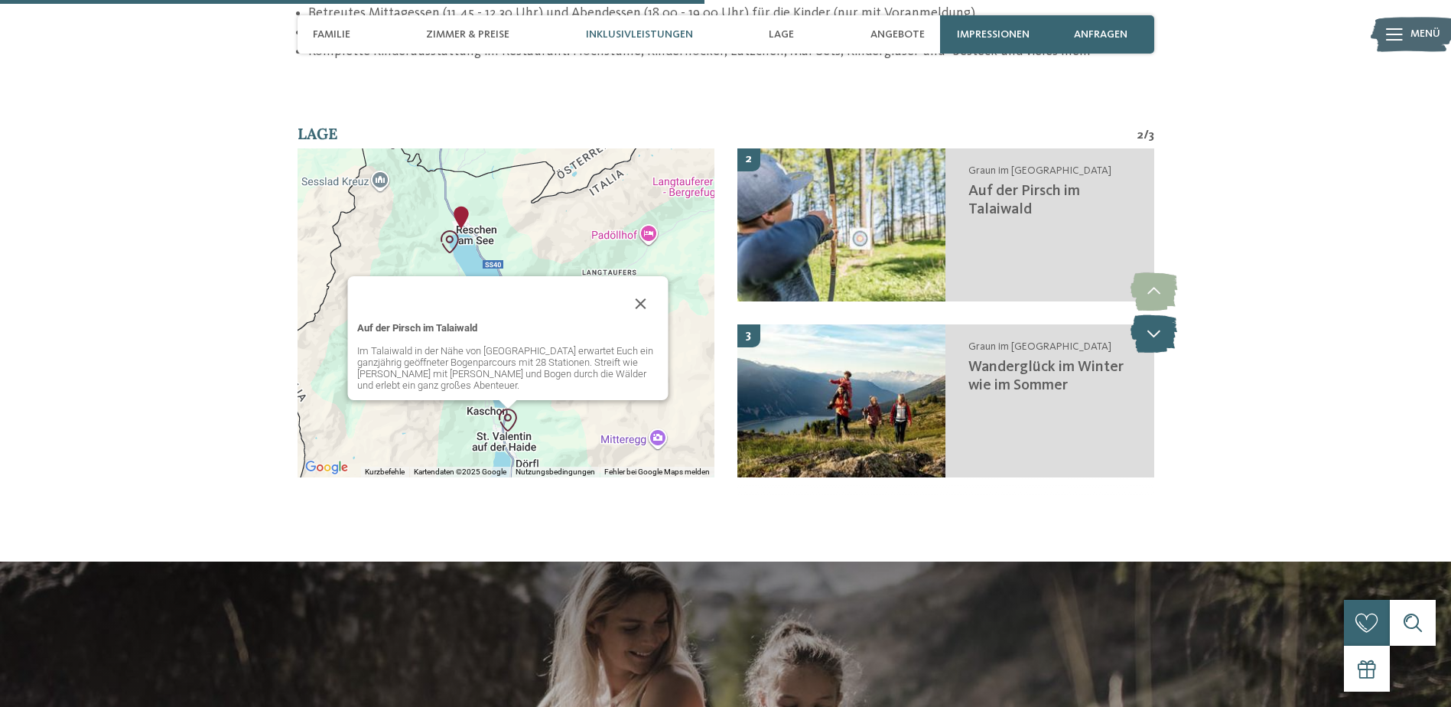
click at [1146, 314] on icon at bounding box center [1153, 333] width 47 height 38
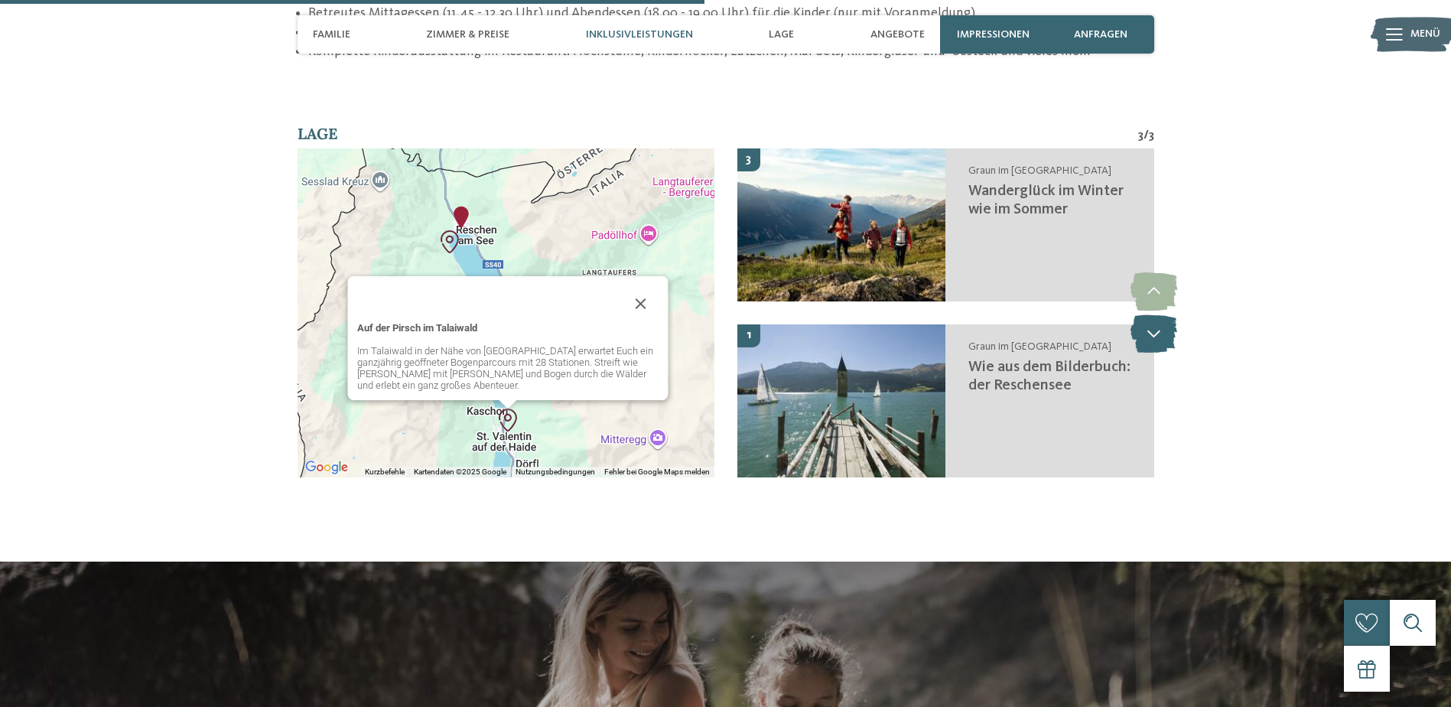
click at [1146, 314] on icon at bounding box center [1153, 333] width 47 height 38
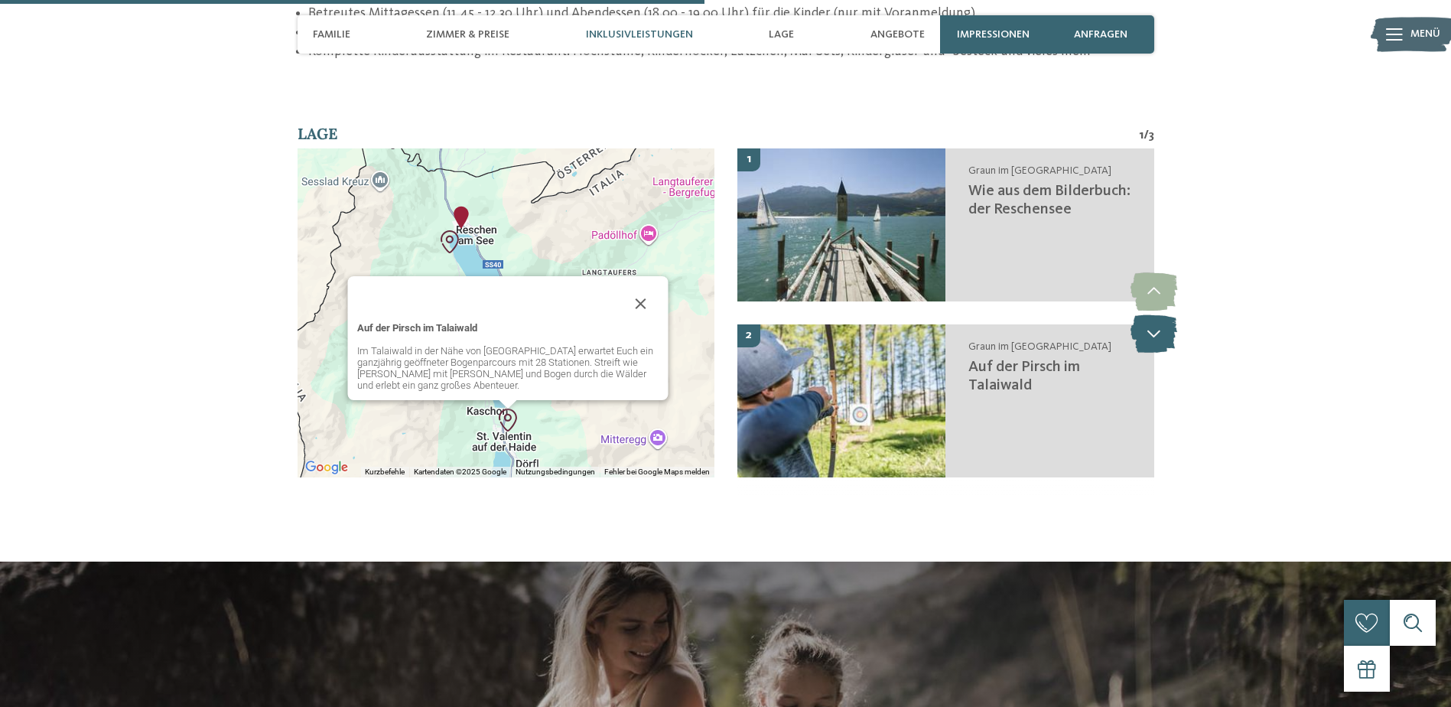
click at [1146, 314] on icon at bounding box center [1153, 333] width 47 height 38
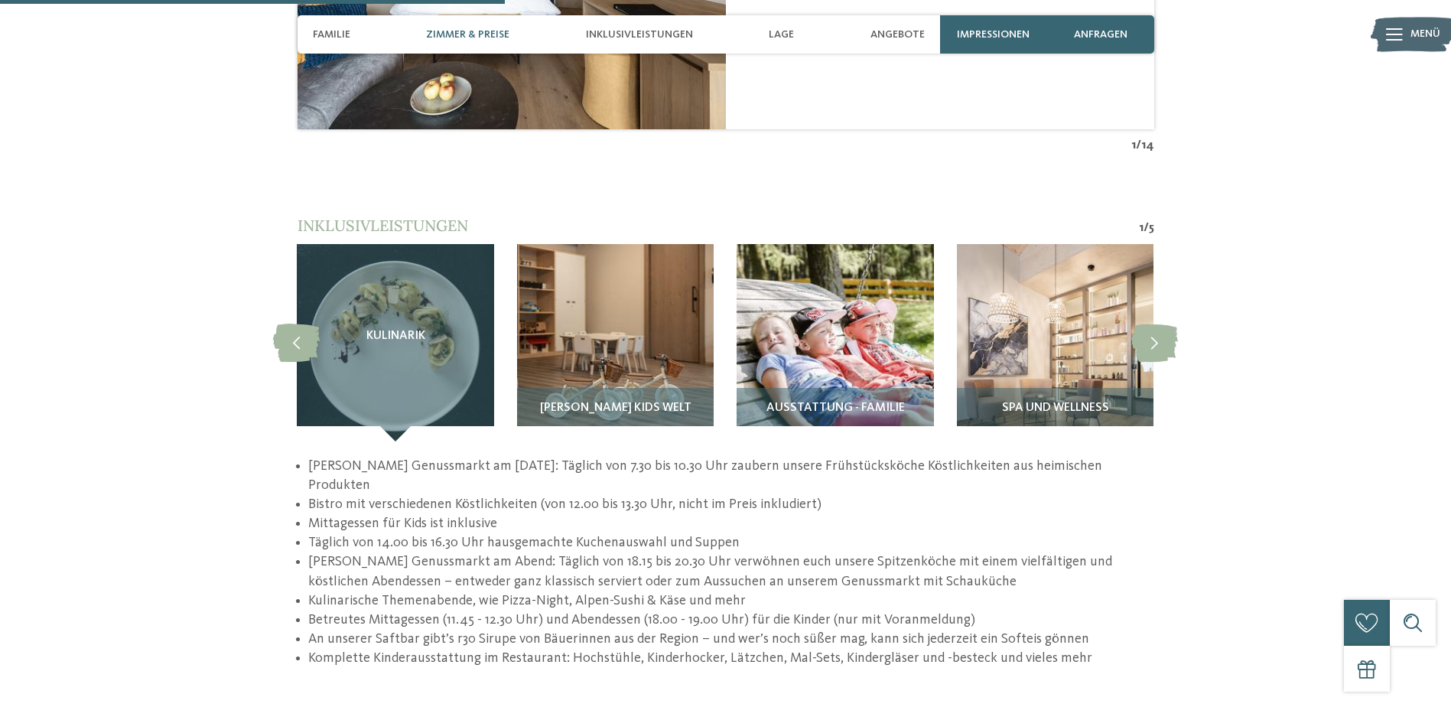
scroll to position [1935, 0]
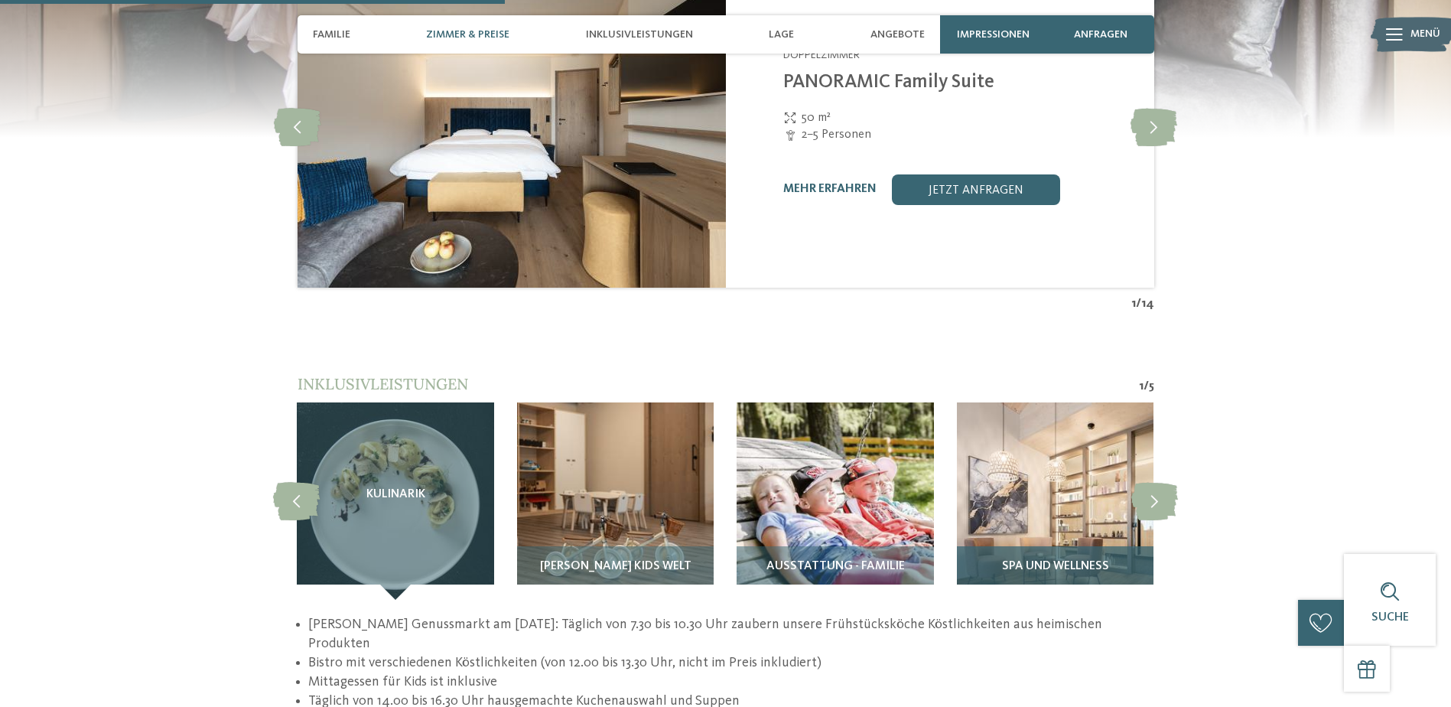
click at [1060, 515] on img at bounding box center [1055, 500] width 197 height 197
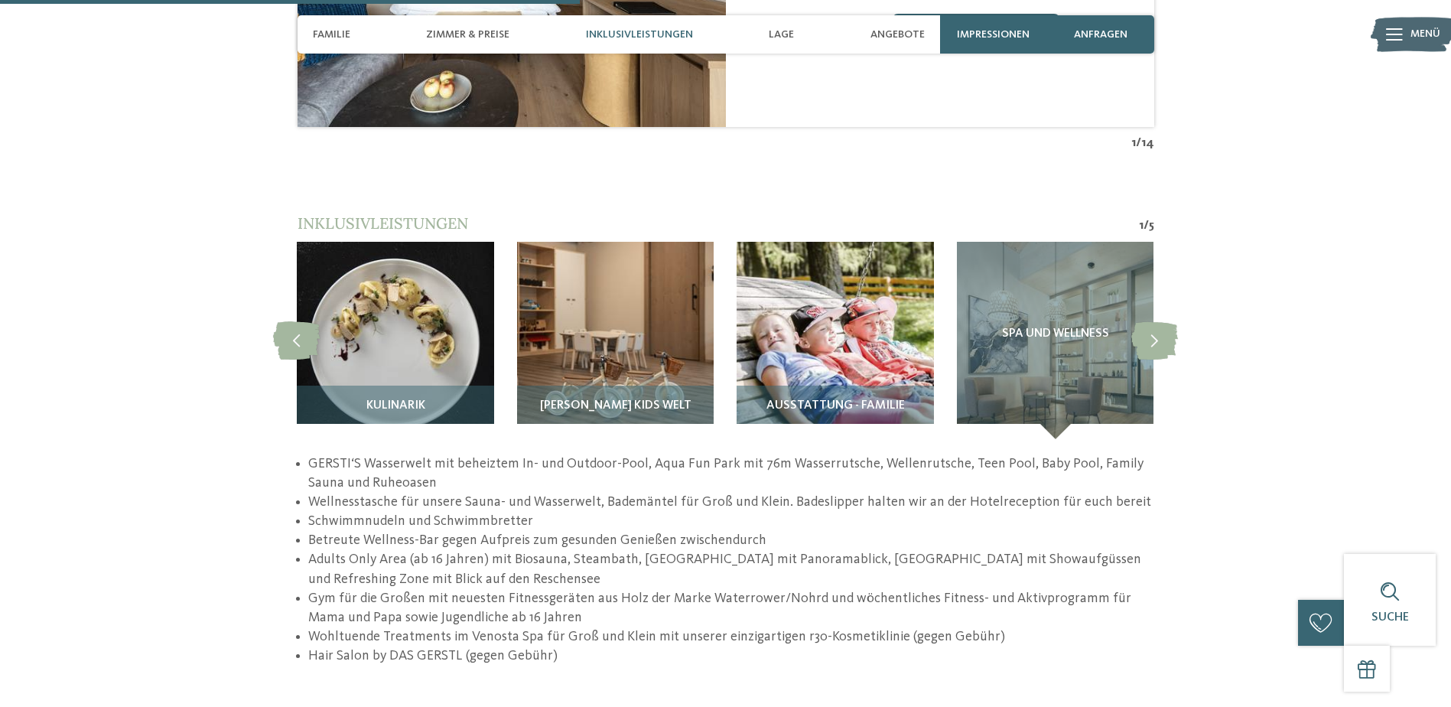
scroll to position [2241, 0]
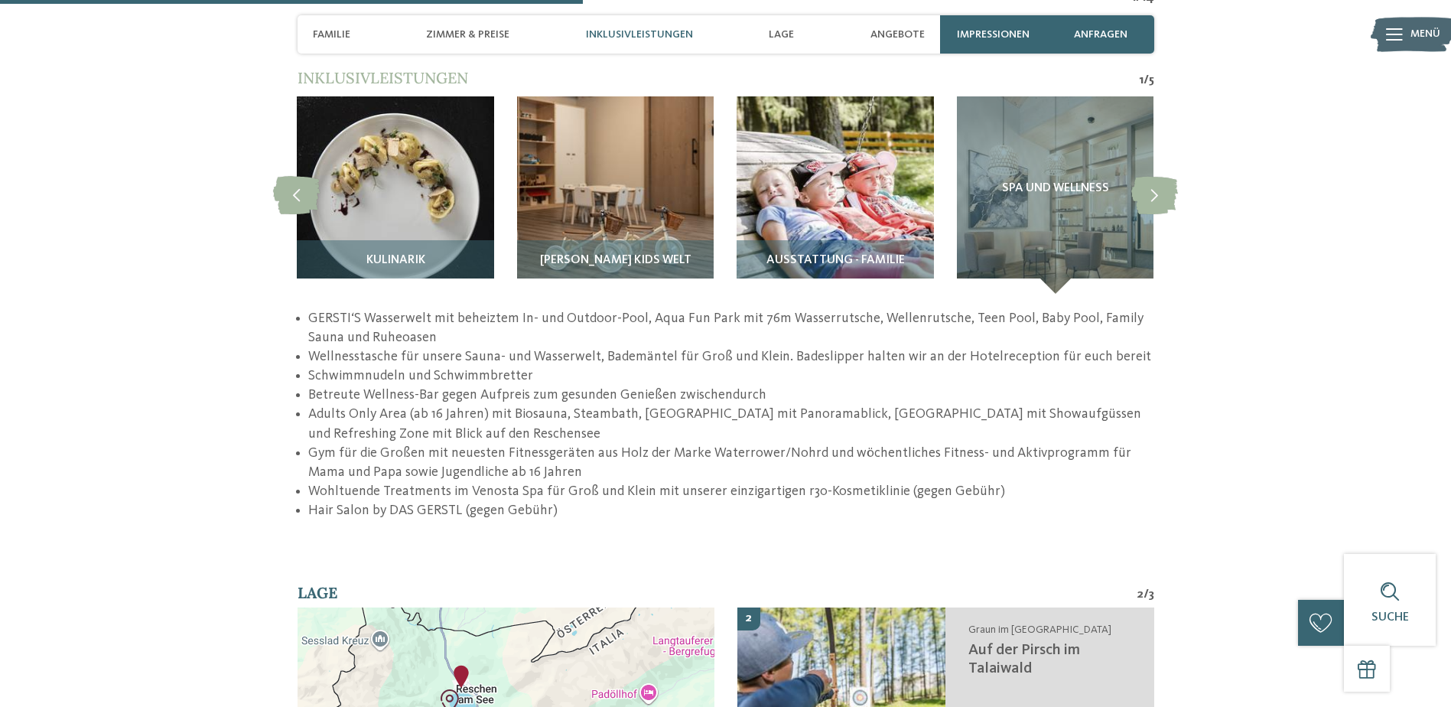
click at [387, 457] on li "Gym für die Großen mit neuesten Fitnessgeräten aus Holz der Marke Waterrower/No…" at bounding box center [730, 463] width 845 height 38
drag, startPoint x: 372, startPoint y: 455, endPoint x: 547, endPoint y: 462, distance: 174.5
click at [547, 462] on li "Gym für die Großen mit neuesten Fitnessgeräten aus Holz der Marke Waterrower/No…" at bounding box center [730, 463] width 845 height 38
drag, startPoint x: 547, startPoint y: 462, endPoint x: 583, endPoint y: 453, distance: 37.1
click at [583, 453] on li "Gym für die Großen mit neuesten Fitnessgeräten aus Holz der Marke Waterrower/No…" at bounding box center [730, 463] width 845 height 38
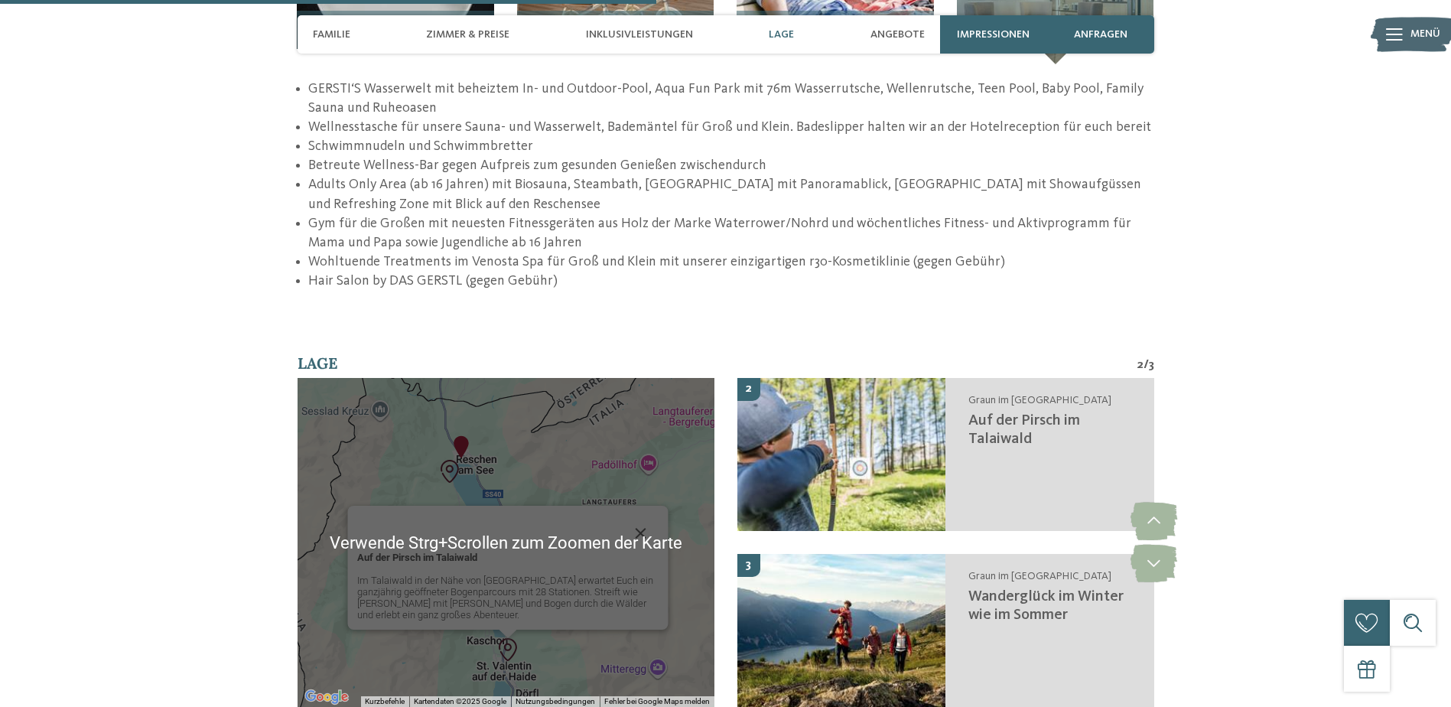
scroll to position [2547, 0]
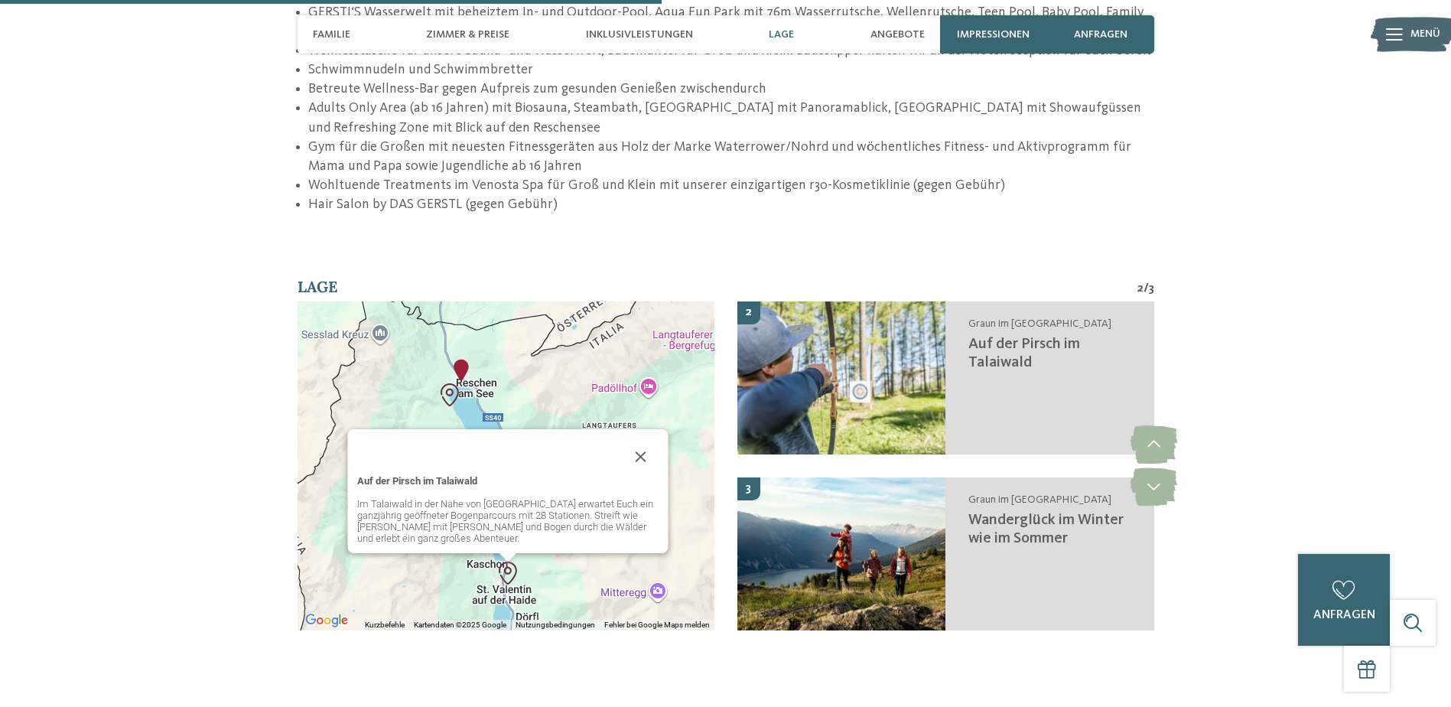
click at [1212, 233] on div "zurück zur Hotelübersicht NEW MAY 2025 ab" at bounding box center [725, 231] width 1451 height 5404
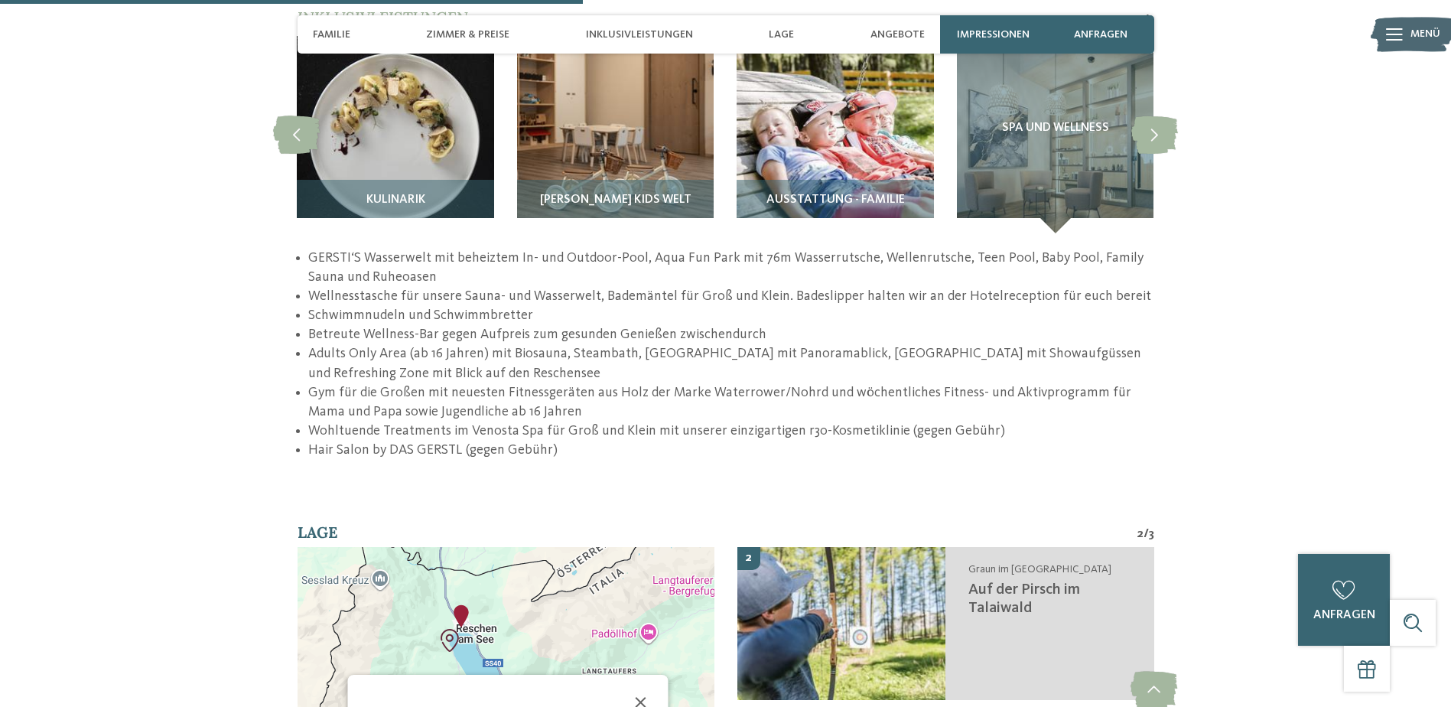
scroll to position [2624, 0]
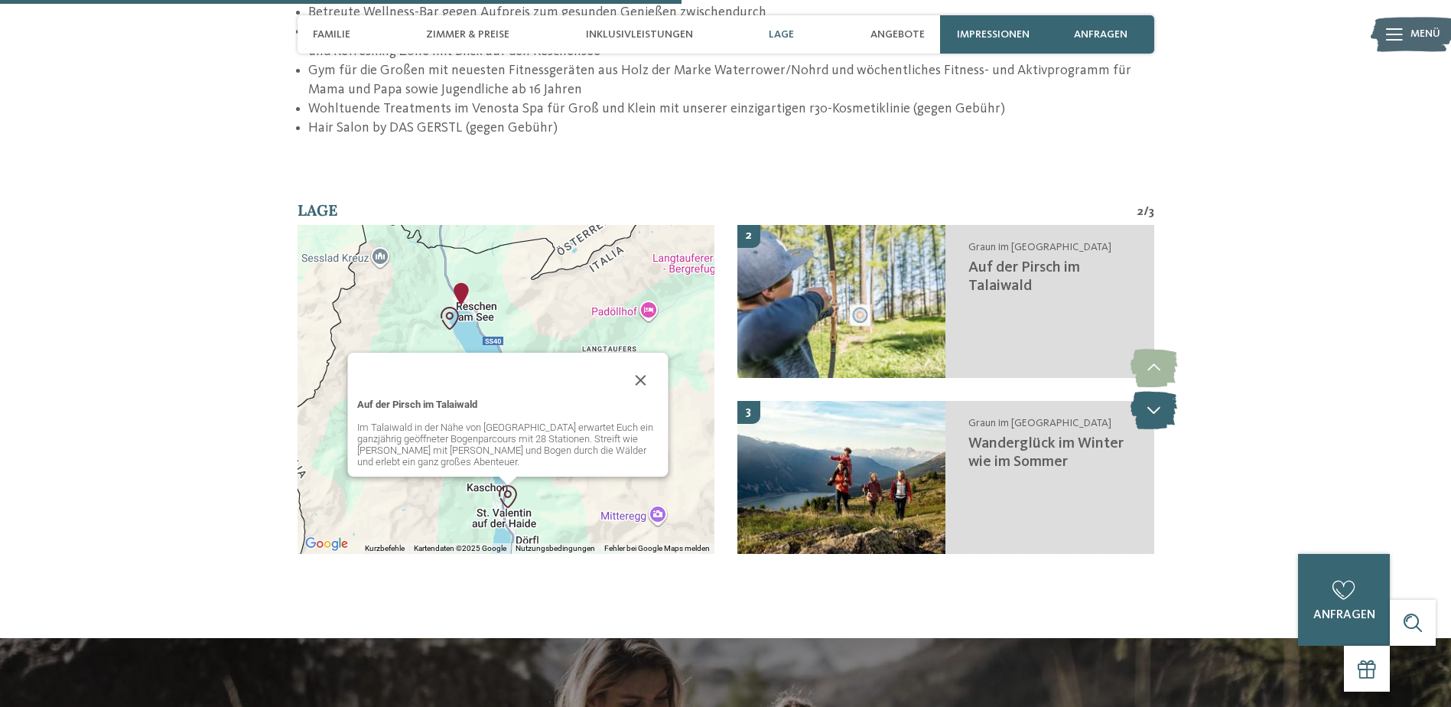
click at [1162, 392] on icon at bounding box center [1153, 410] width 47 height 38
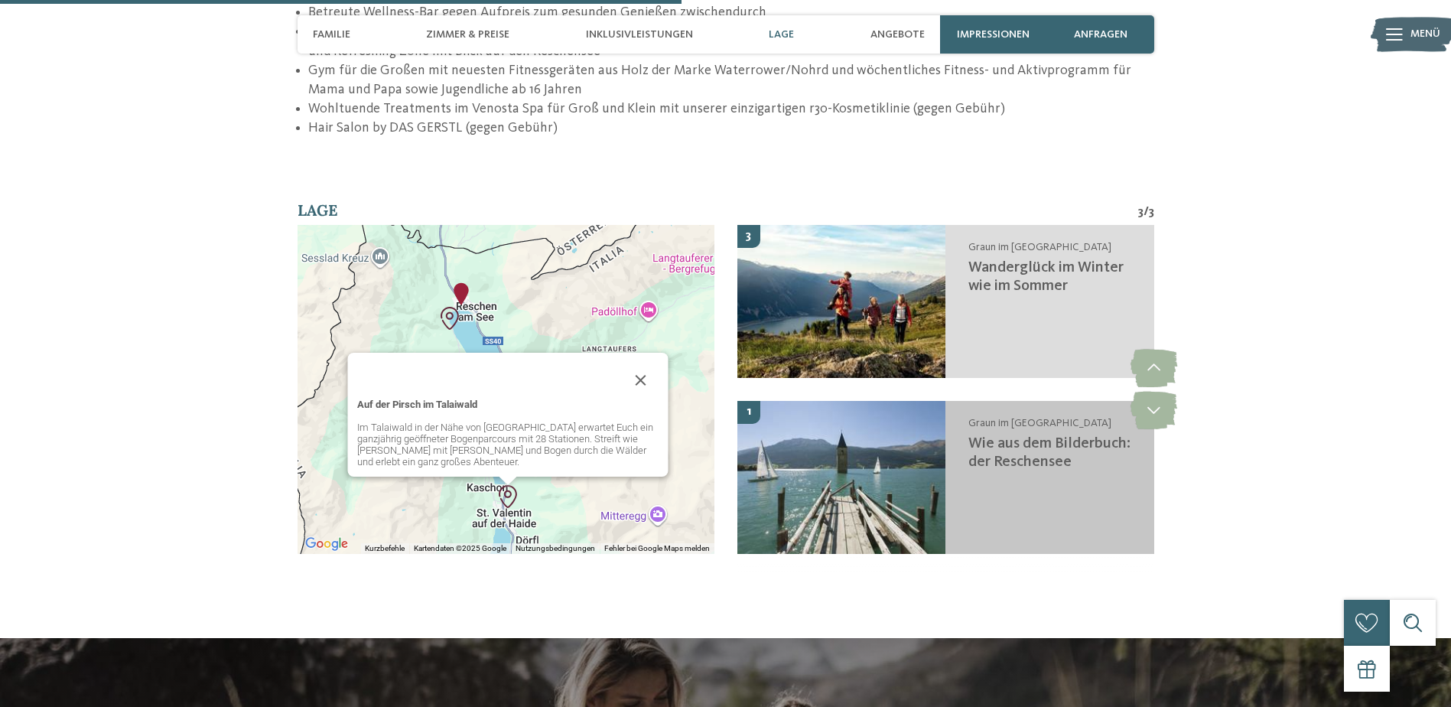
click at [901, 433] on img at bounding box center [841, 477] width 209 height 153
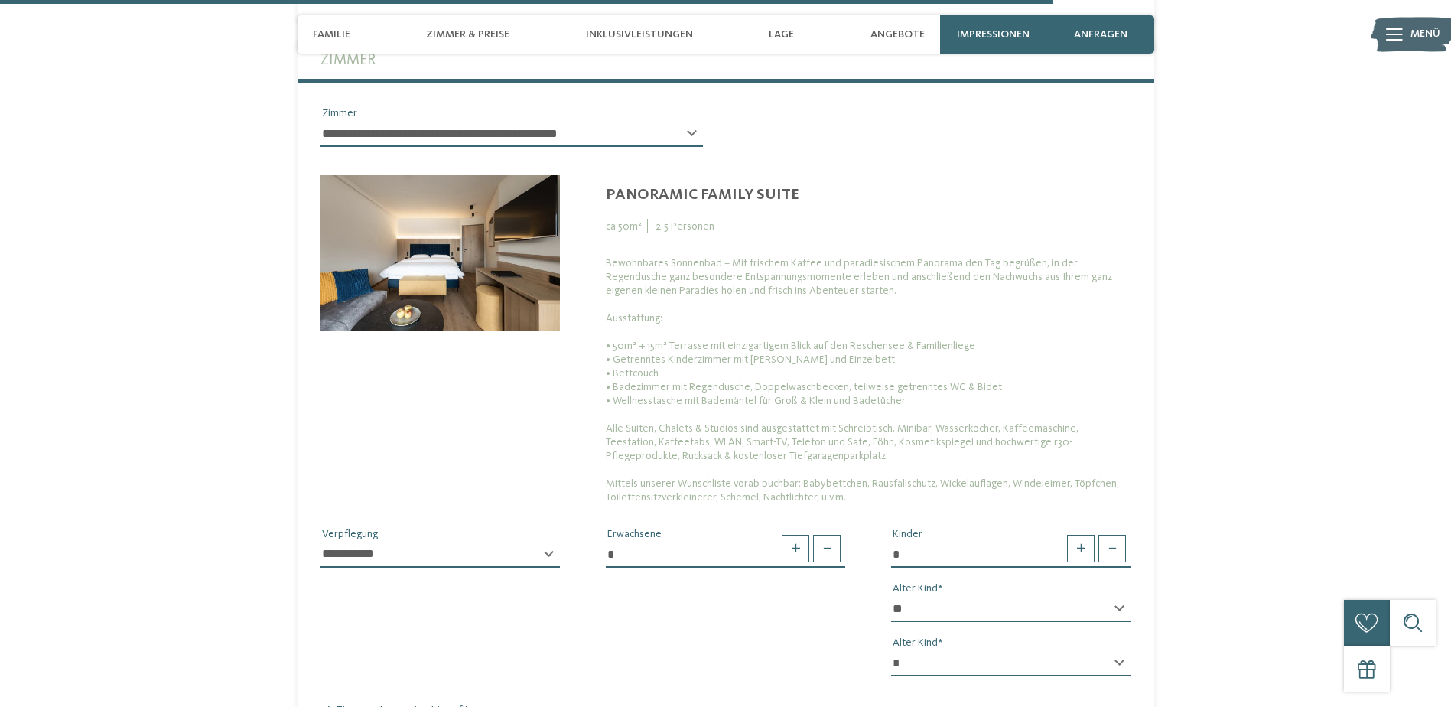
scroll to position [4019, 0]
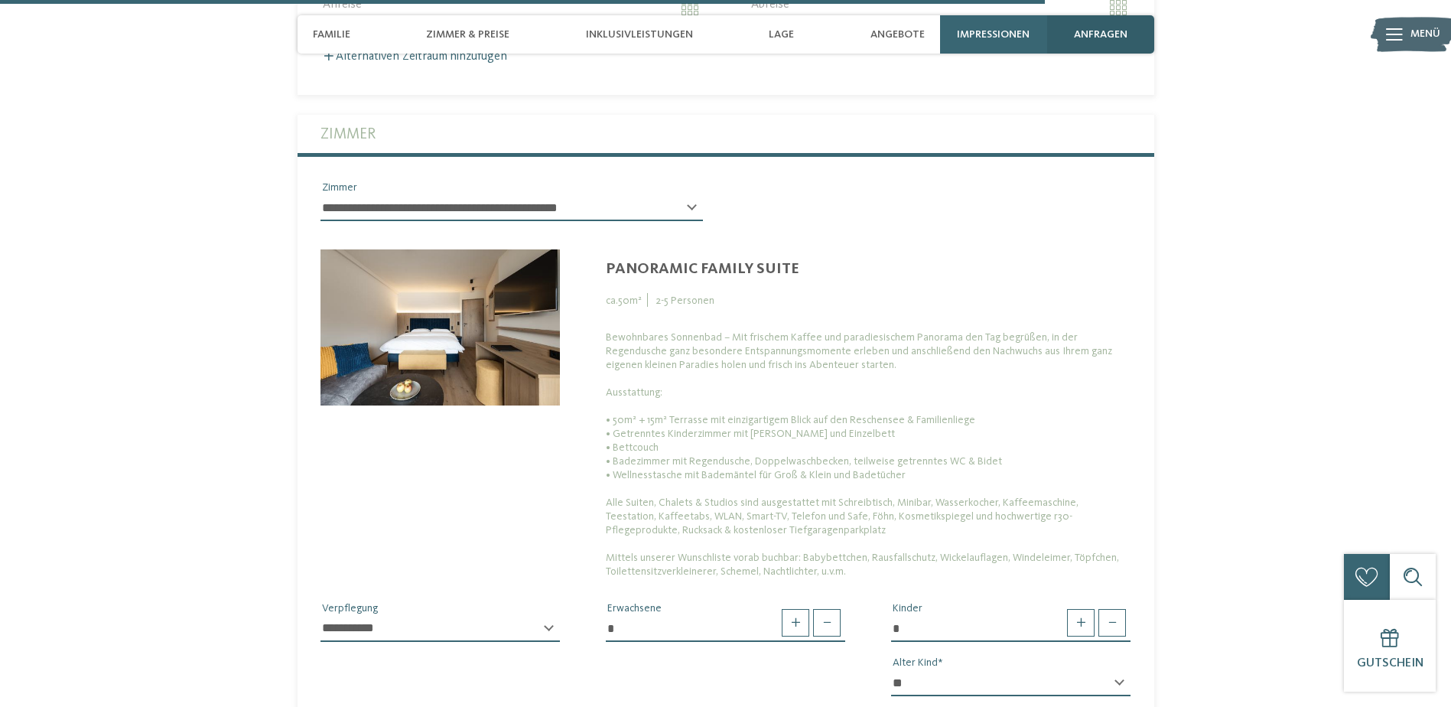
click at [1089, 37] on span "anfragen" at bounding box center [1101, 34] width 54 height 13
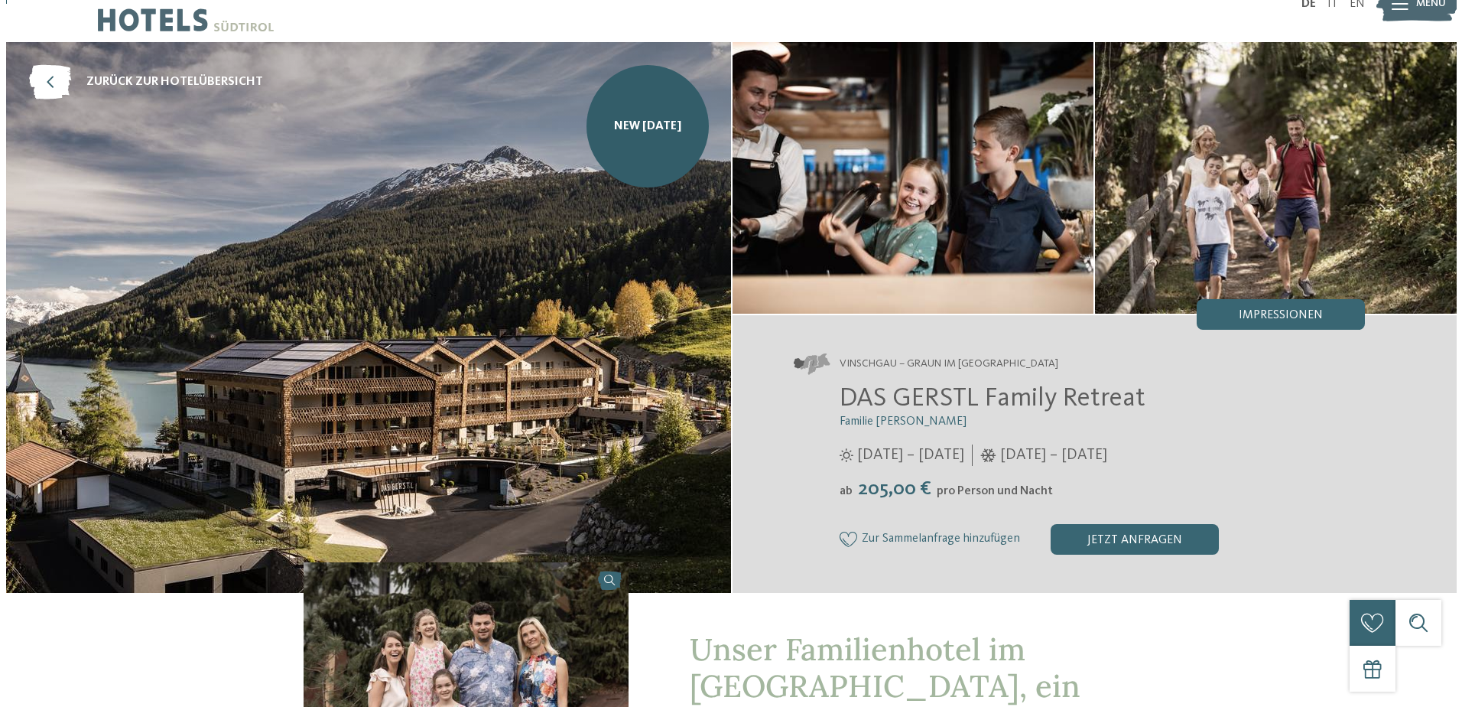
scroll to position [0, 0]
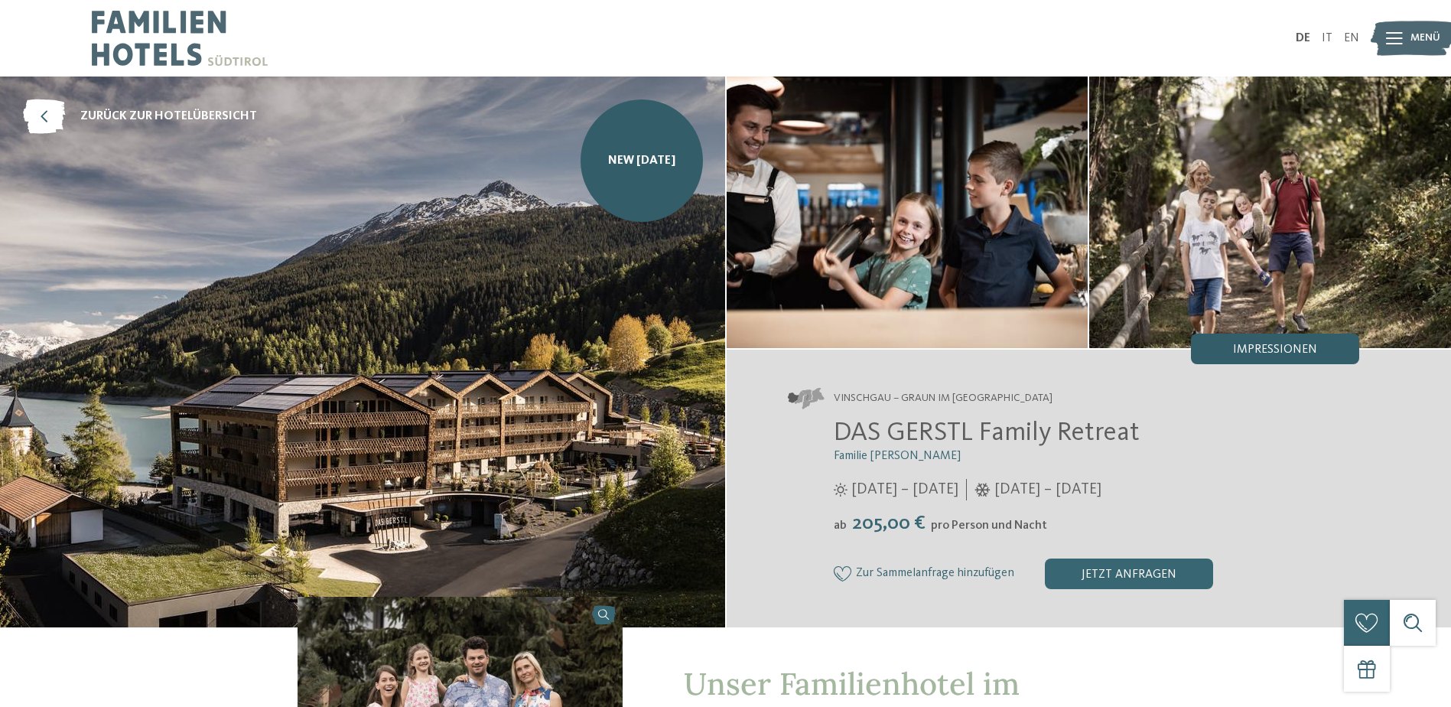
click at [1253, 362] on div "Impressionen" at bounding box center [1275, 348] width 168 height 31
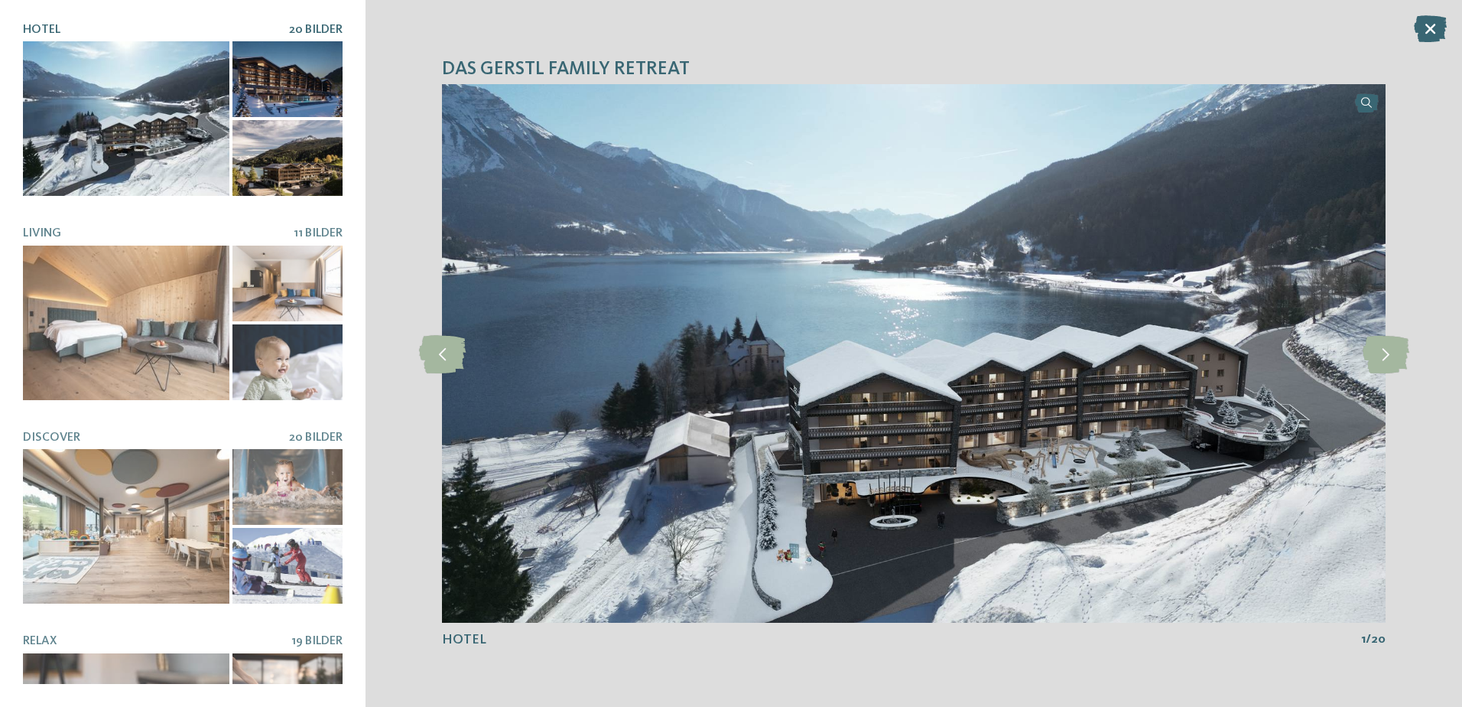
click at [193, 135] on div at bounding box center [126, 118] width 206 height 154
click at [145, 145] on div at bounding box center [126, 118] width 206 height 154
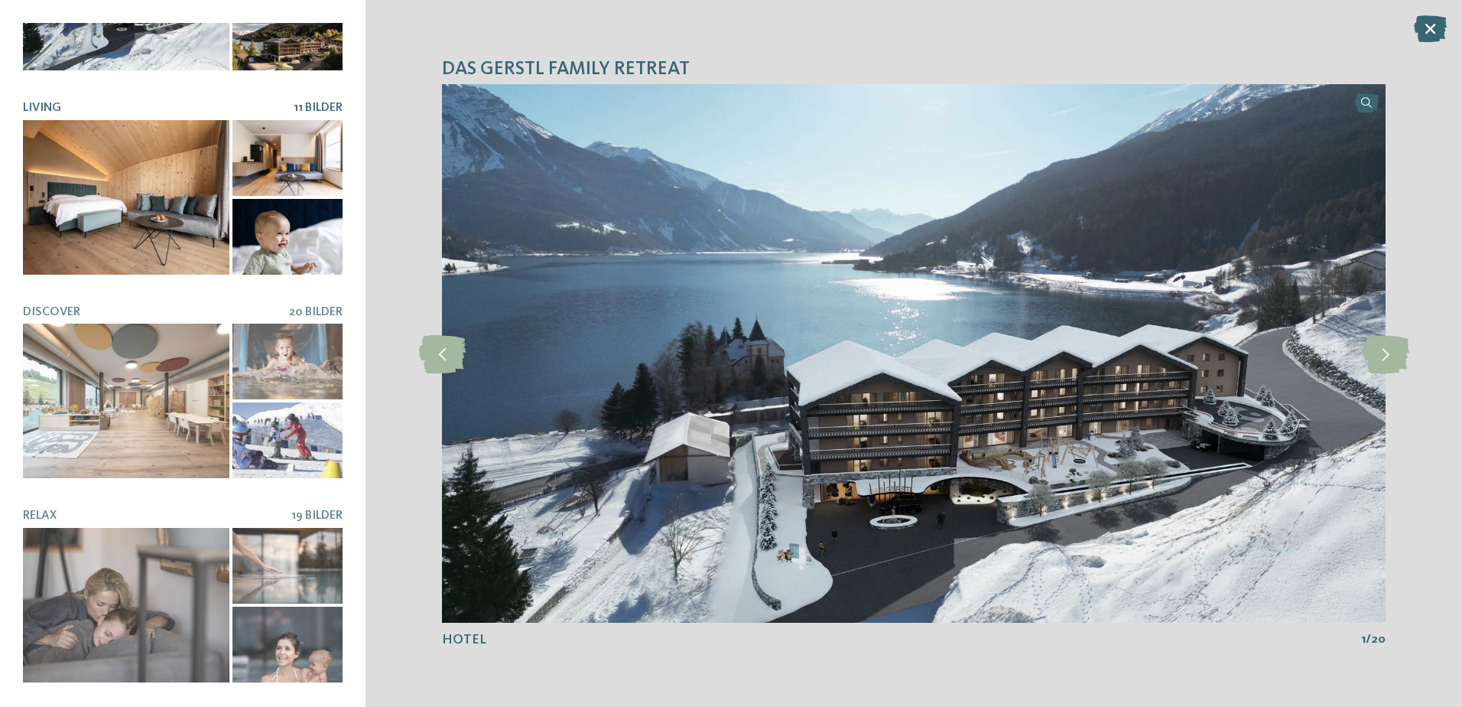
scroll to position [153, 0]
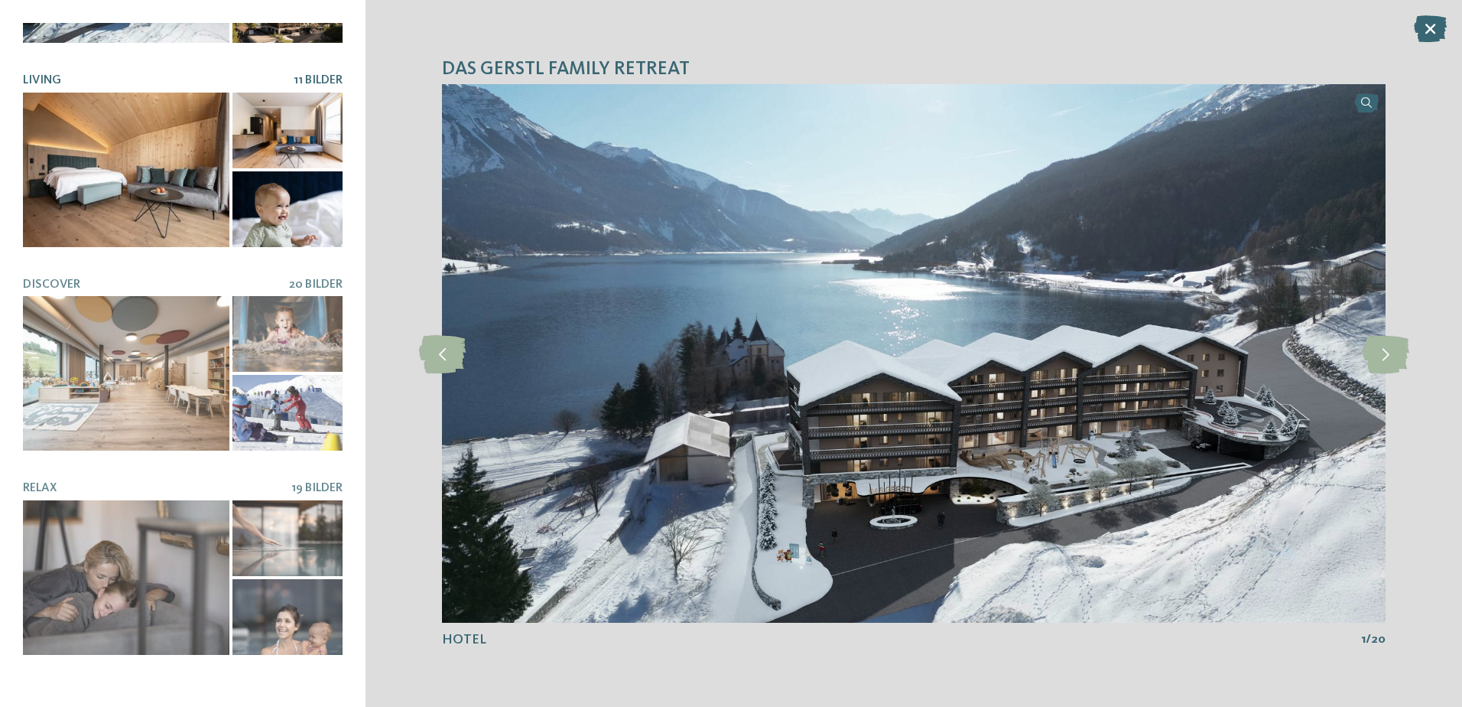
click at [273, 219] on div at bounding box center [287, 209] width 110 height 76
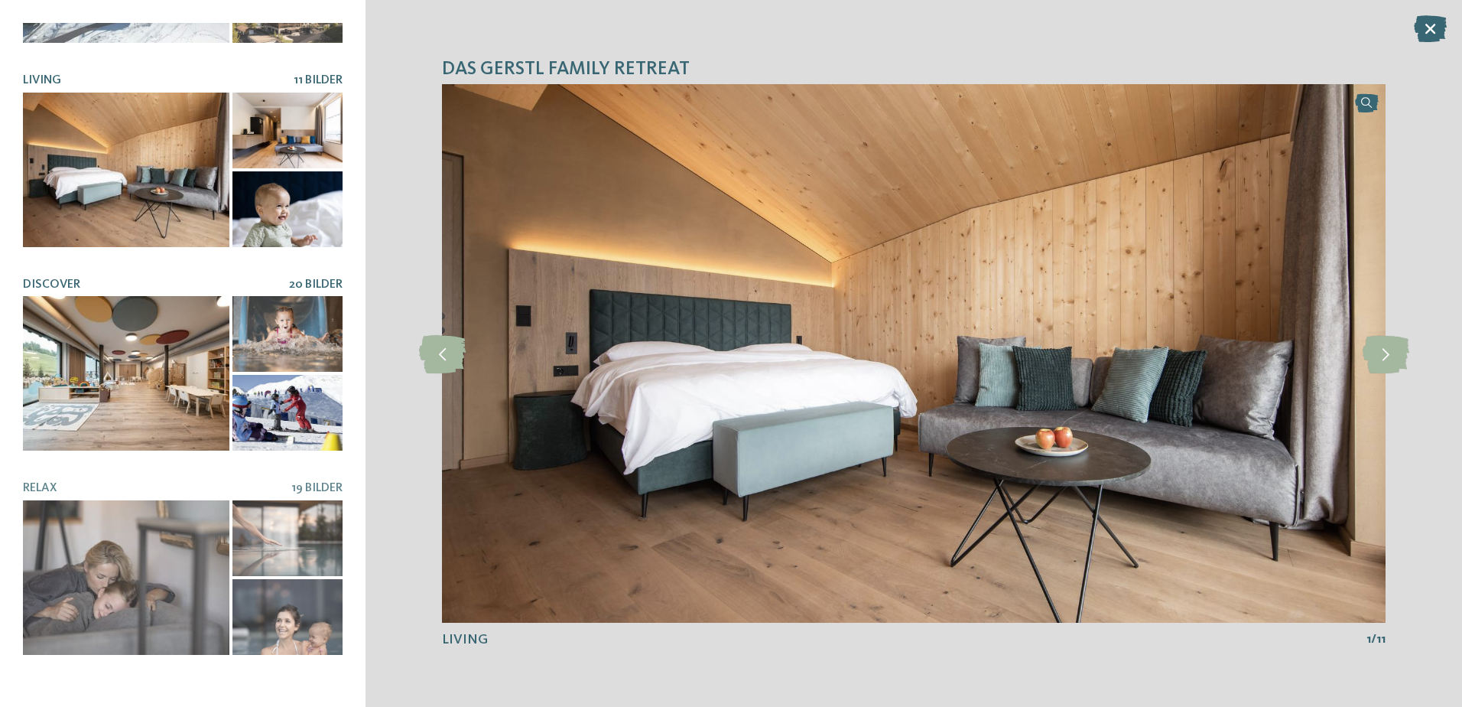
click at [258, 345] on div at bounding box center [287, 334] width 110 height 76
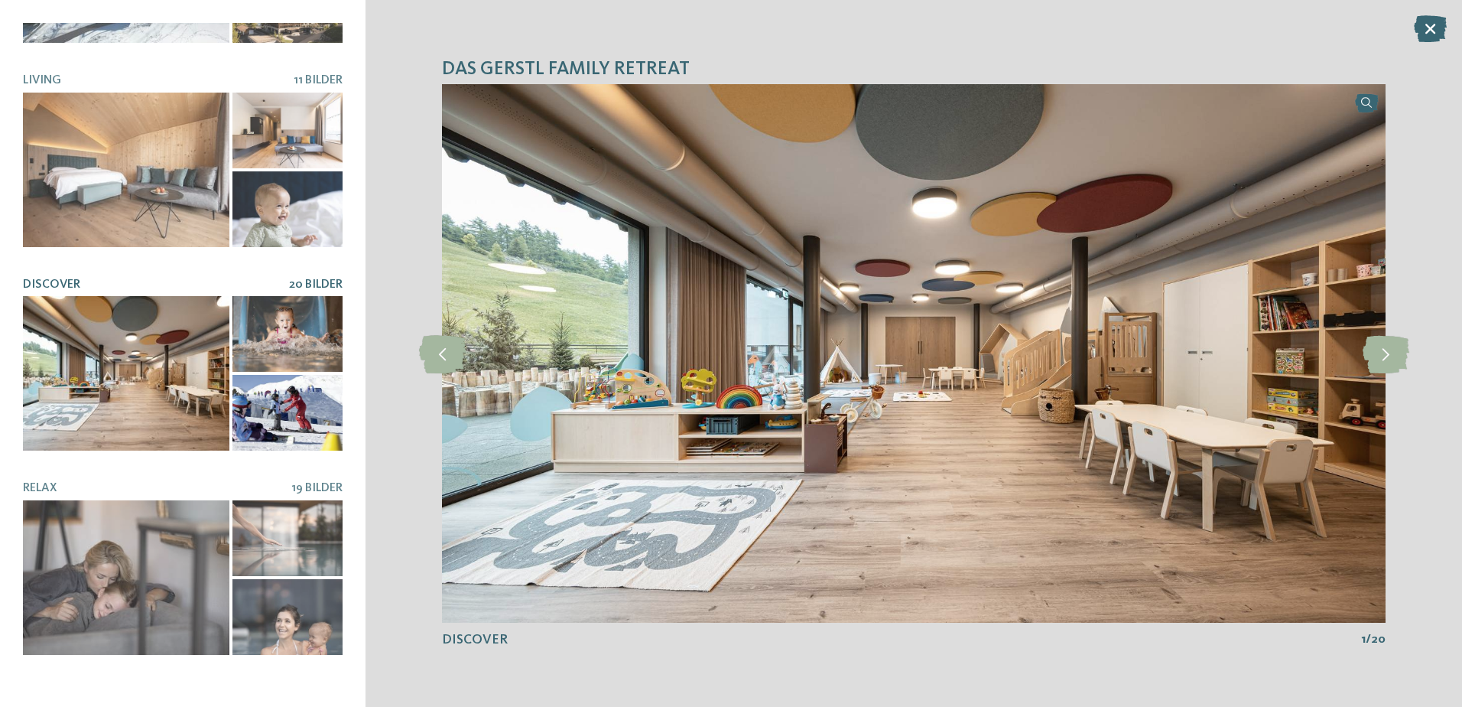
scroll to position [306, 0]
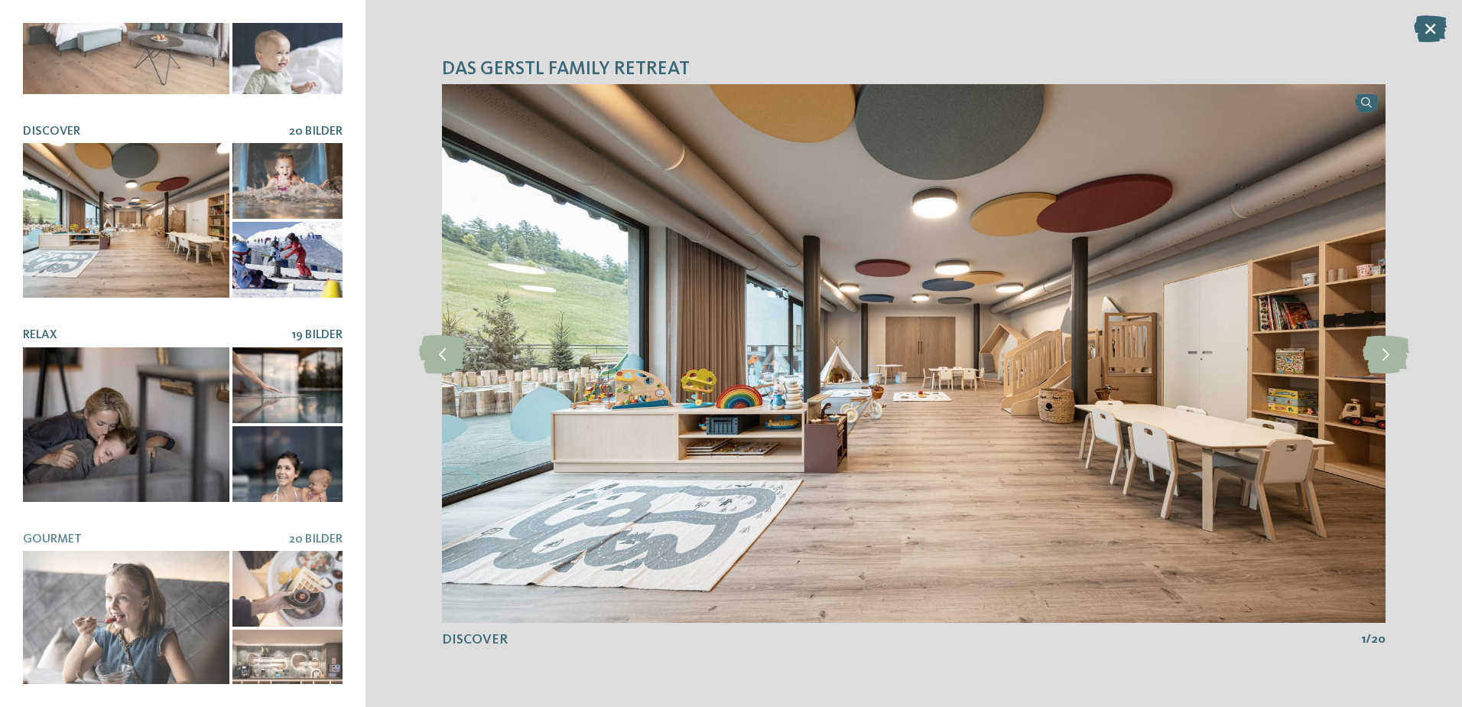
click at [264, 370] on div at bounding box center [287, 385] width 110 height 76
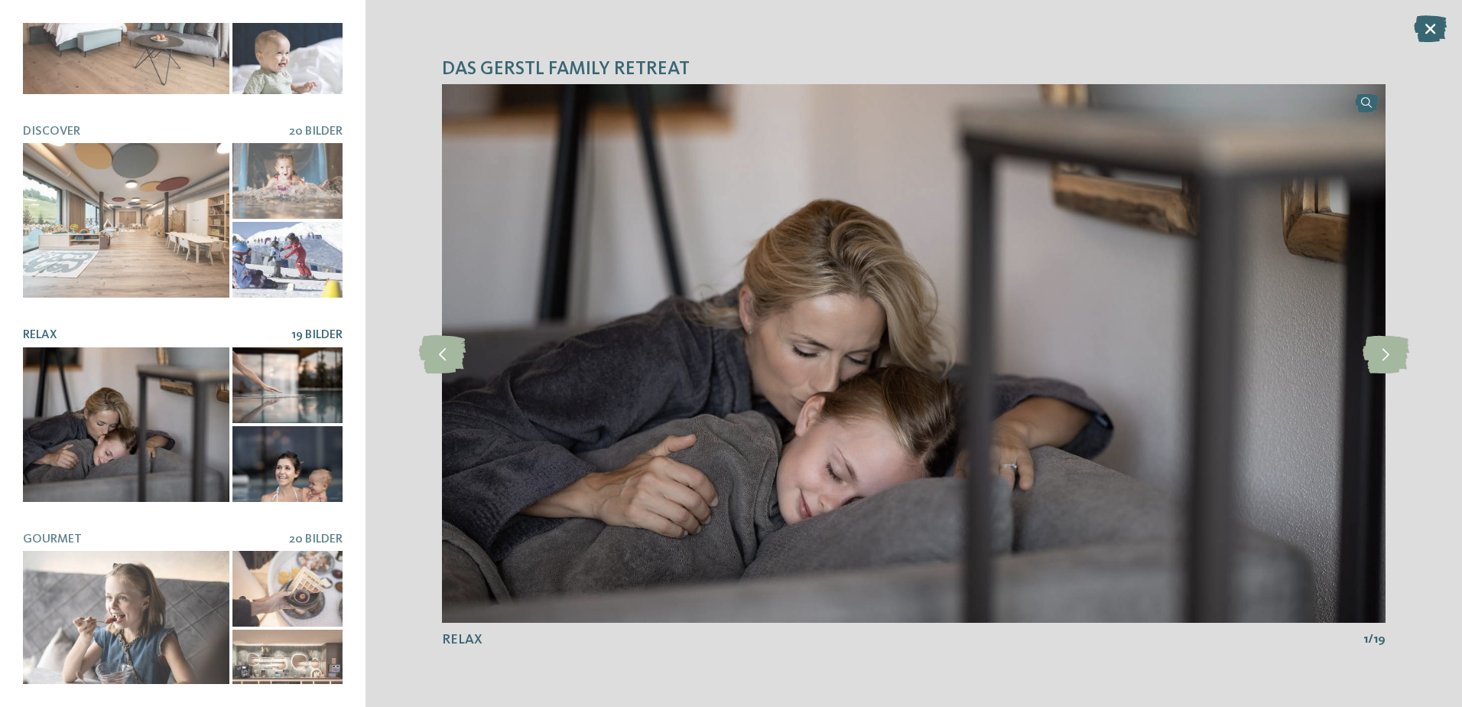
click at [173, 412] on div at bounding box center [126, 424] width 206 height 154
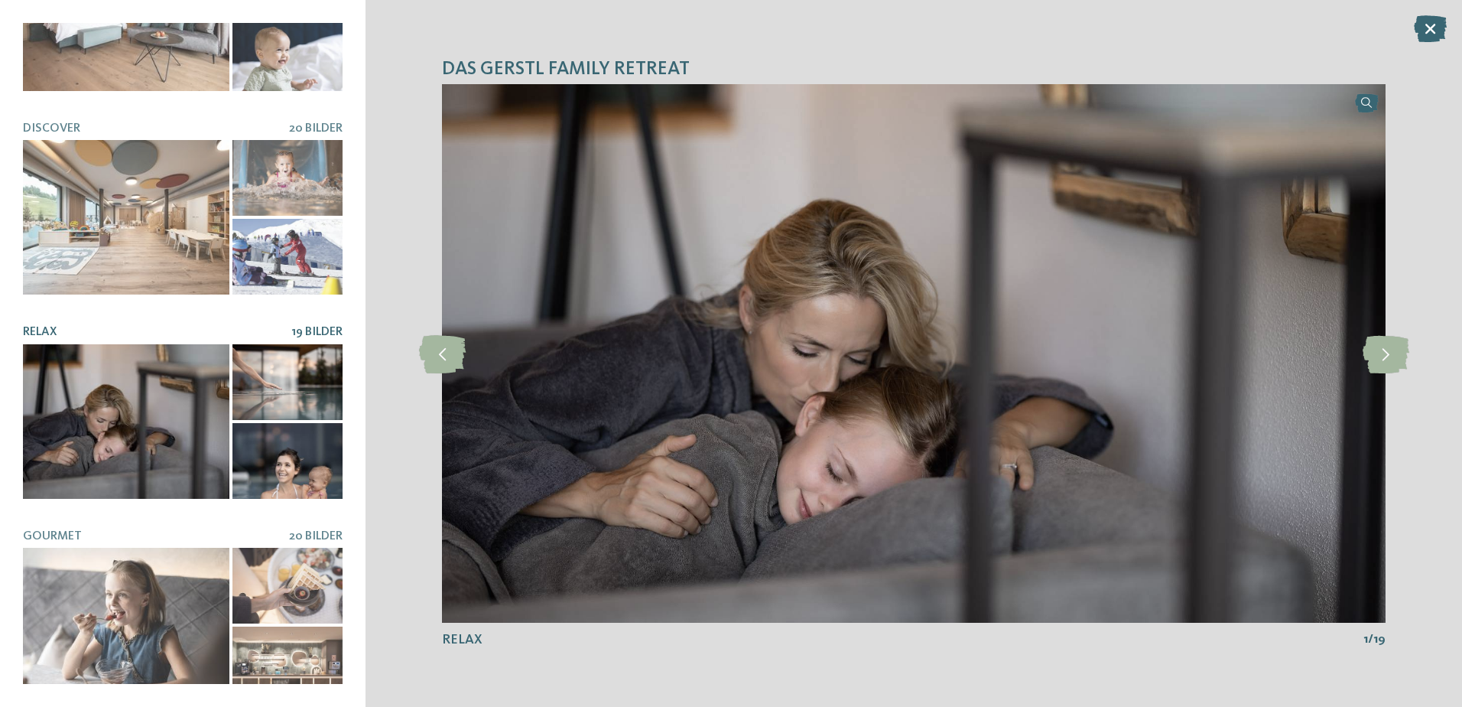
click at [261, 434] on div at bounding box center [287, 461] width 110 height 76
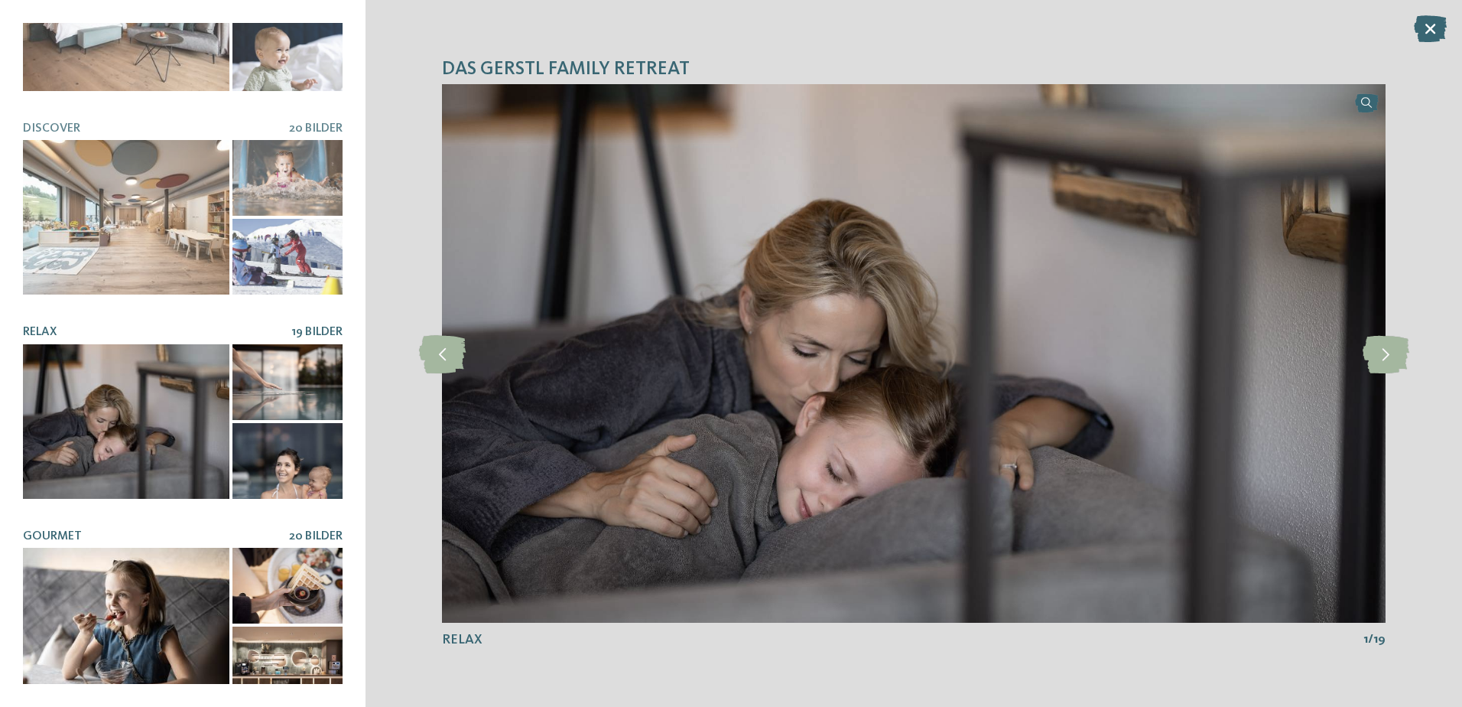
click at [278, 564] on div at bounding box center [287, 586] width 110 height 76
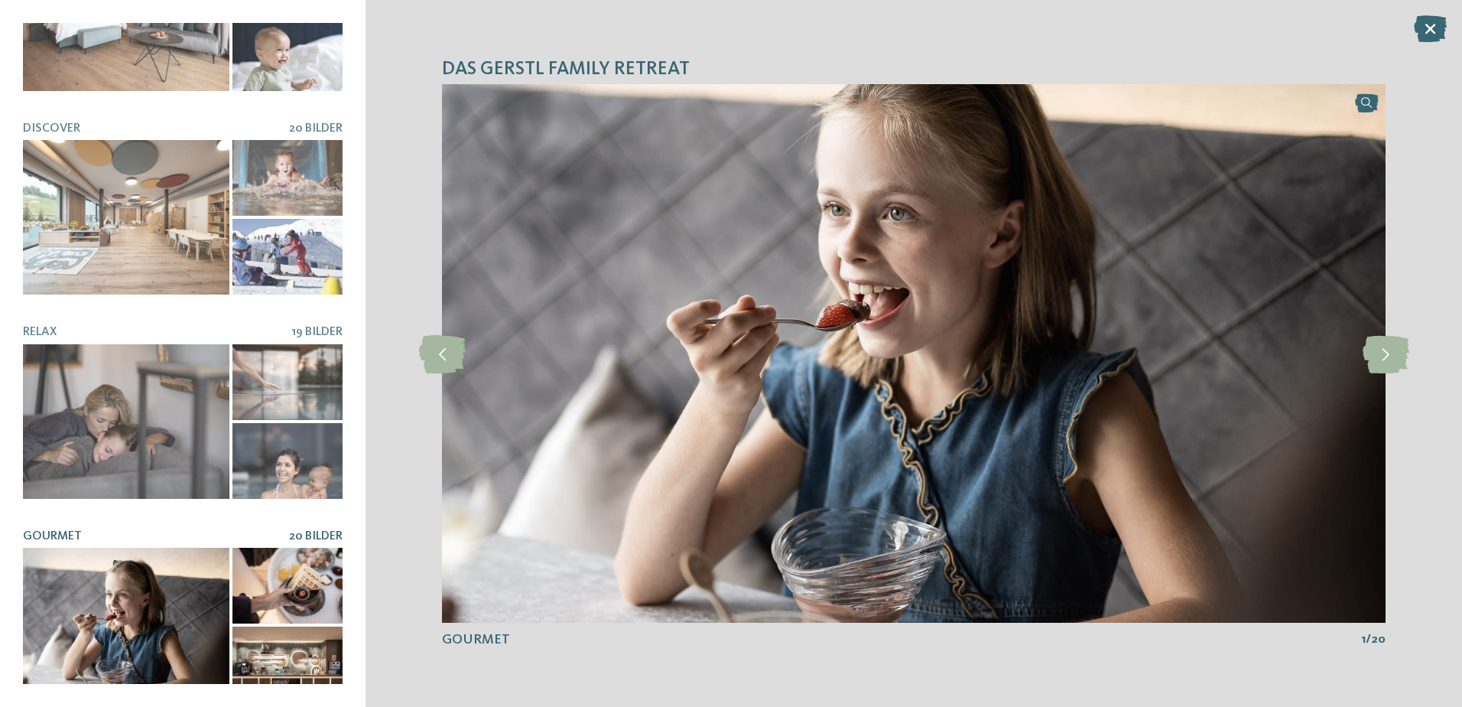
click at [138, 597] on div at bounding box center [126, 625] width 206 height 154
click at [217, 647] on div at bounding box center [126, 625] width 206 height 154
click at [1400, 359] on icon at bounding box center [1386, 353] width 47 height 38
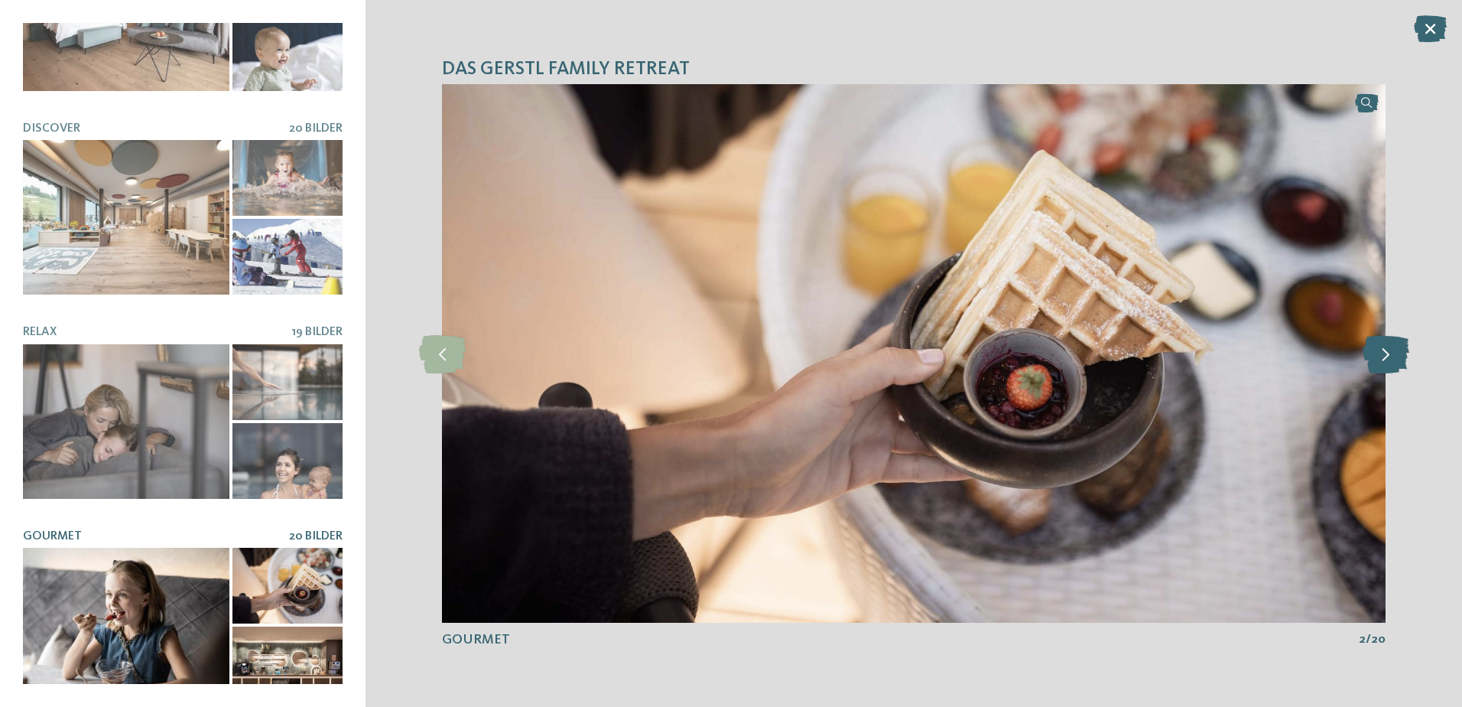
click at [1400, 359] on icon at bounding box center [1386, 353] width 47 height 38
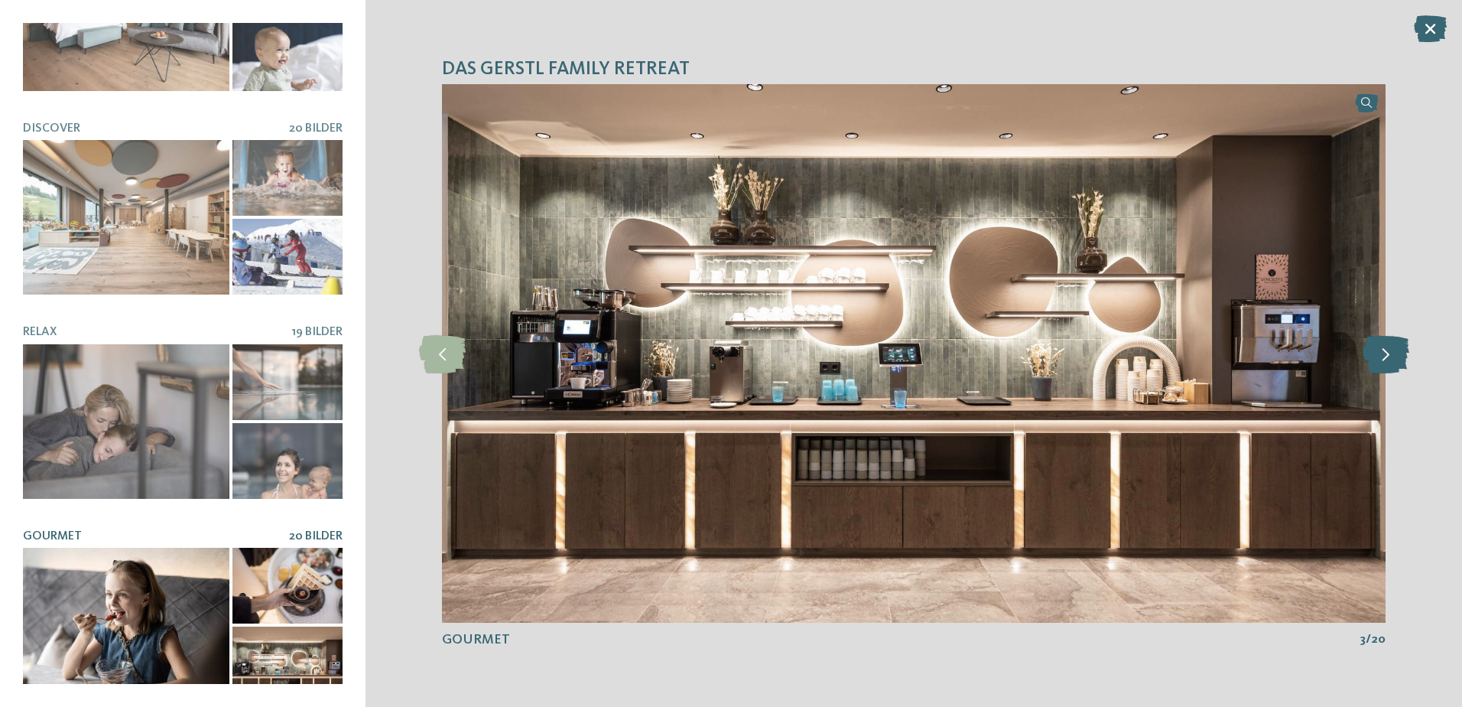
click at [1400, 359] on icon at bounding box center [1386, 353] width 47 height 38
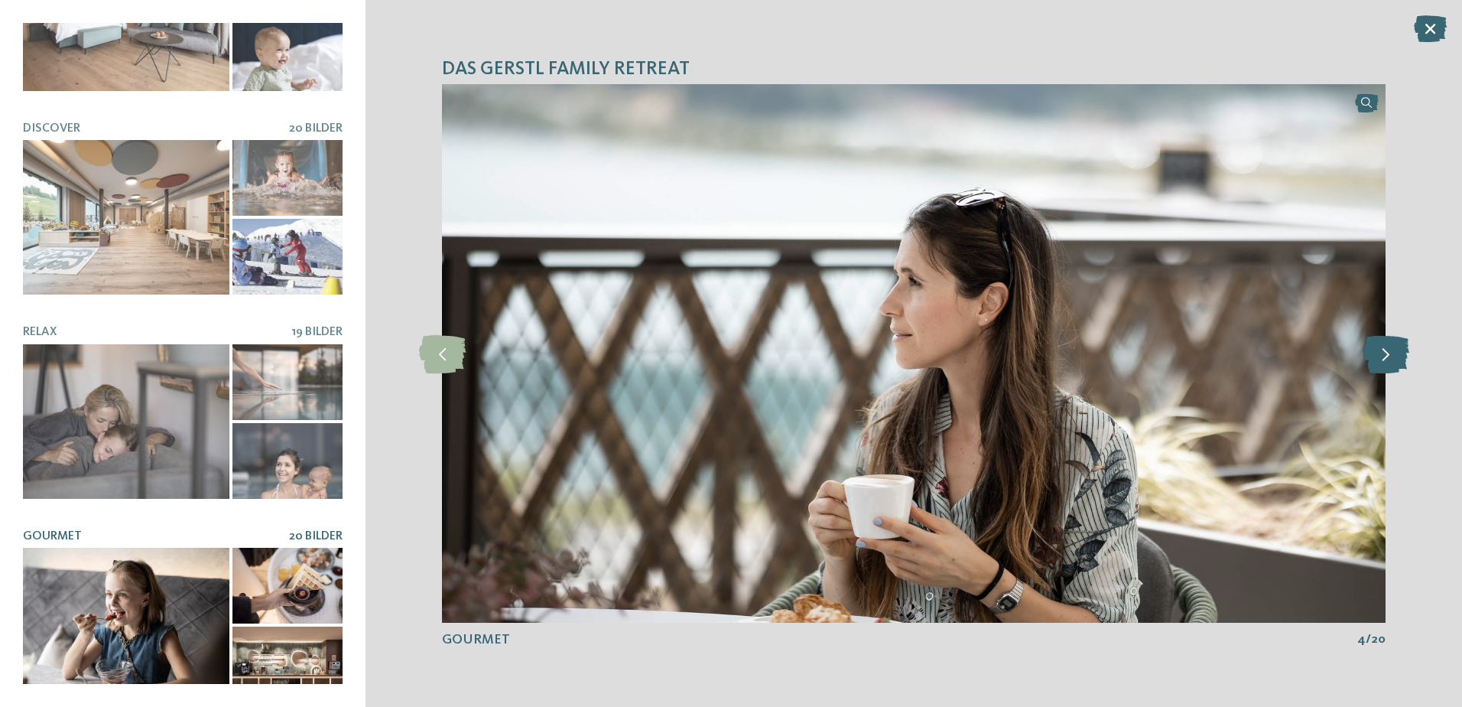
click at [1400, 359] on icon at bounding box center [1386, 353] width 47 height 38
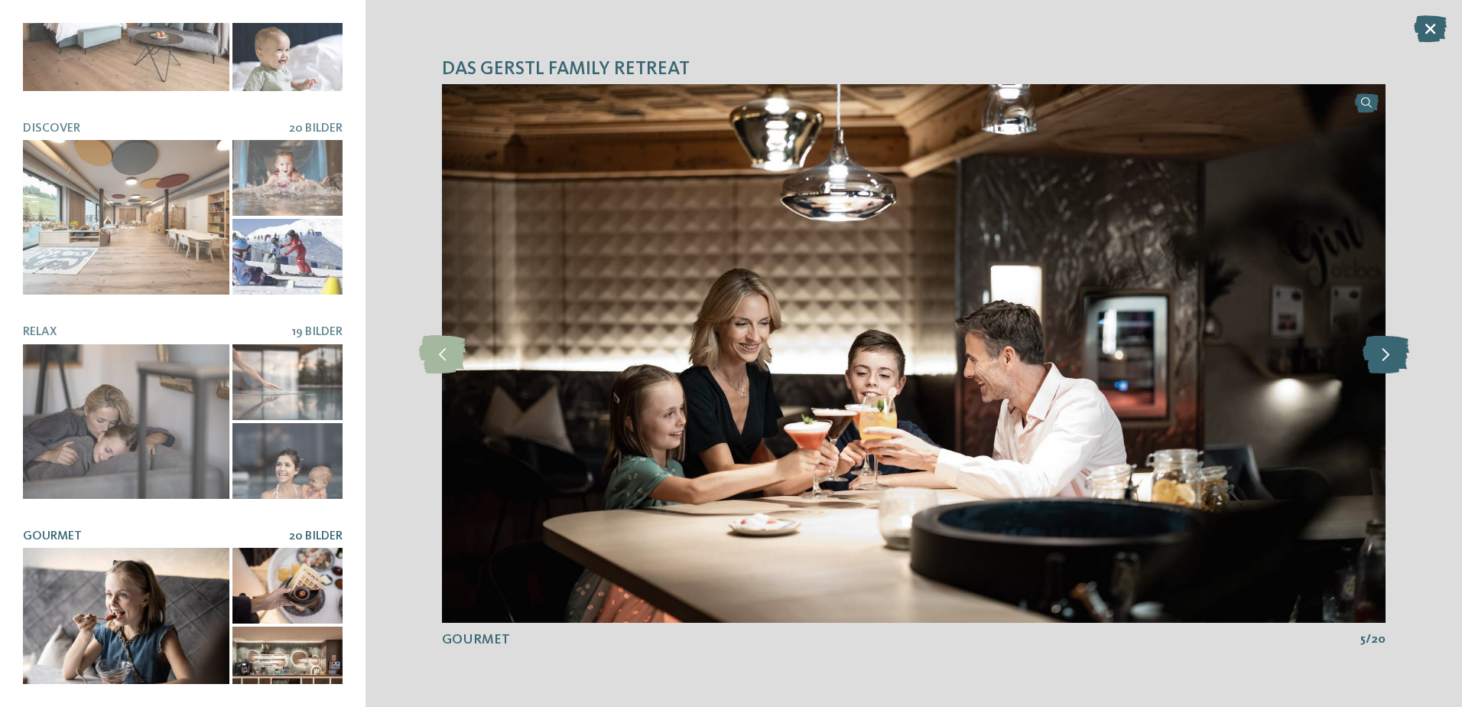
click at [1400, 359] on icon at bounding box center [1386, 353] width 47 height 38
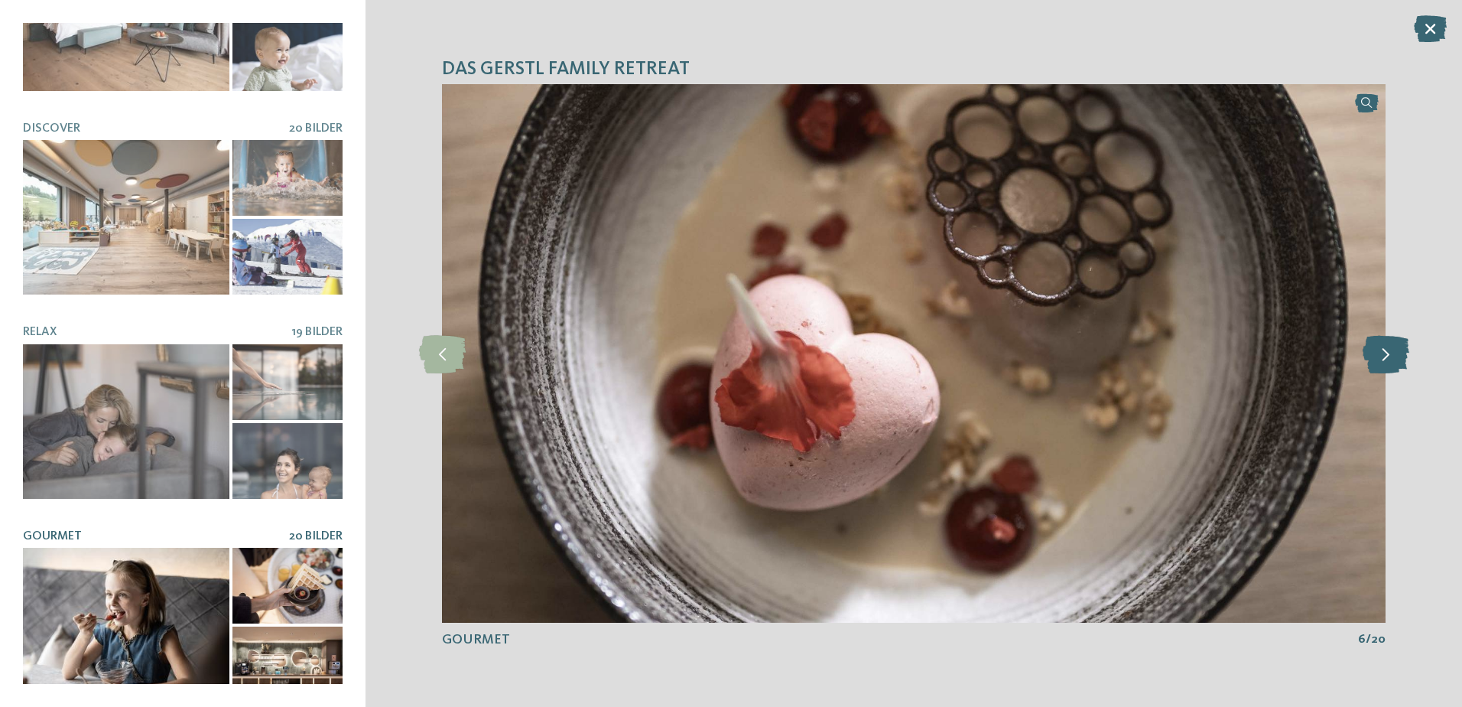
click at [1400, 359] on icon at bounding box center [1386, 353] width 47 height 38
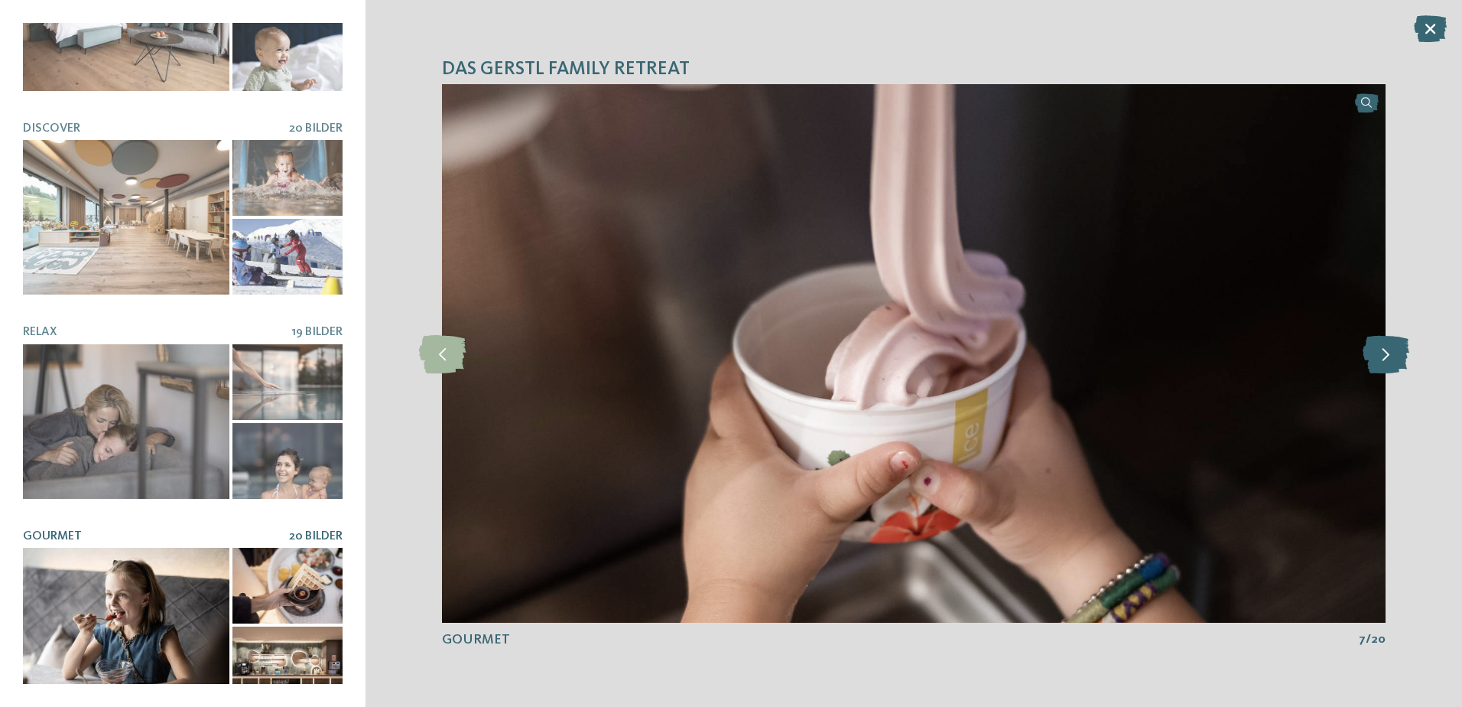
click at [1400, 359] on icon at bounding box center [1386, 353] width 47 height 38
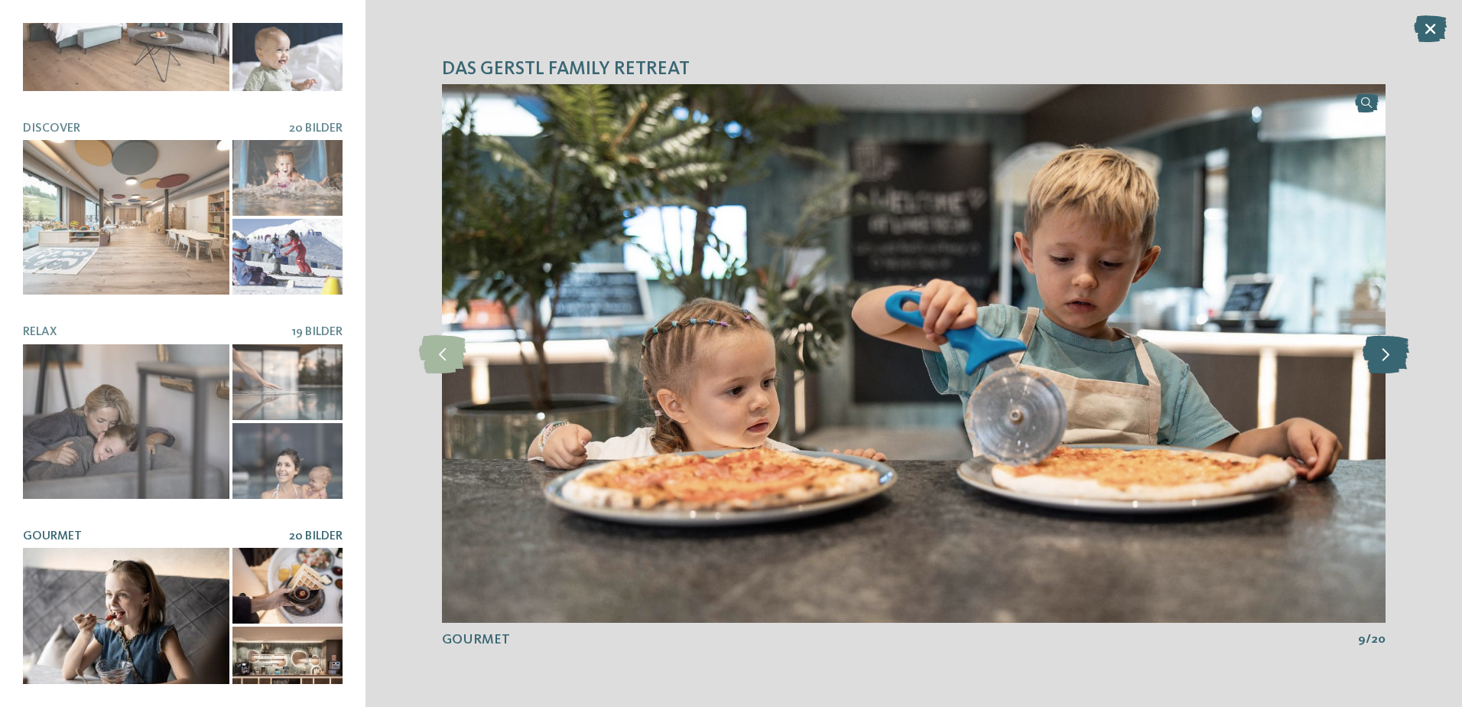
click at [1400, 359] on icon at bounding box center [1386, 353] width 47 height 38
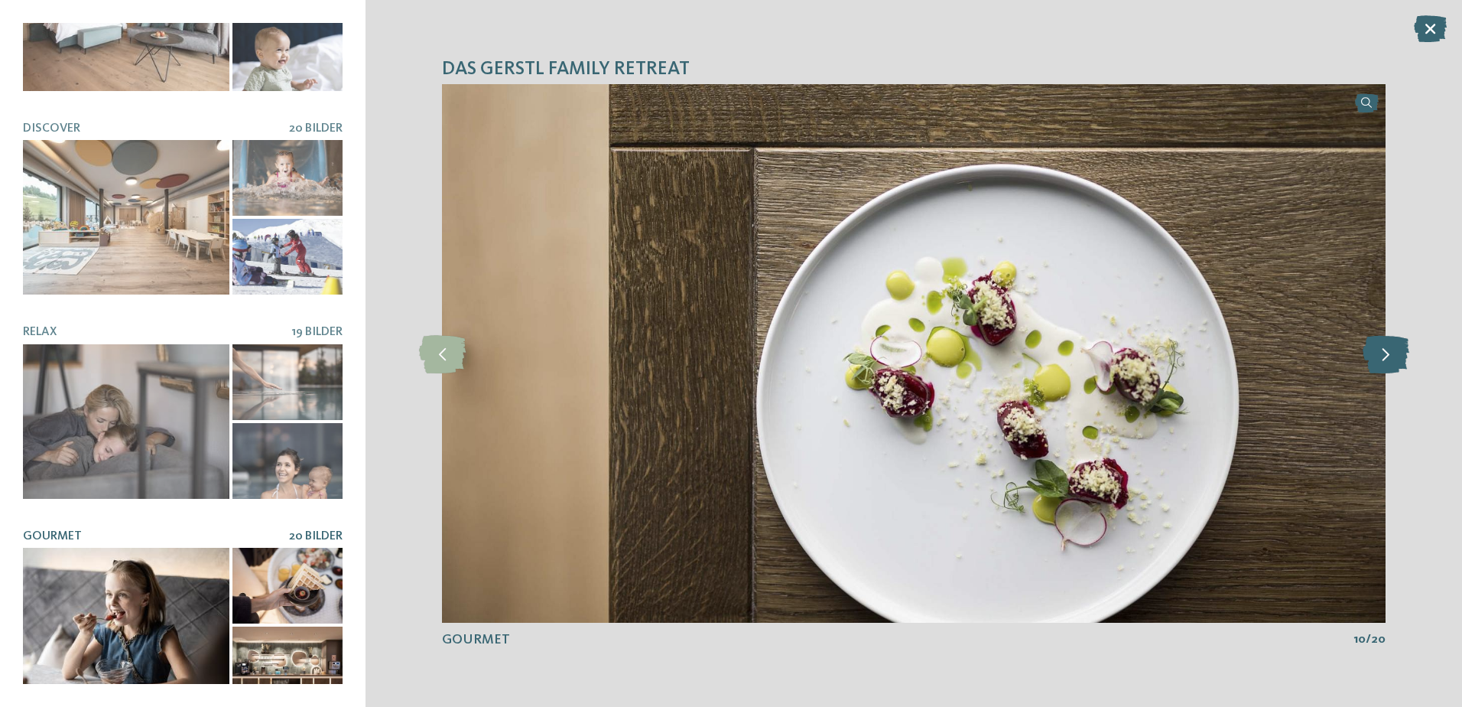
click at [1400, 359] on icon at bounding box center [1386, 353] width 47 height 38
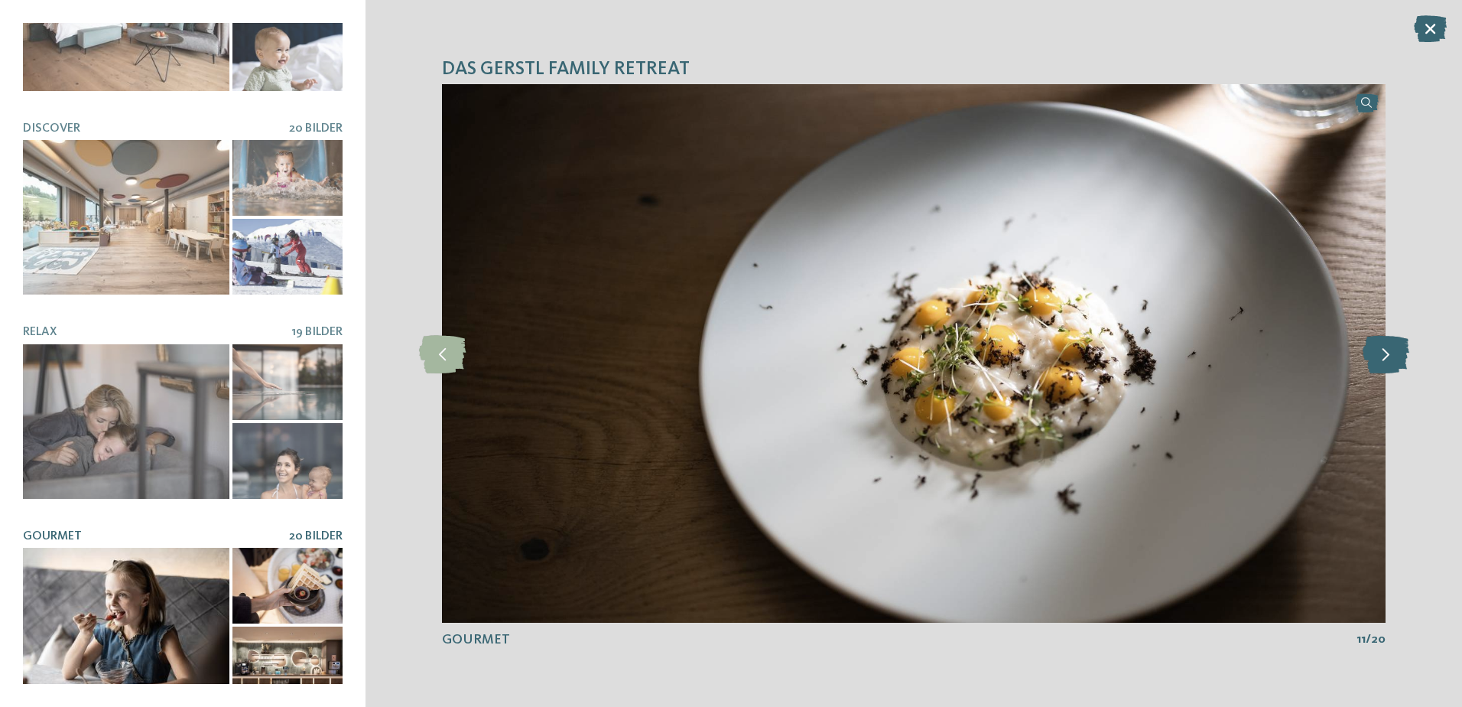
click at [1400, 359] on icon at bounding box center [1386, 353] width 47 height 38
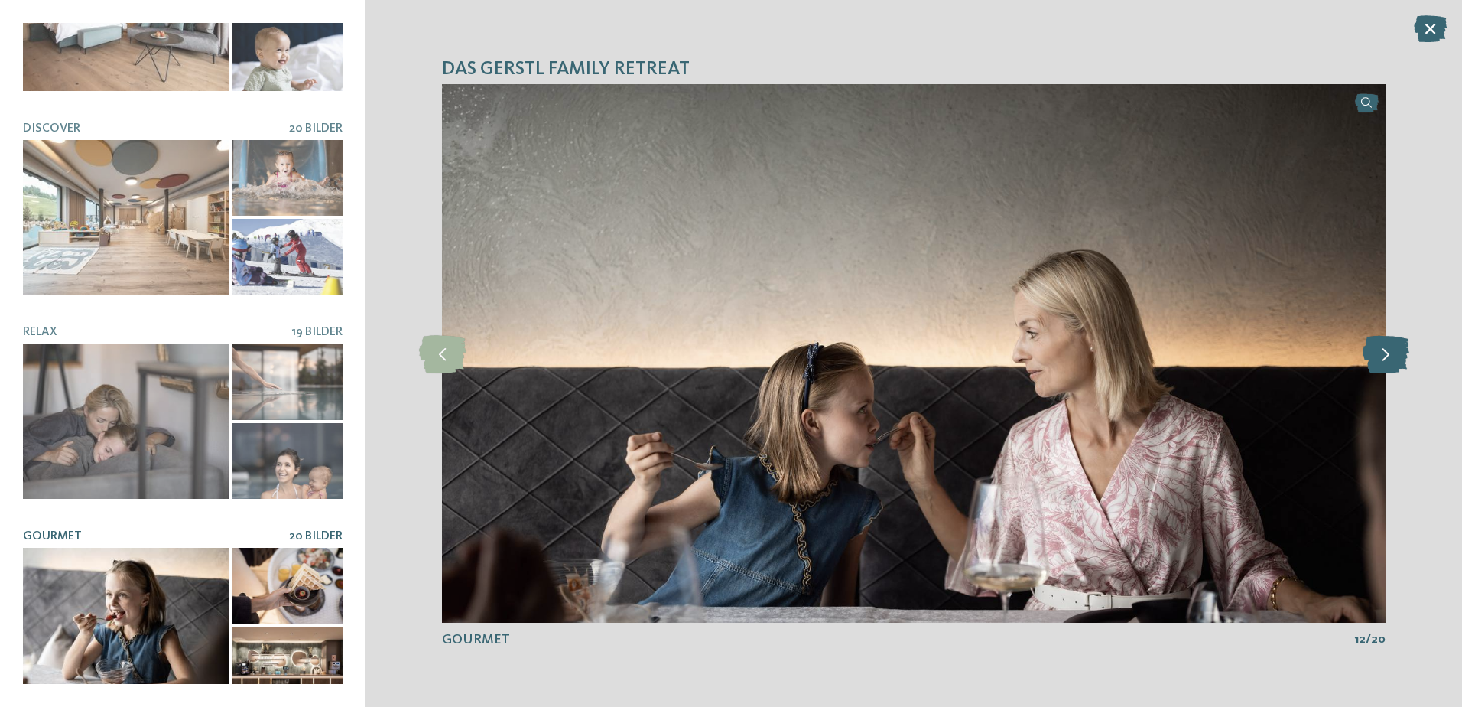
click at [1400, 359] on icon at bounding box center [1386, 353] width 47 height 38
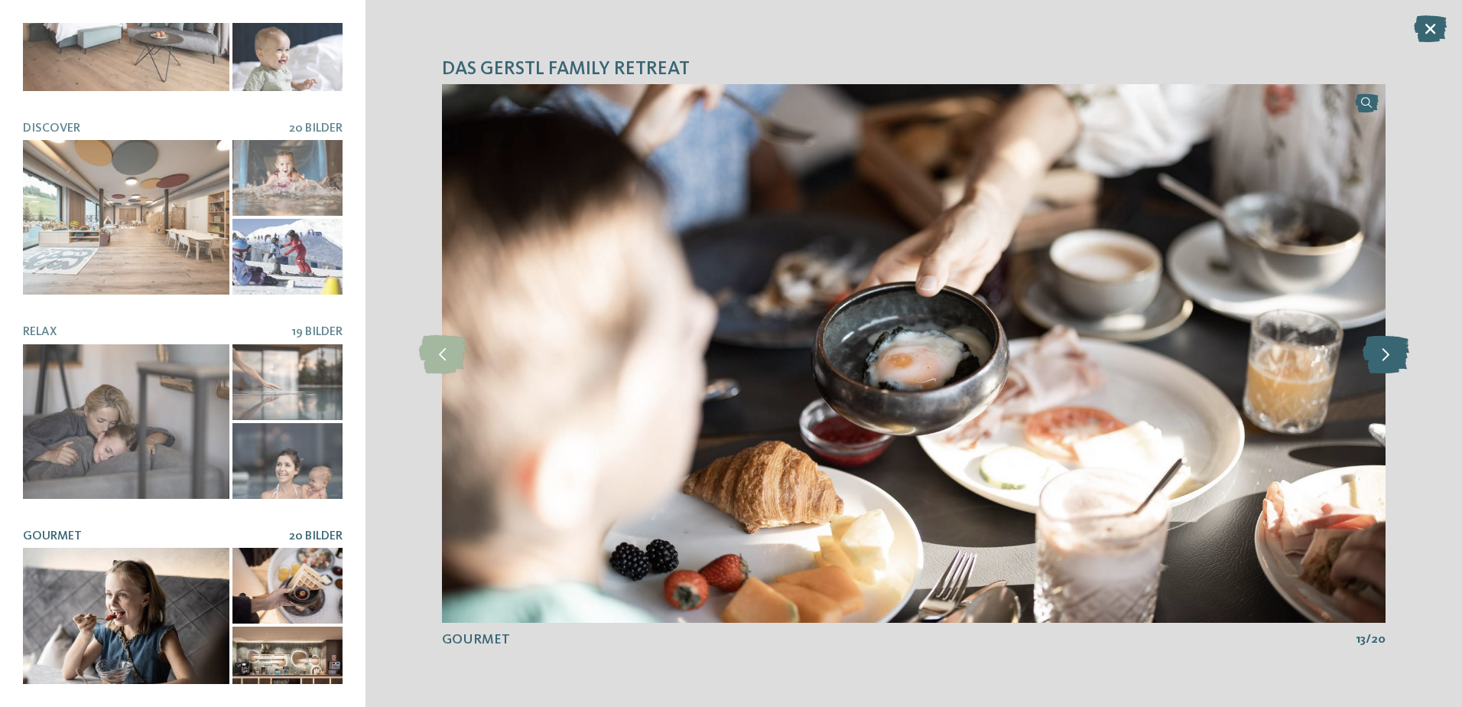
click at [1400, 359] on icon at bounding box center [1386, 353] width 47 height 38
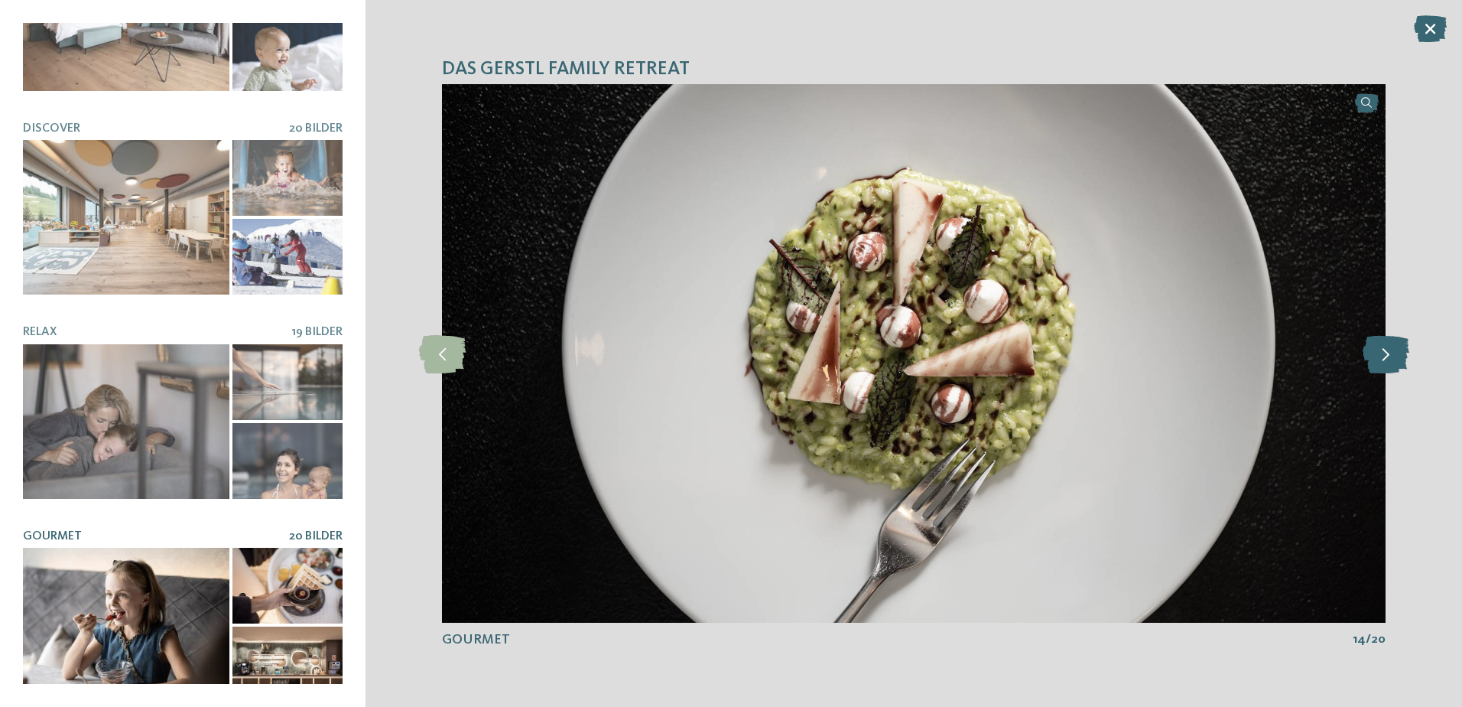
click at [1400, 359] on icon at bounding box center [1386, 353] width 47 height 38
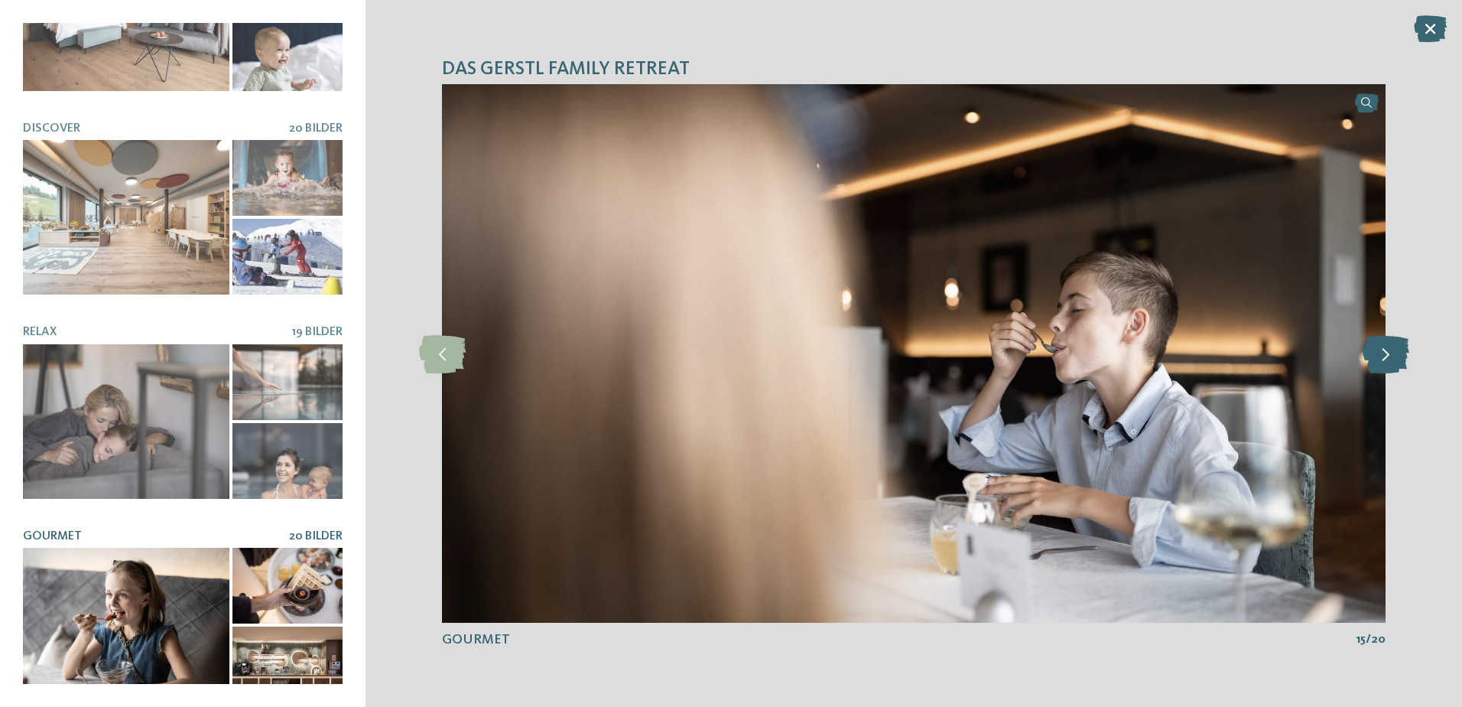
click at [1400, 359] on icon at bounding box center [1386, 353] width 47 height 38
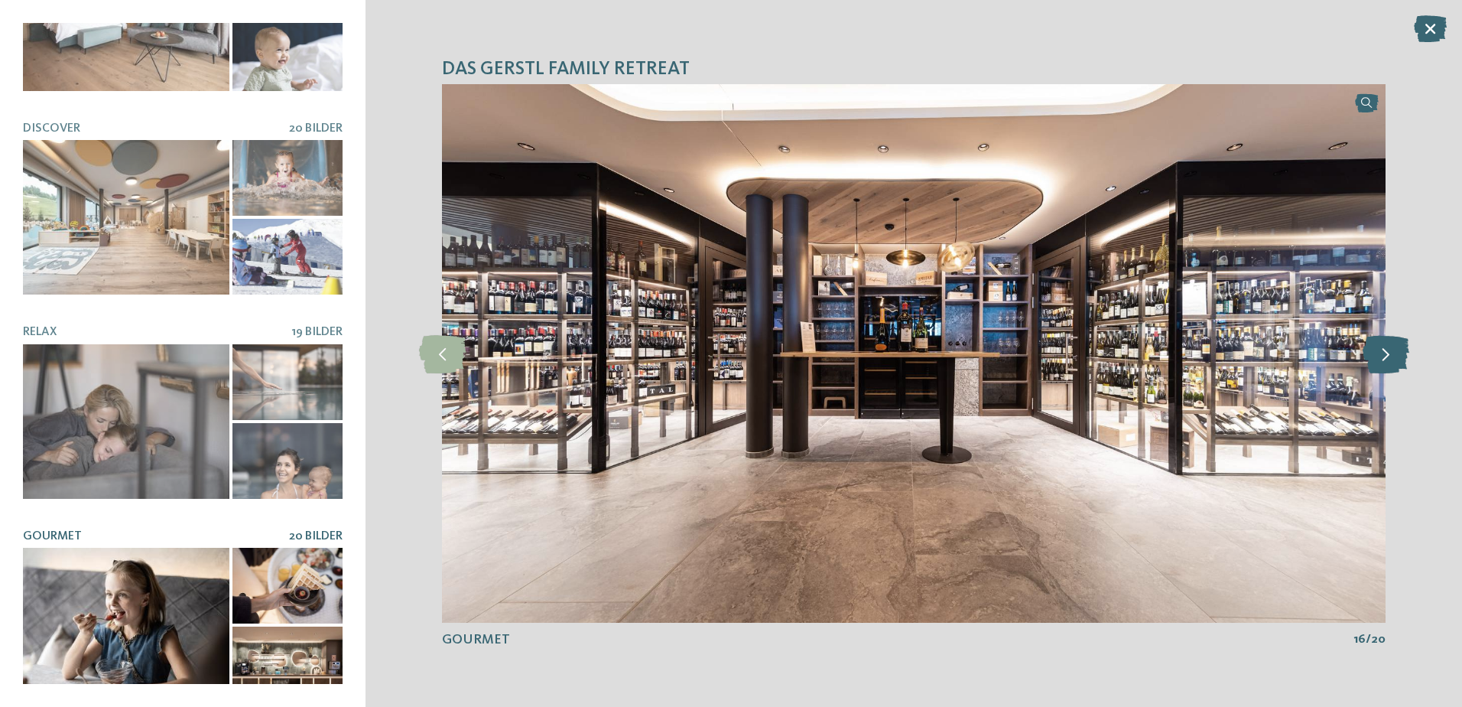
click at [1400, 359] on icon at bounding box center [1386, 353] width 47 height 38
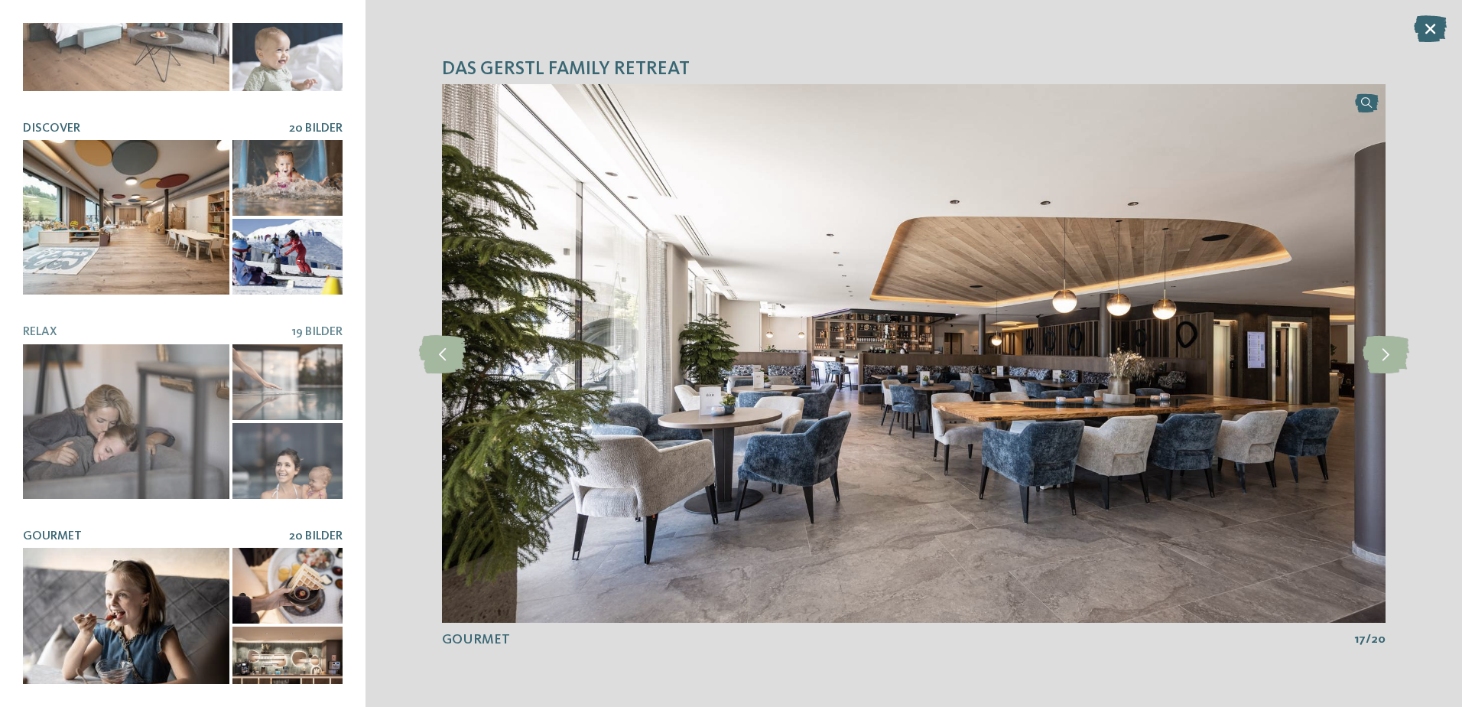
scroll to position [3, 0]
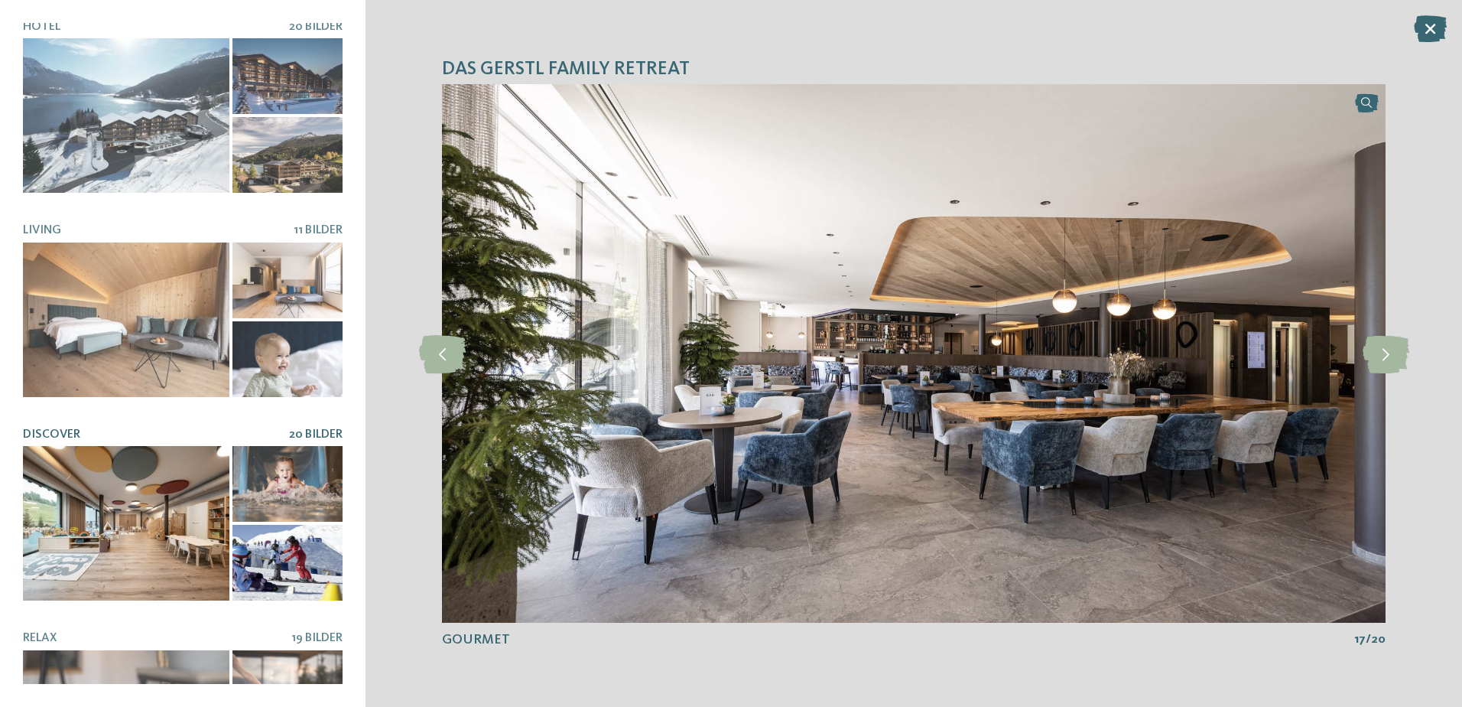
click at [284, 473] on div at bounding box center [287, 484] width 110 height 76
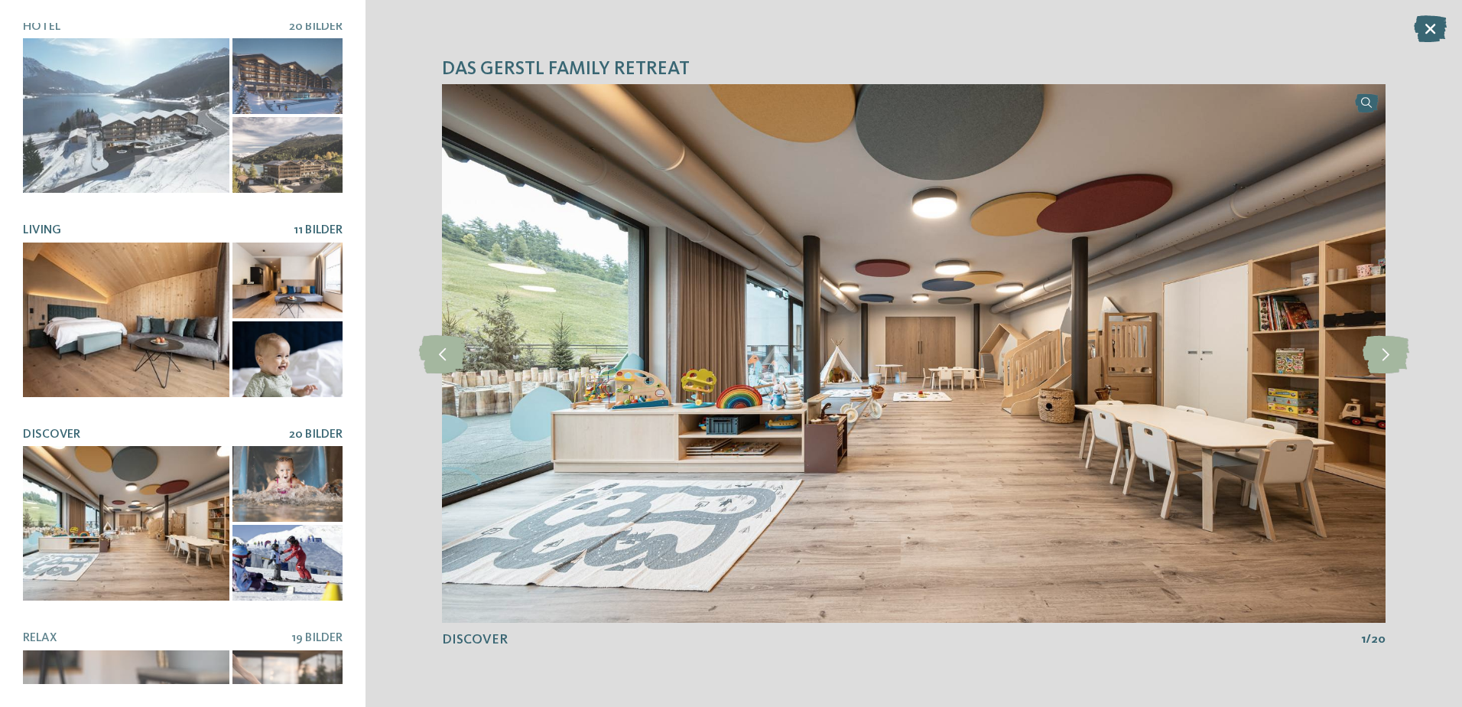
click at [294, 274] on div at bounding box center [287, 280] width 110 height 76
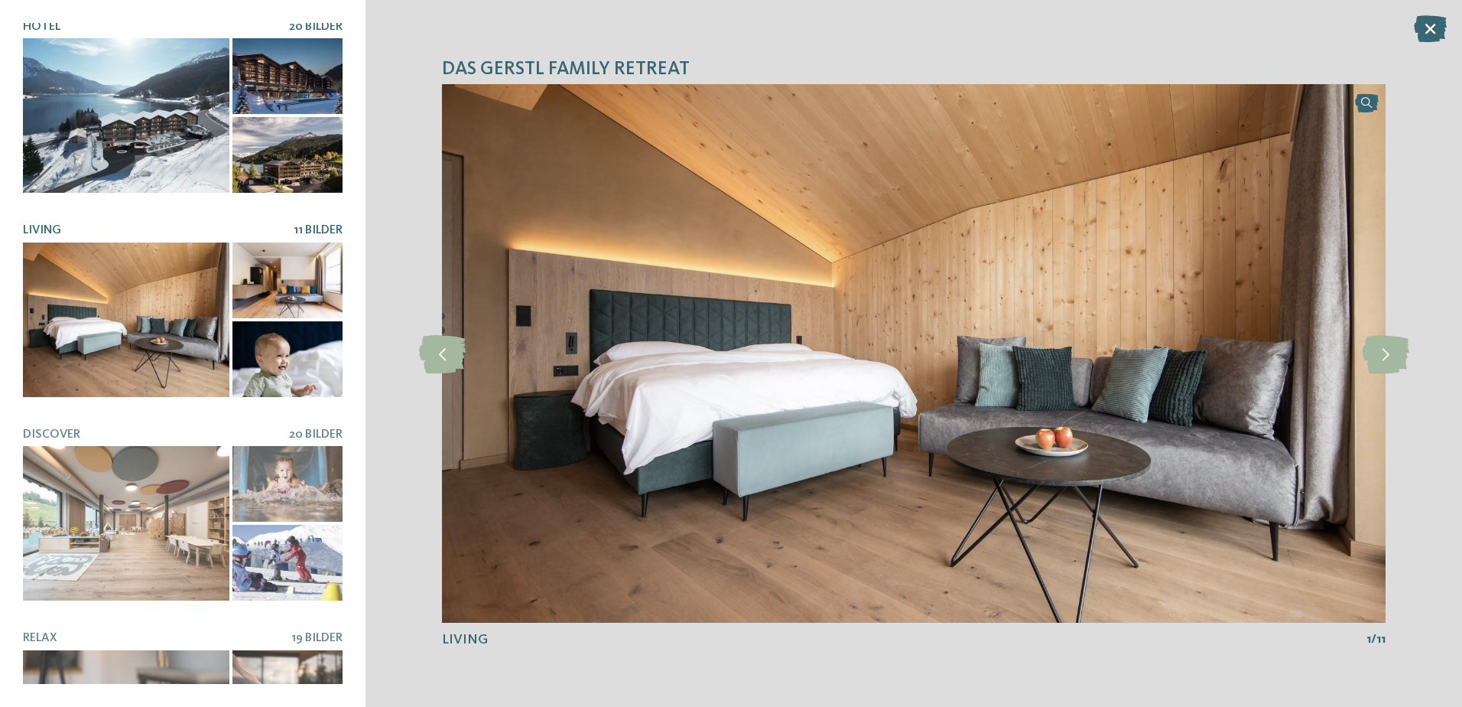
click at [309, 145] on div at bounding box center [287, 155] width 110 height 76
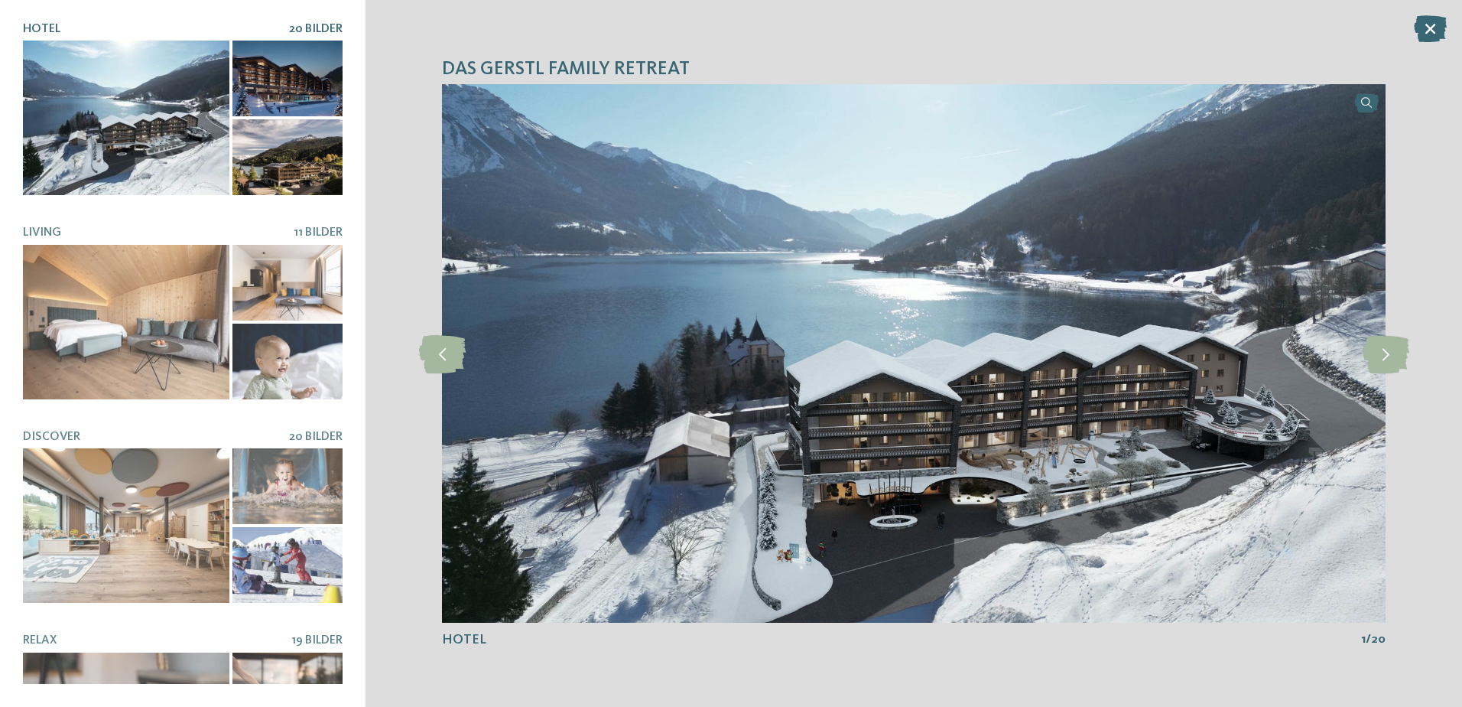
scroll to position [0, 0]
click at [1385, 355] on icon at bounding box center [1386, 353] width 47 height 38
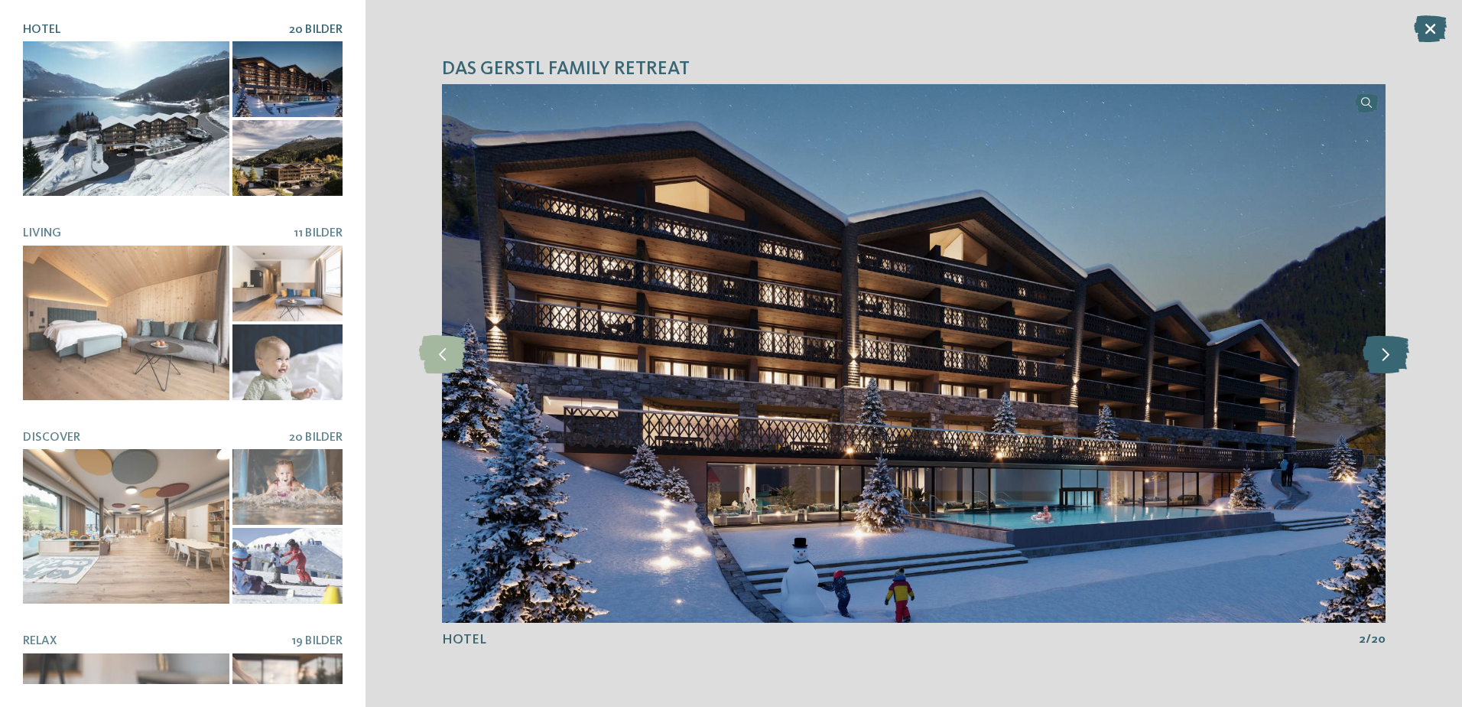
click at [1385, 355] on icon at bounding box center [1386, 353] width 47 height 38
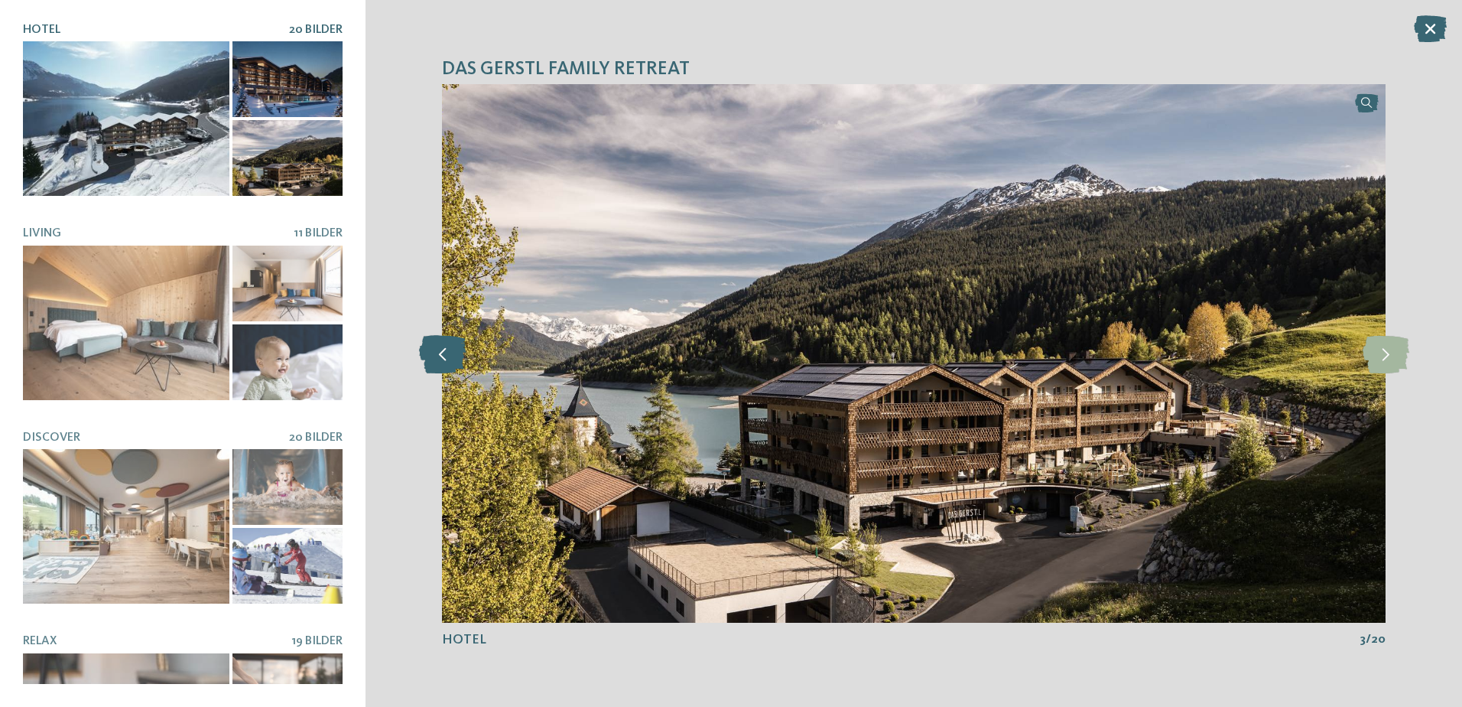
click at [424, 351] on icon at bounding box center [442, 353] width 47 height 38
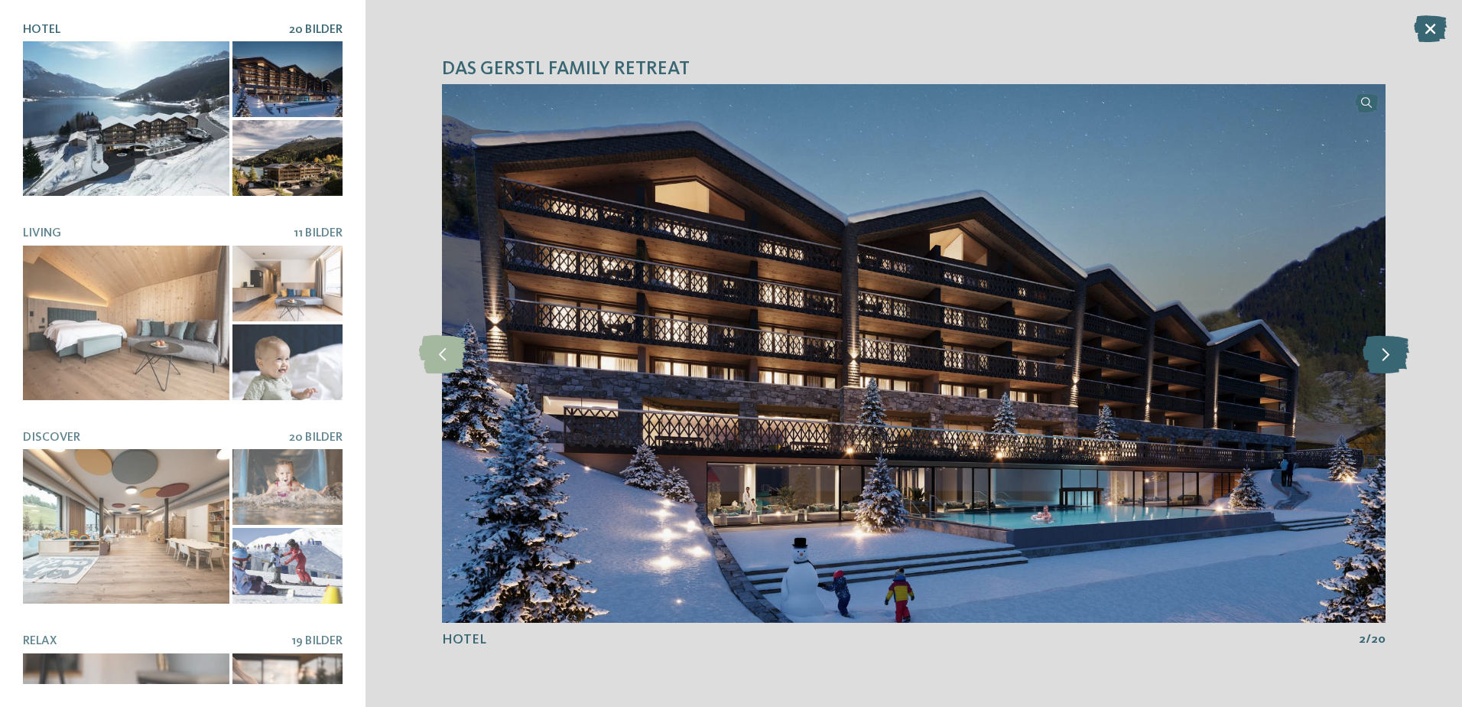
click at [1383, 359] on icon at bounding box center [1386, 353] width 47 height 38
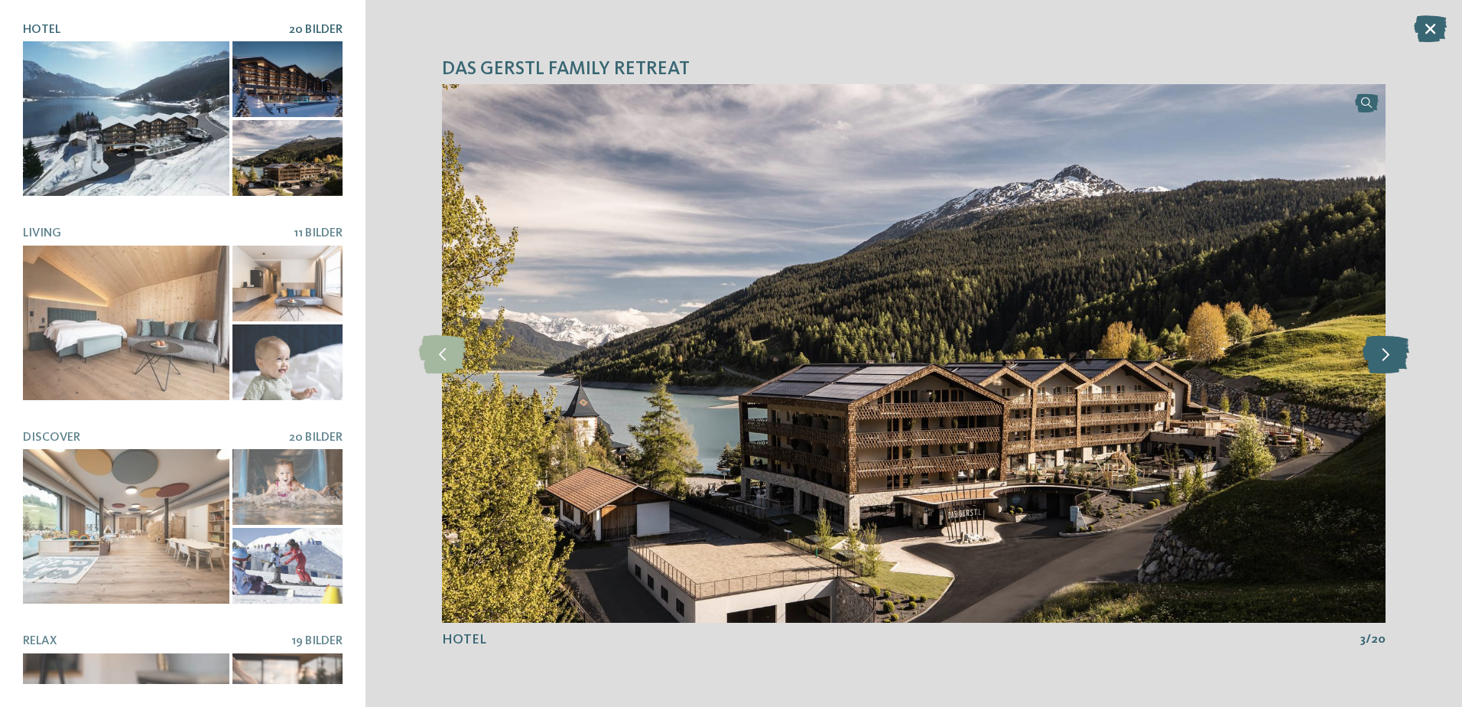
click at [1385, 351] on icon at bounding box center [1386, 353] width 47 height 38
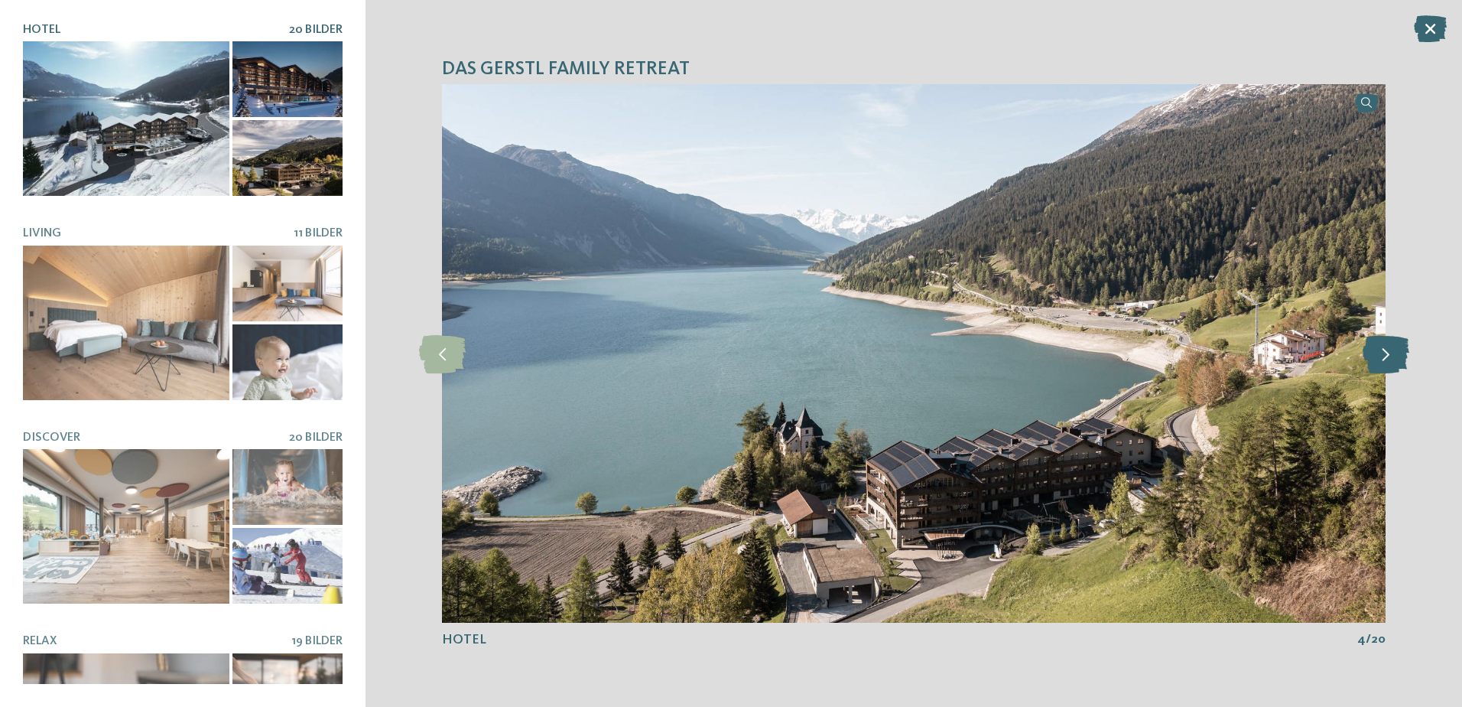
click at [1386, 350] on icon at bounding box center [1386, 353] width 47 height 38
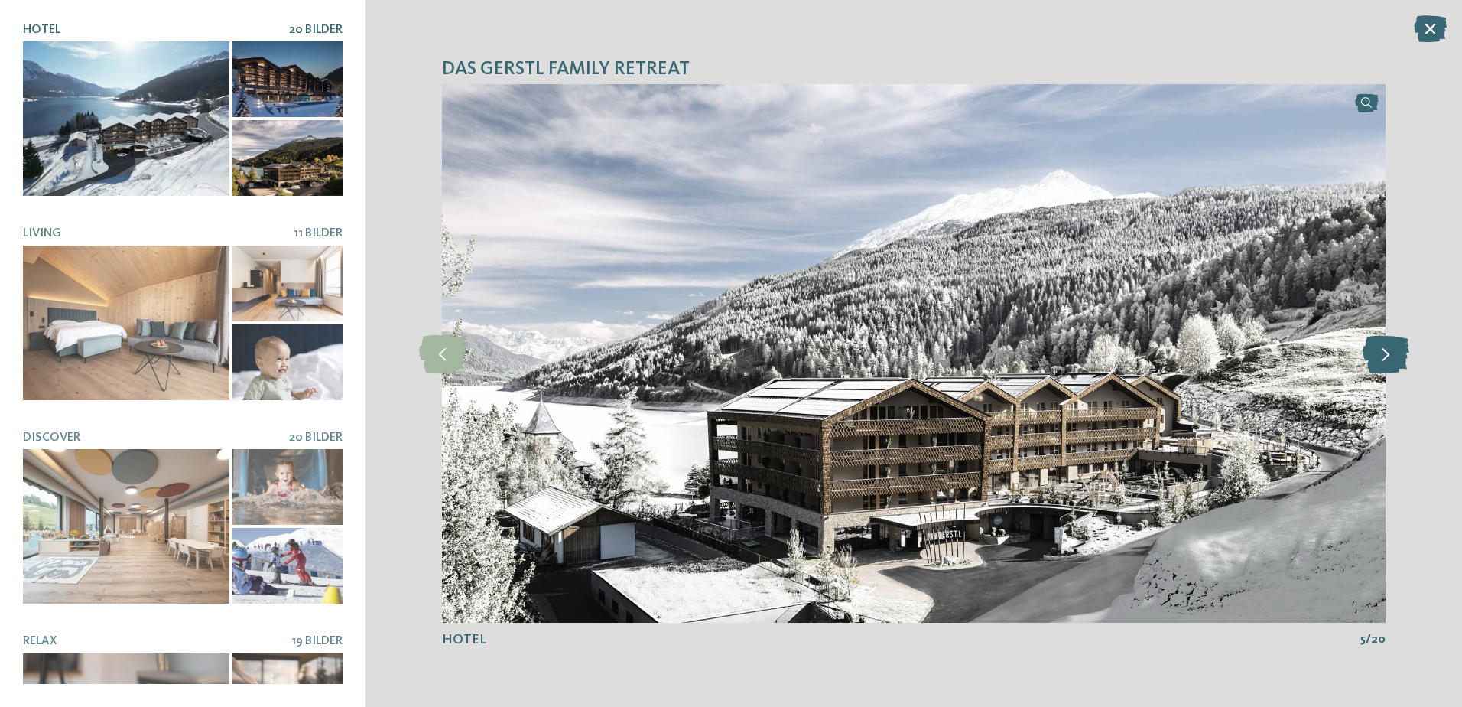
click at [1386, 350] on icon at bounding box center [1386, 353] width 47 height 38
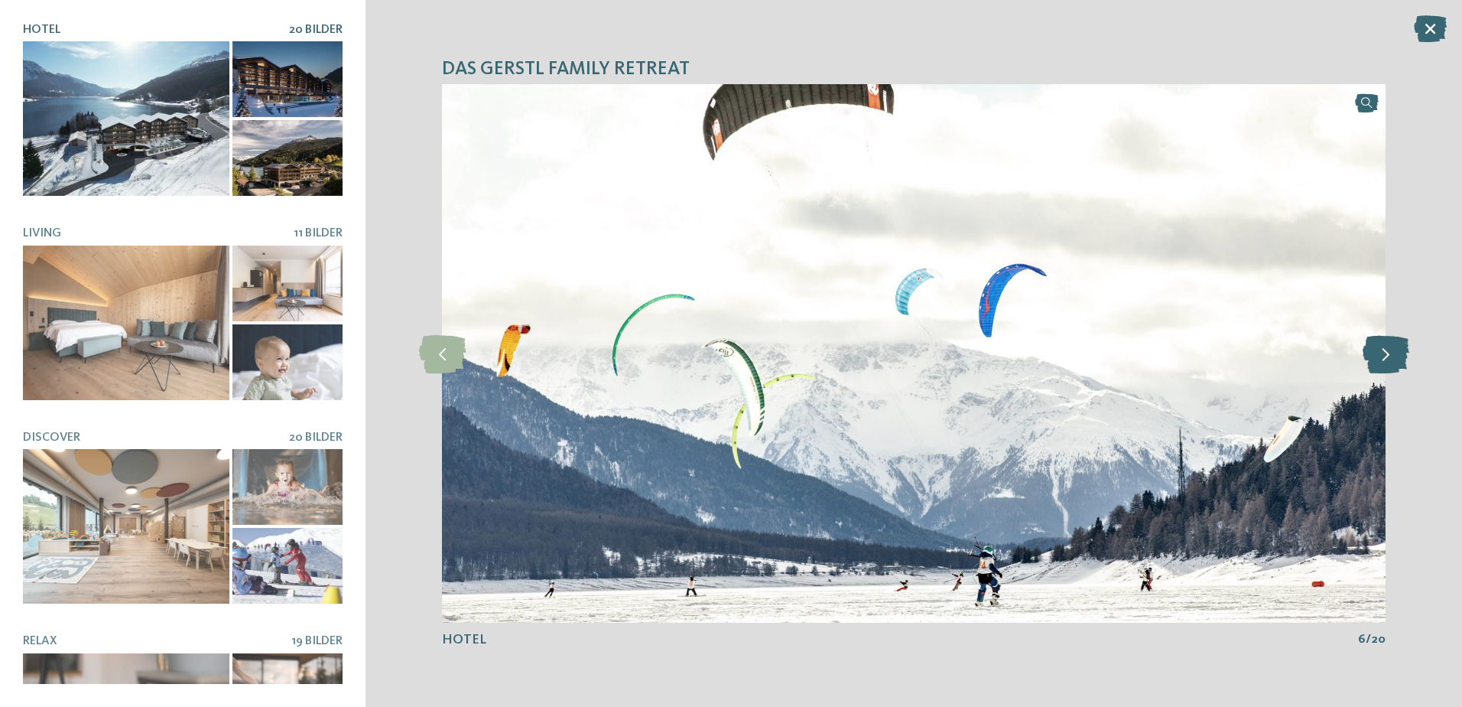
click at [1386, 350] on icon at bounding box center [1386, 353] width 47 height 38
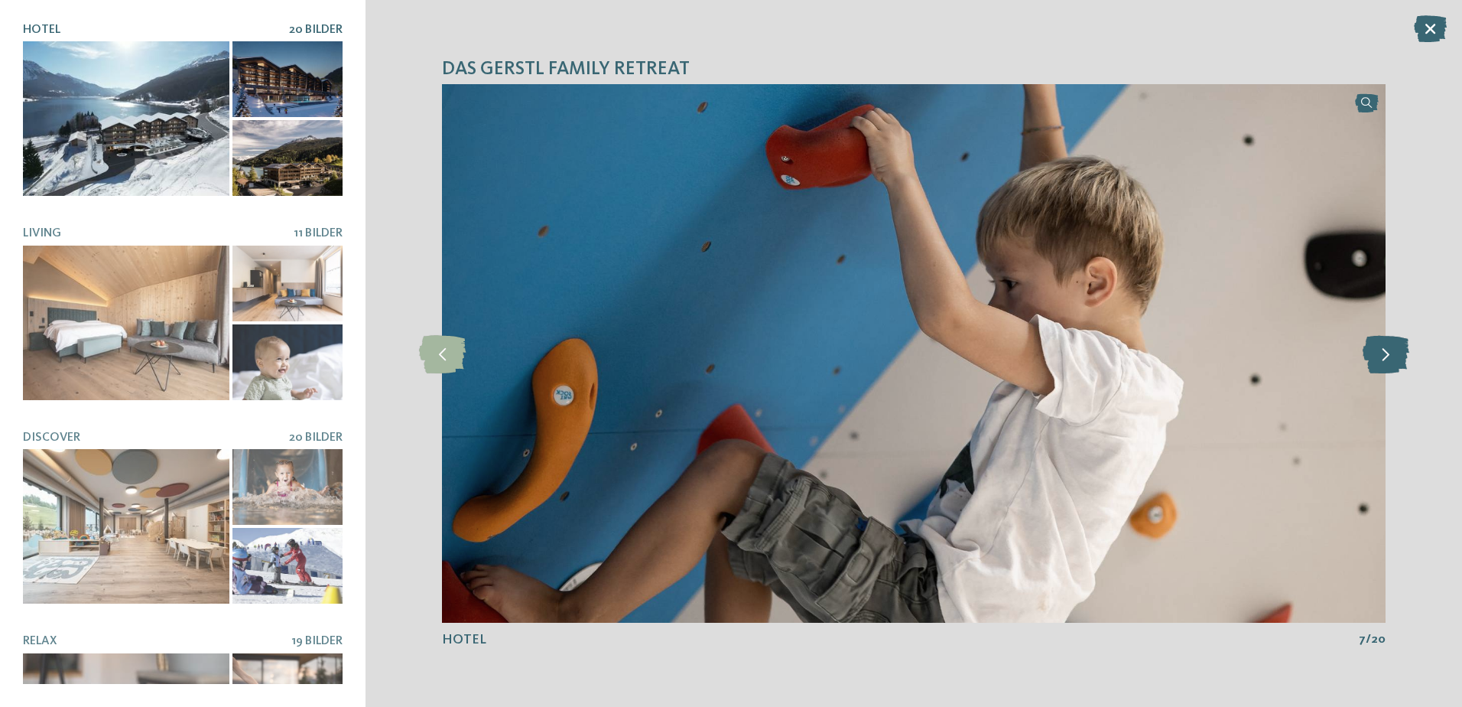
click at [1386, 350] on icon at bounding box center [1386, 353] width 47 height 38
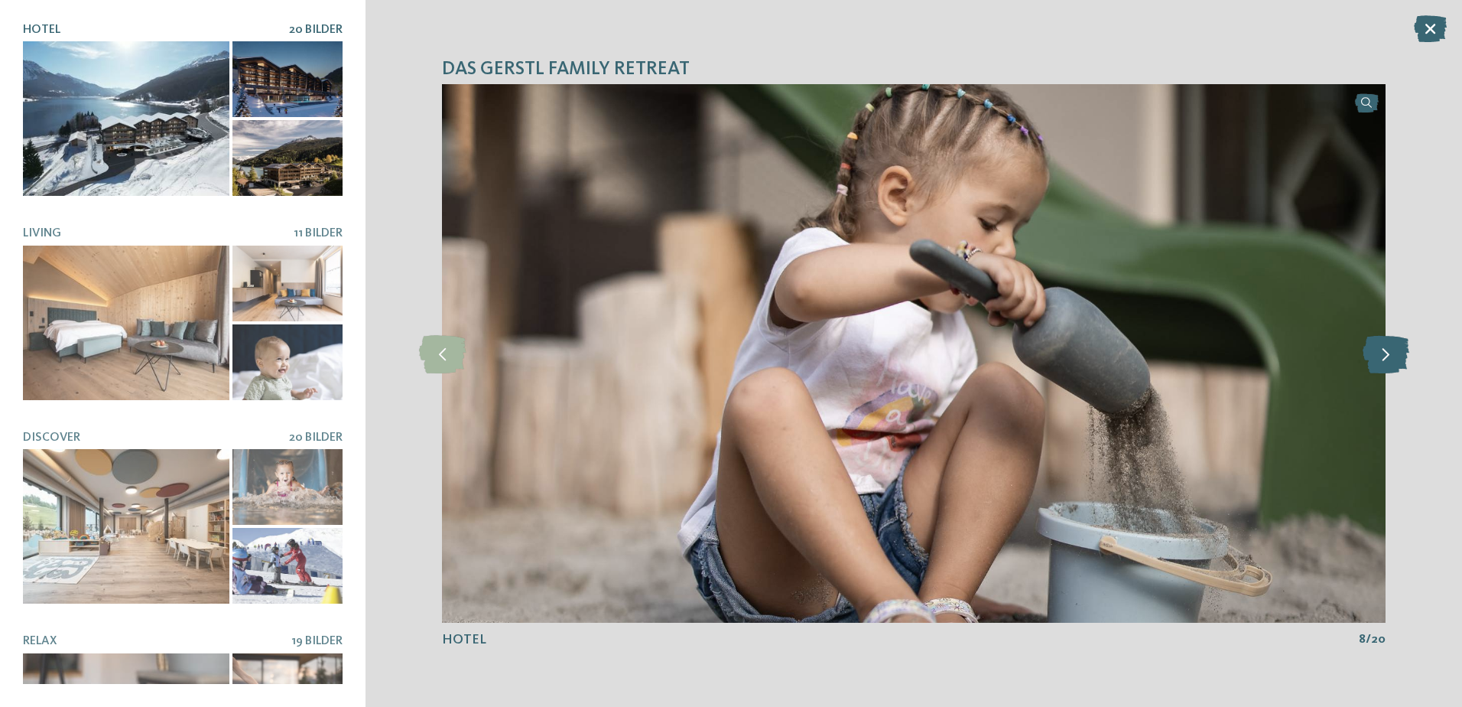
click at [1386, 350] on icon at bounding box center [1386, 353] width 47 height 38
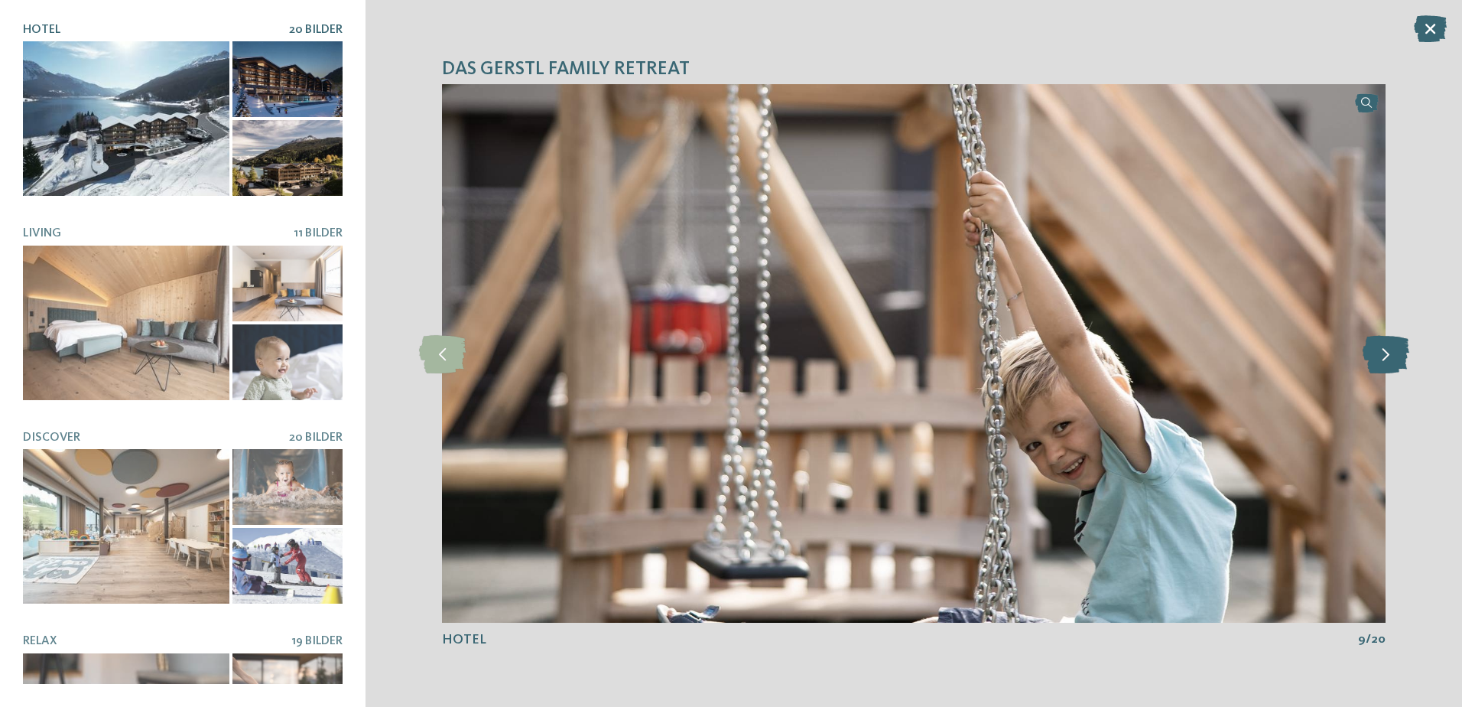
click at [1386, 350] on icon at bounding box center [1386, 353] width 47 height 38
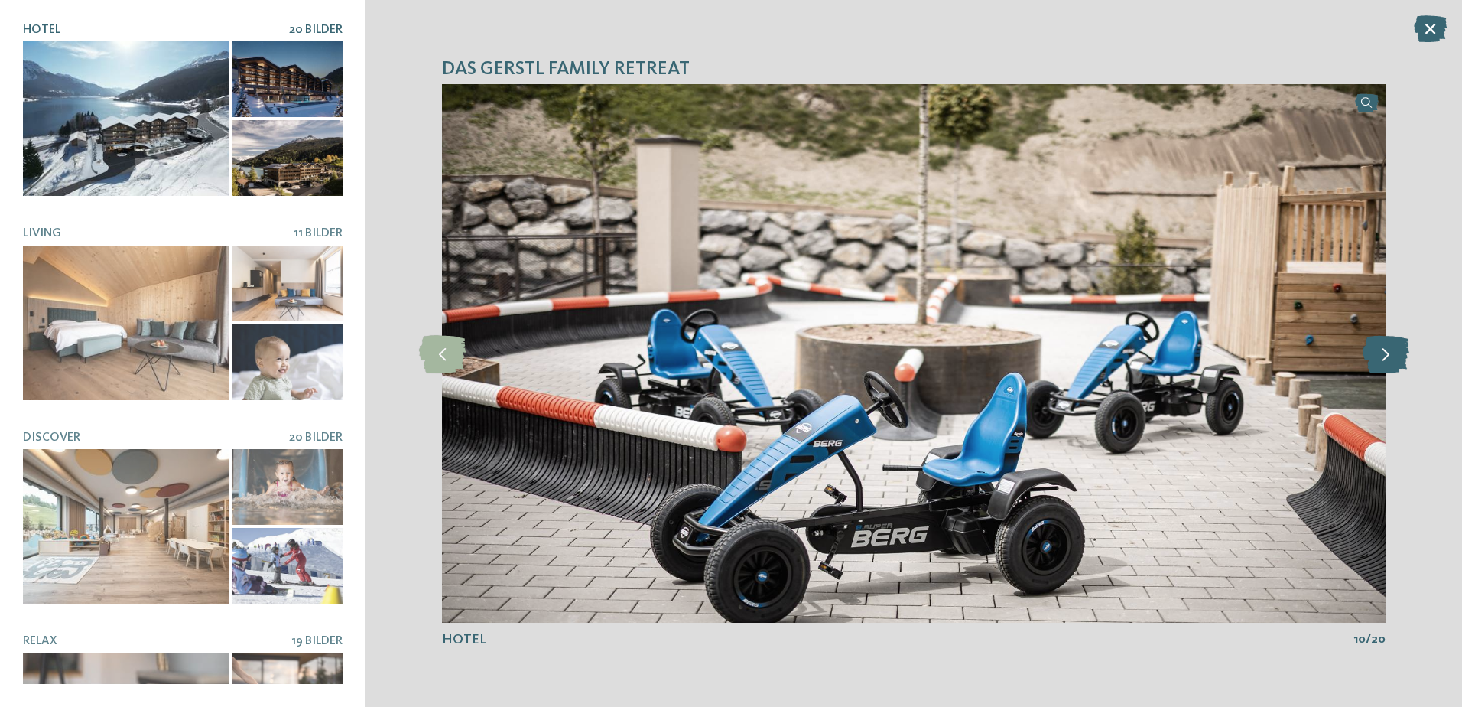
click at [1386, 350] on icon at bounding box center [1386, 353] width 47 height 38
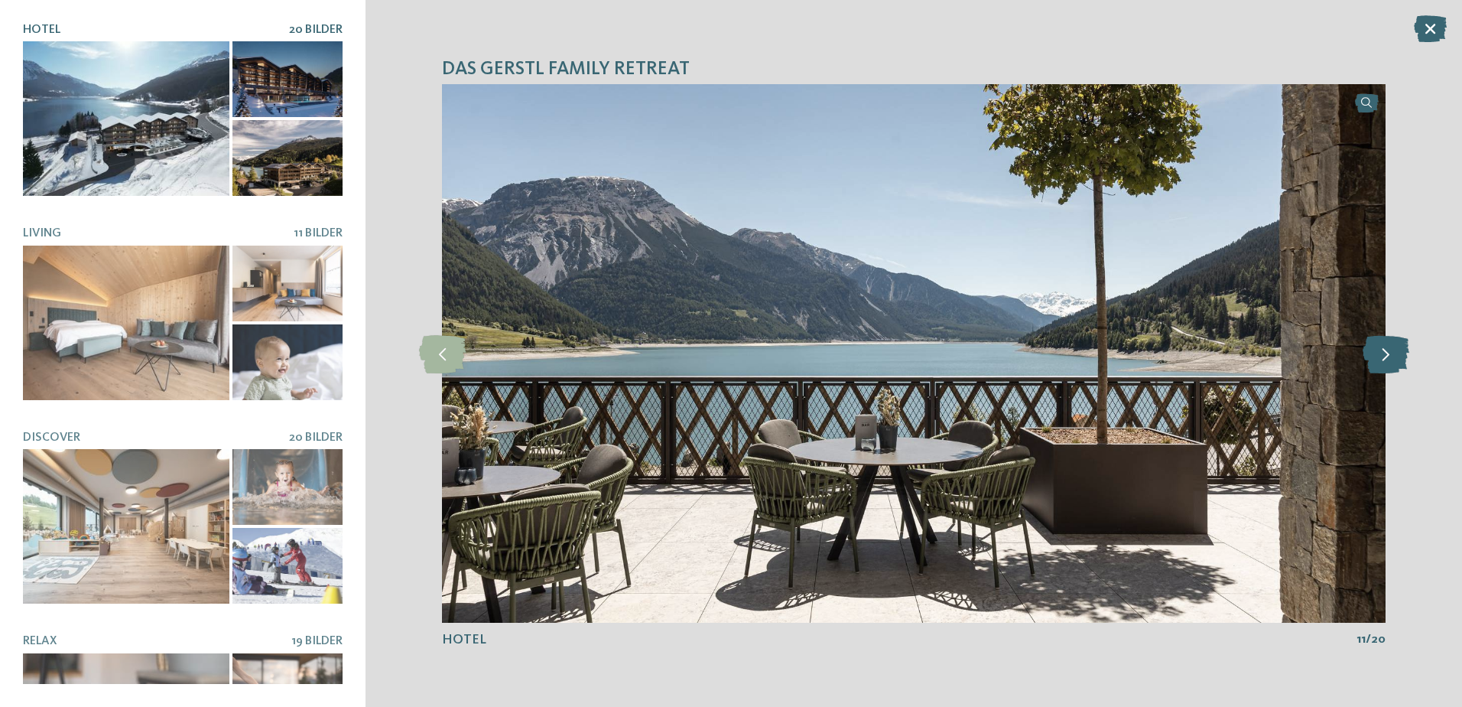
click at [1386, 350] on icon at bounding box center [1386, 353] width 47 height 38
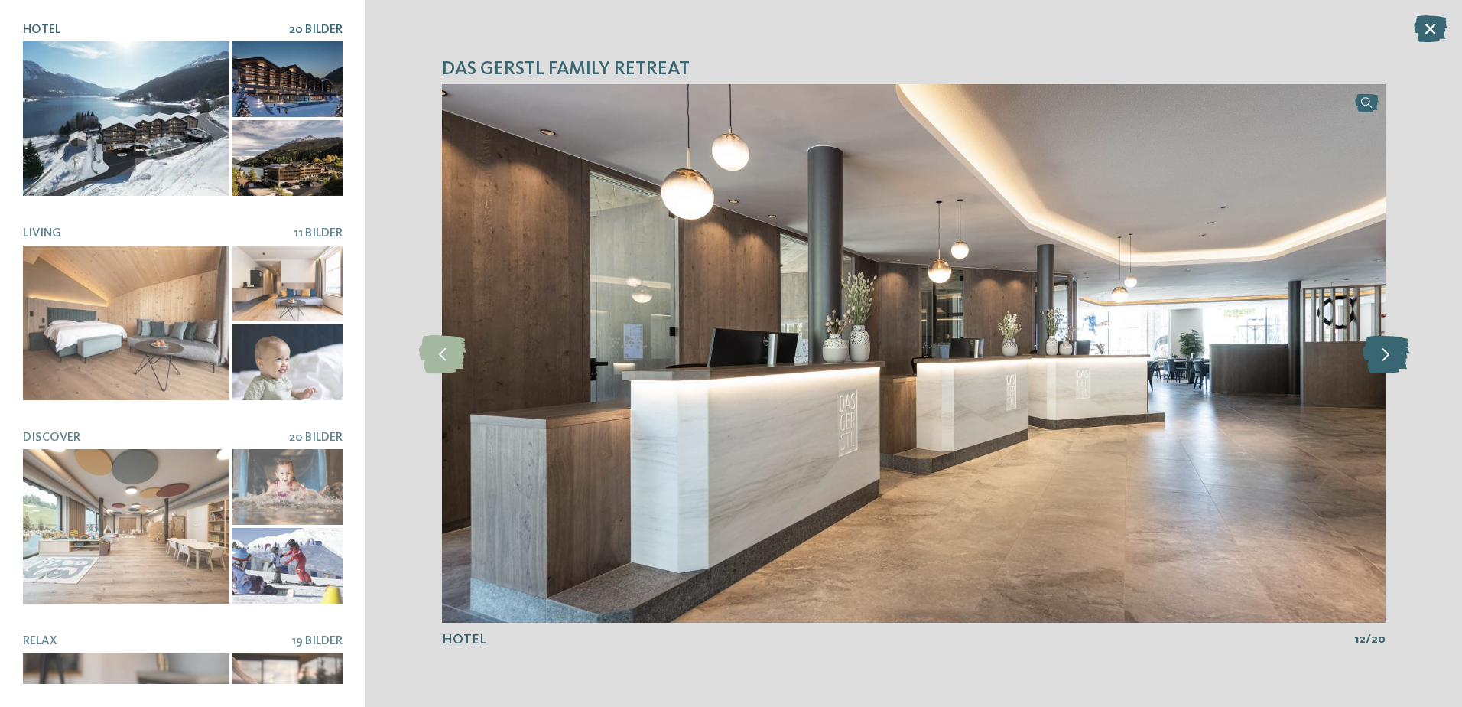
click at [1386, 350] on icon at bounding box center [1386, 353] width 47 height 38
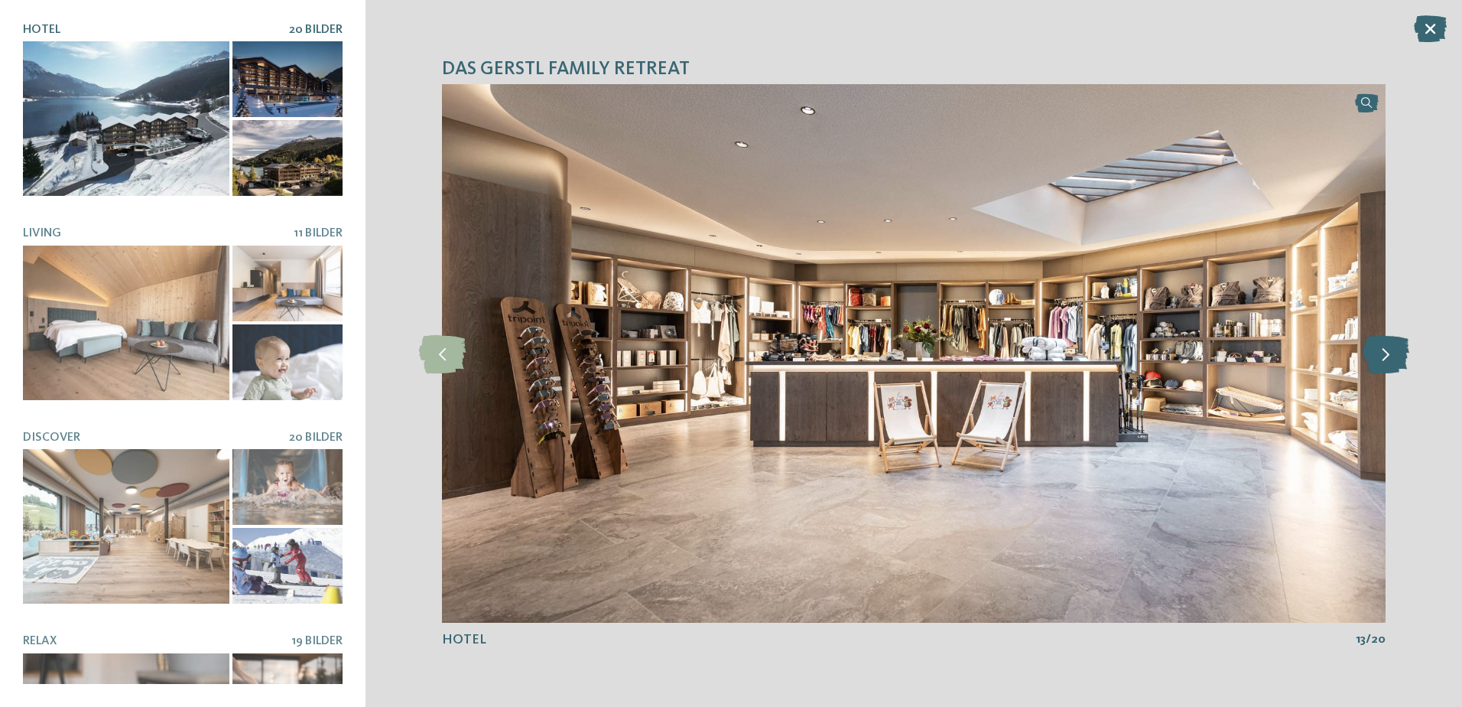
click at [1386, 350] on icon at bounding box center [1386, 353] width 47 height 38
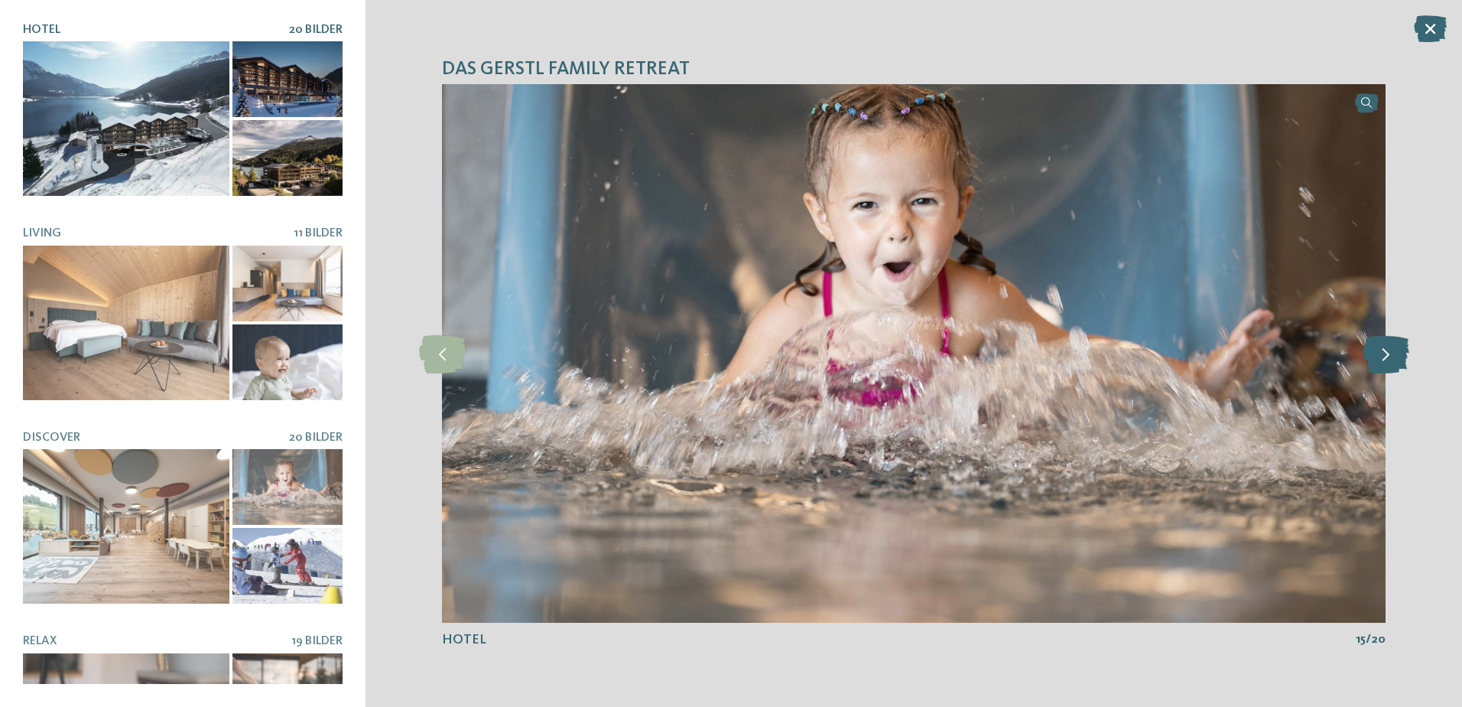
click at [1386, 350] on icon at bounding box center [1386, 353] width 47 height 38
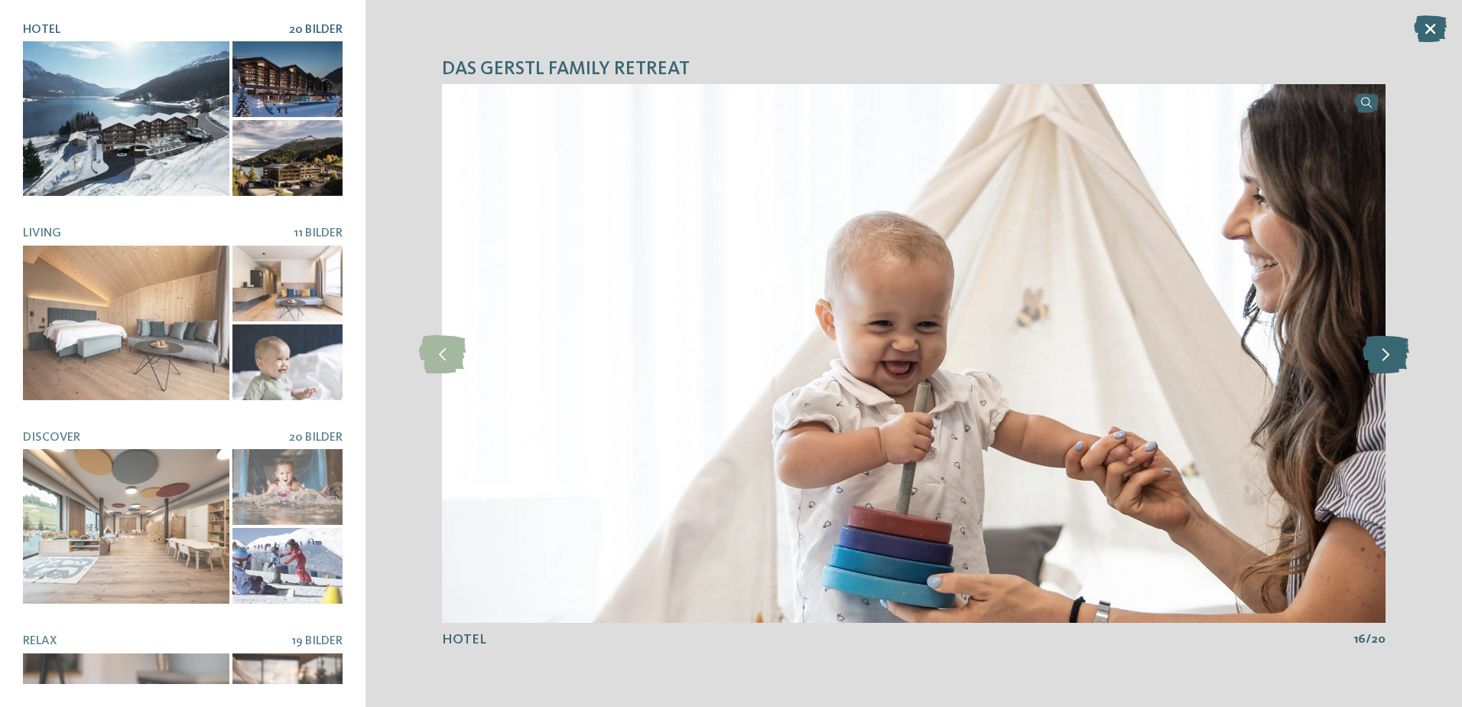
click at [1386, 350] on icon at bounding box center [1386, 353] width 47 height 38
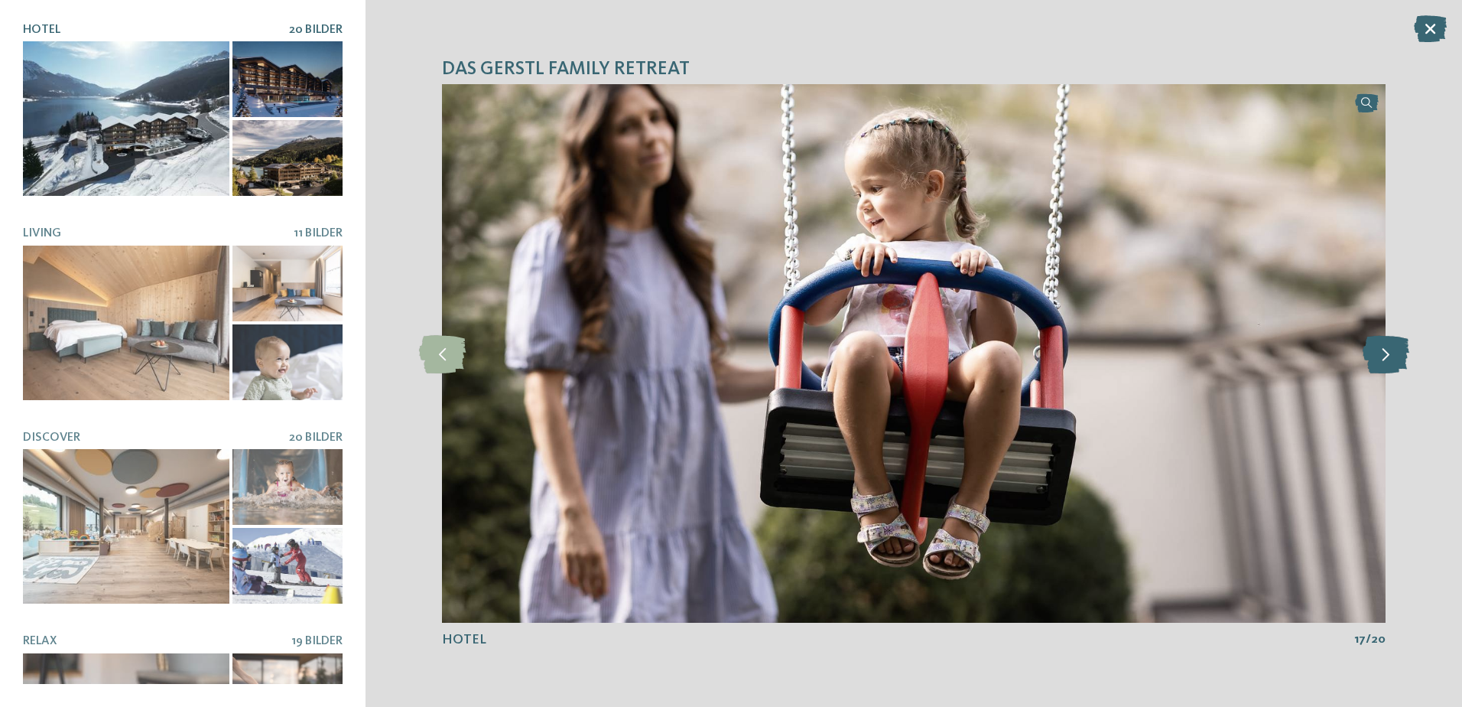
click at [1386, 350] on icon at bounding box center [1386, 353] width 47 height 38
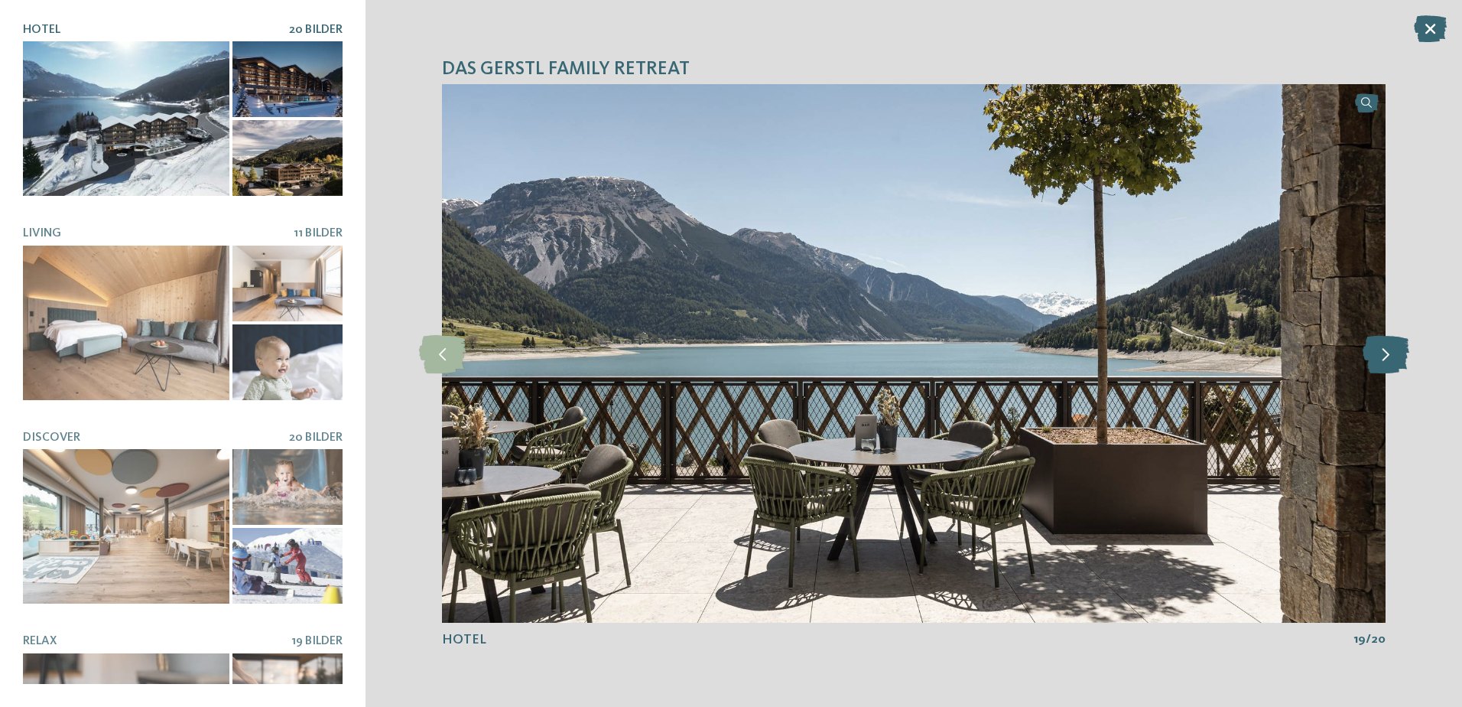
click at [1386, 350] on icon at bounding box center [1386, 353] width 47 height 38
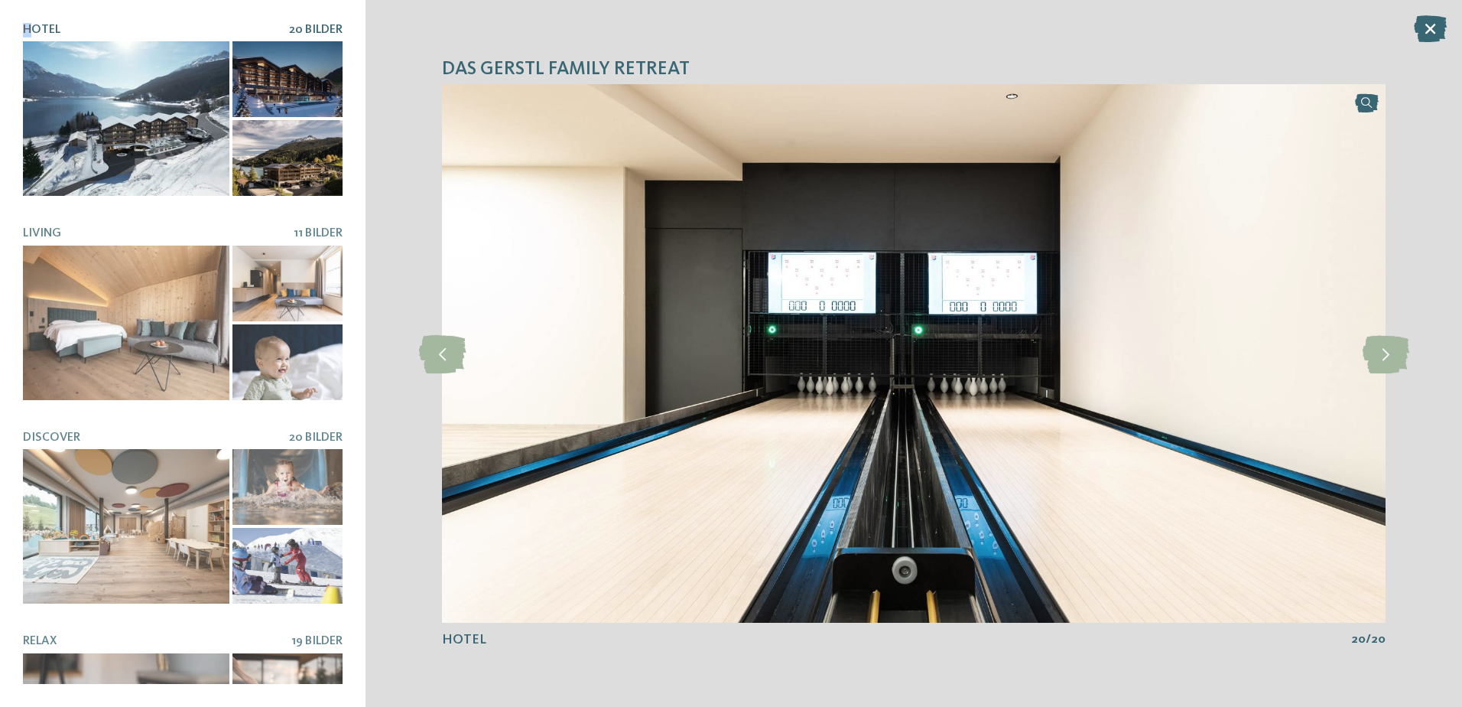
click at [28, 5] on div "DAS GERSTL Family Retreat Hotel 20 Bilder Living" at bounding box center [183, 353] width 366 height 707
